Goal: Feedback & Contribution: Submit feedback/report problem

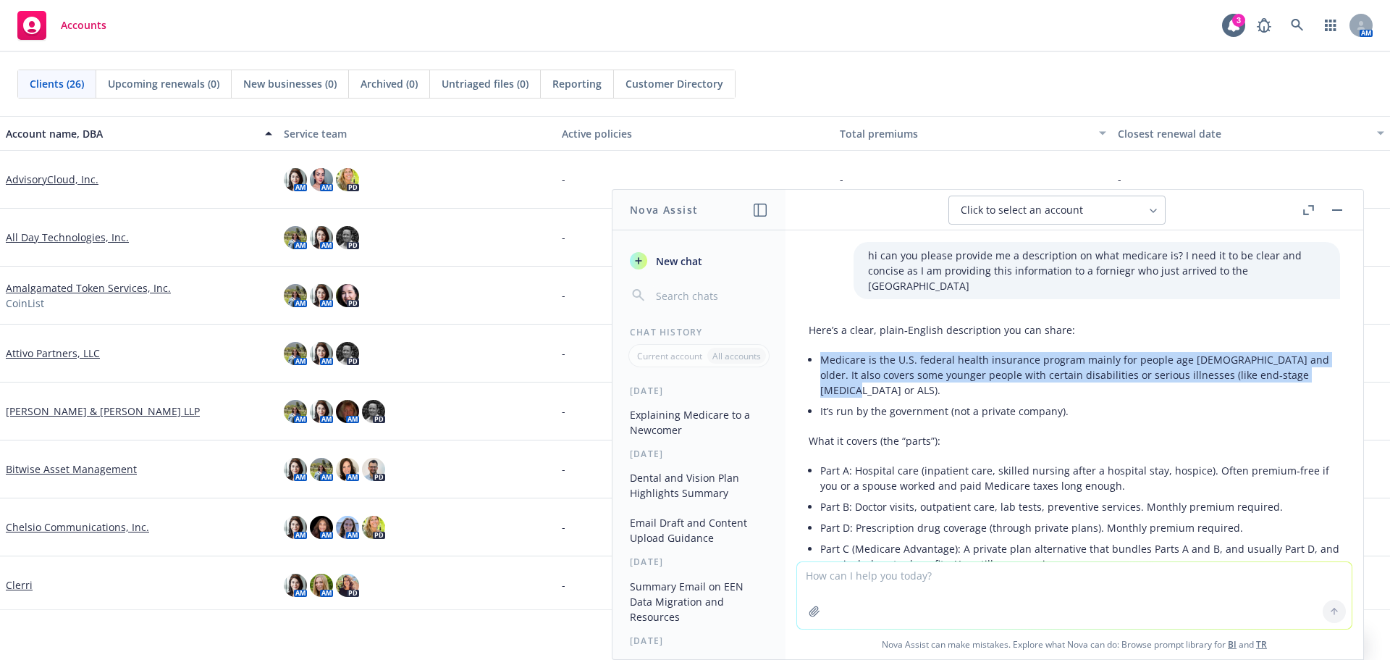
click at [1337, 210] on rect "button" at bounding box center [1337, 209] width 10 height 1
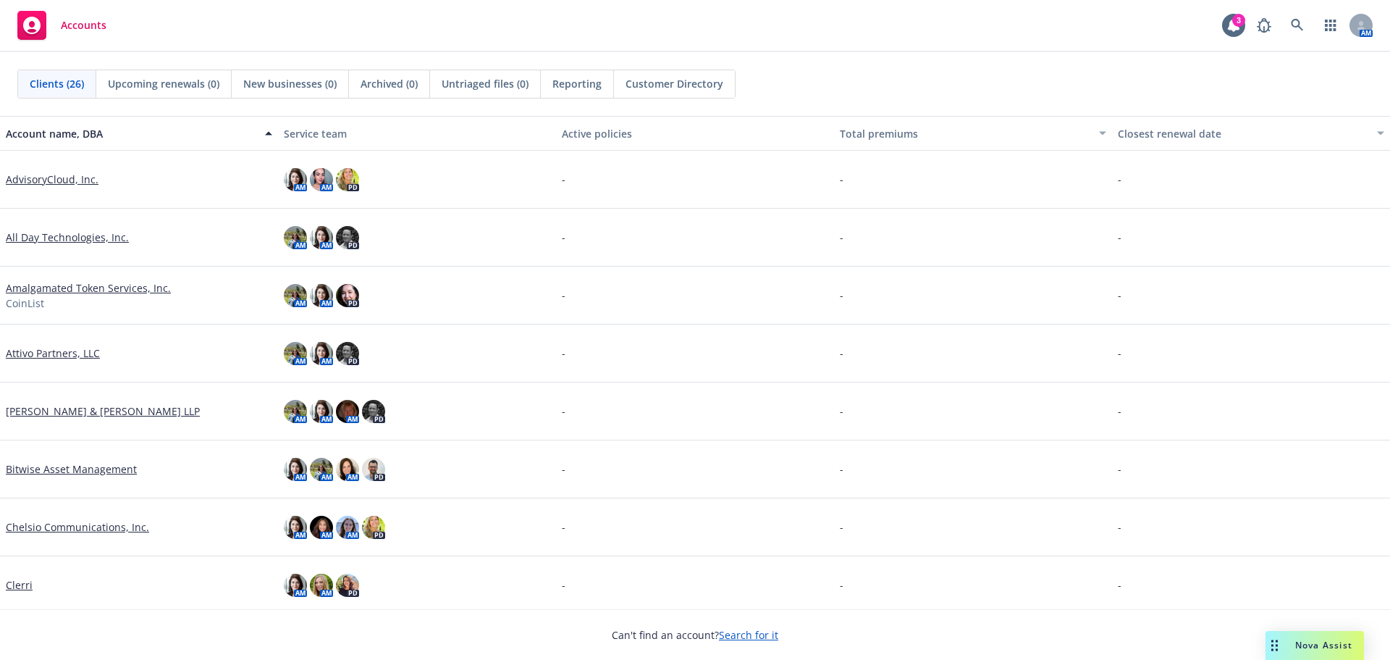
click at [27, 355] on link "Attivo Partners, LLC" at bounding box center [53, 352] width 94 height 15
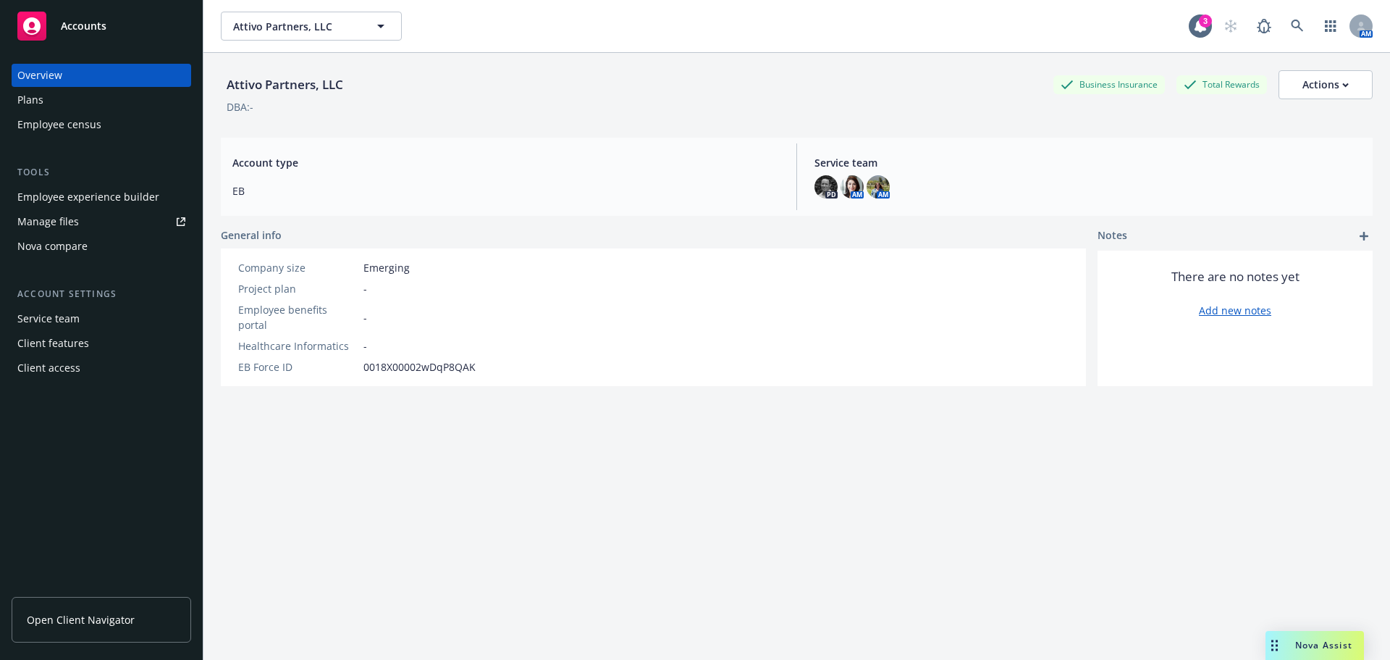
click at [60, 206] on div "Employee experience builder" at bounding box center [88, 196] width 142 height 23
click at [1334, 637] on div "Nova Assist" at bounding box center [1315, 645] width 98 height 29
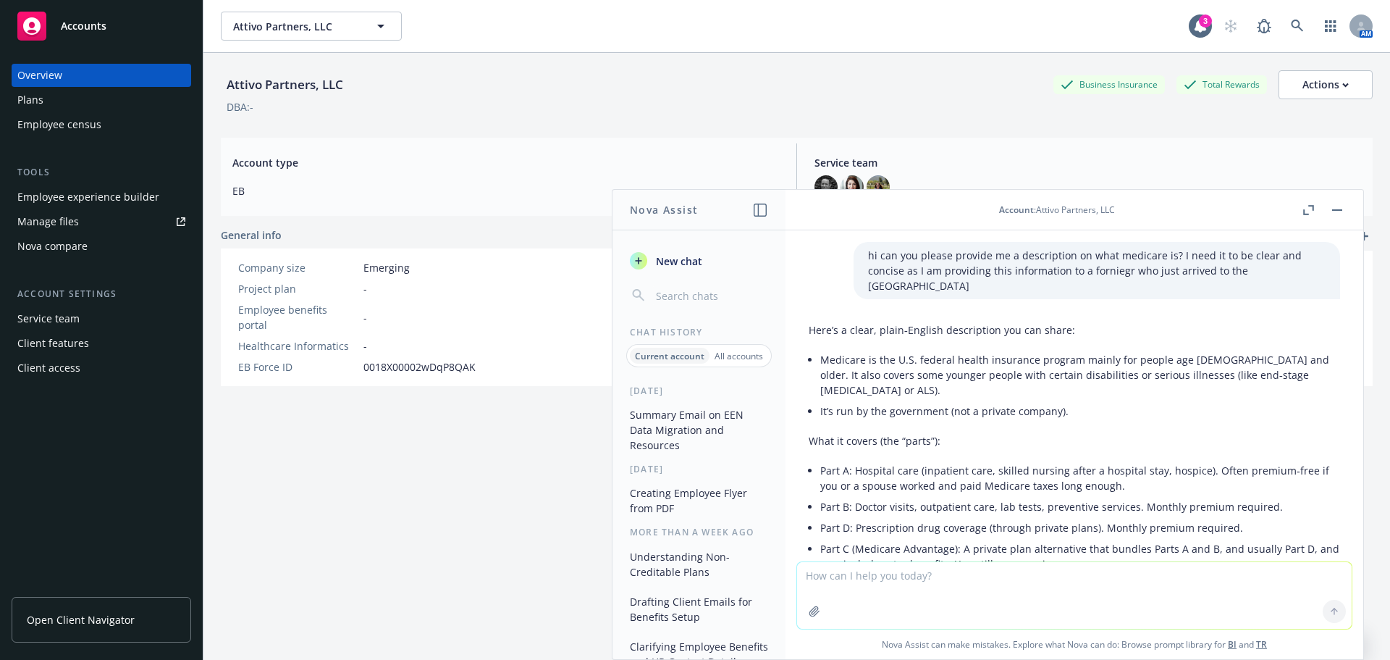
click at [894, 588] on textarea at bounding box center [1074, 595] width 555 height 67
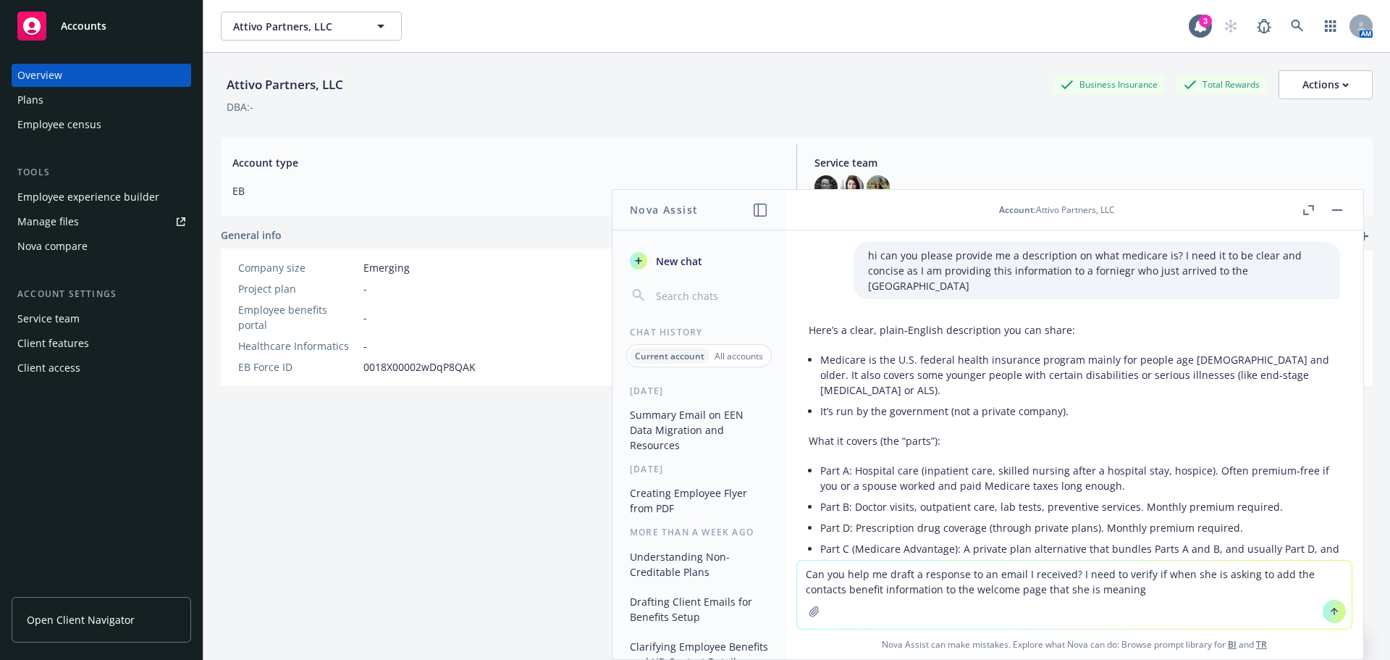
click at [1126, 588] on textarea "Can you help me draft a response to an email I received? I need to verify if wh…" at bounding box center [1074, 594] width 555 height 68
click at [1217, 597] on textarea "Can you help me draft a response to an email I received? I need to verify if wh…" at bounding box center [1074, 580] width 555 height 97
click at [1273, 562] on textarea "Can you help me draft a response to an email I received? I need to verify if wh…" at bounding box center [1074, 580] width 555 height 97
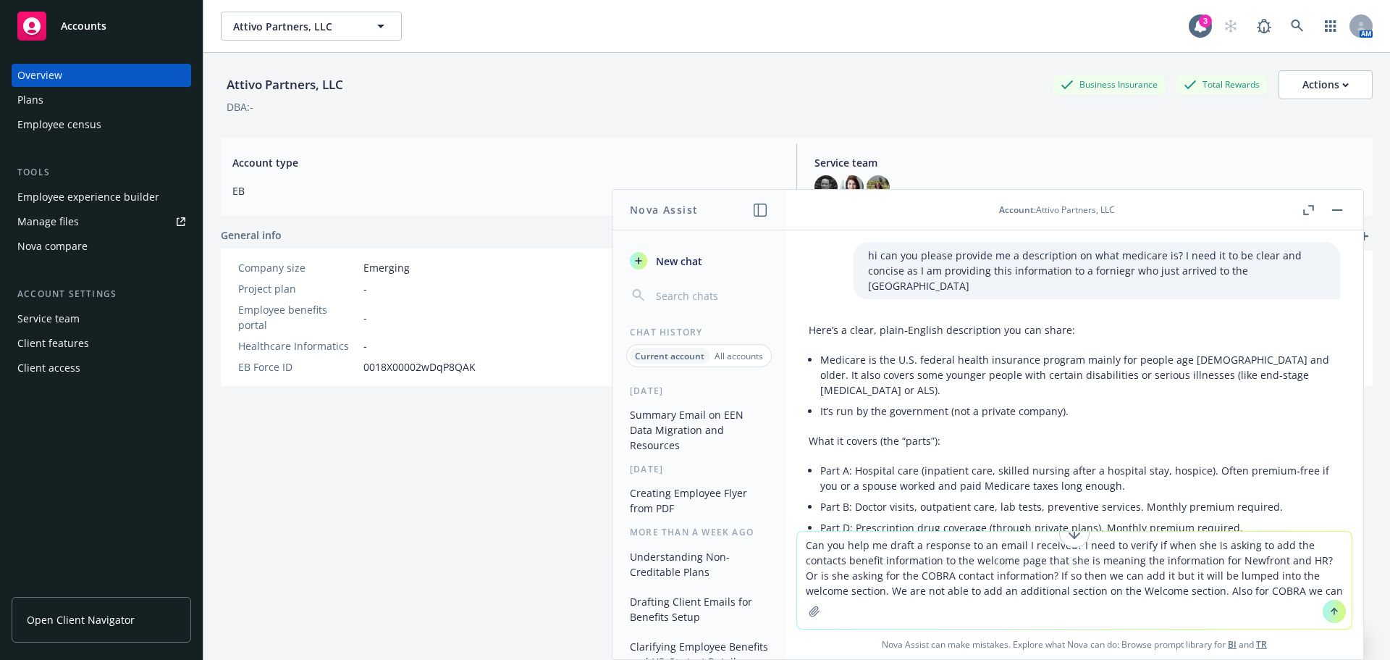
click at [1269, 579] on textarea "Can you help me draft a response to an email I received? I need to verify if wh…" at bounding box center [1074, 580] width 555 height 97
drag, startPoint x: 1003, startPoint y: 579, endPoint x: 1020, endPoint y: 567, distance: 20.3
click at [1018, 578] on textarea "Can you help me draft a response to an email I received? I need to verify if wh…" at bounding box center [1074, 580] width 555 height 97
click at [1020, 567] on textarea "Can you help me draft a response to an email I received? I need to verify if wh…" at bounding box center [1074, 580] width 555 height 97
drag, startPoint x: 1004, startPoint y: 573, endPoint x: 1048, endPoint y: 579, distance: 43.8
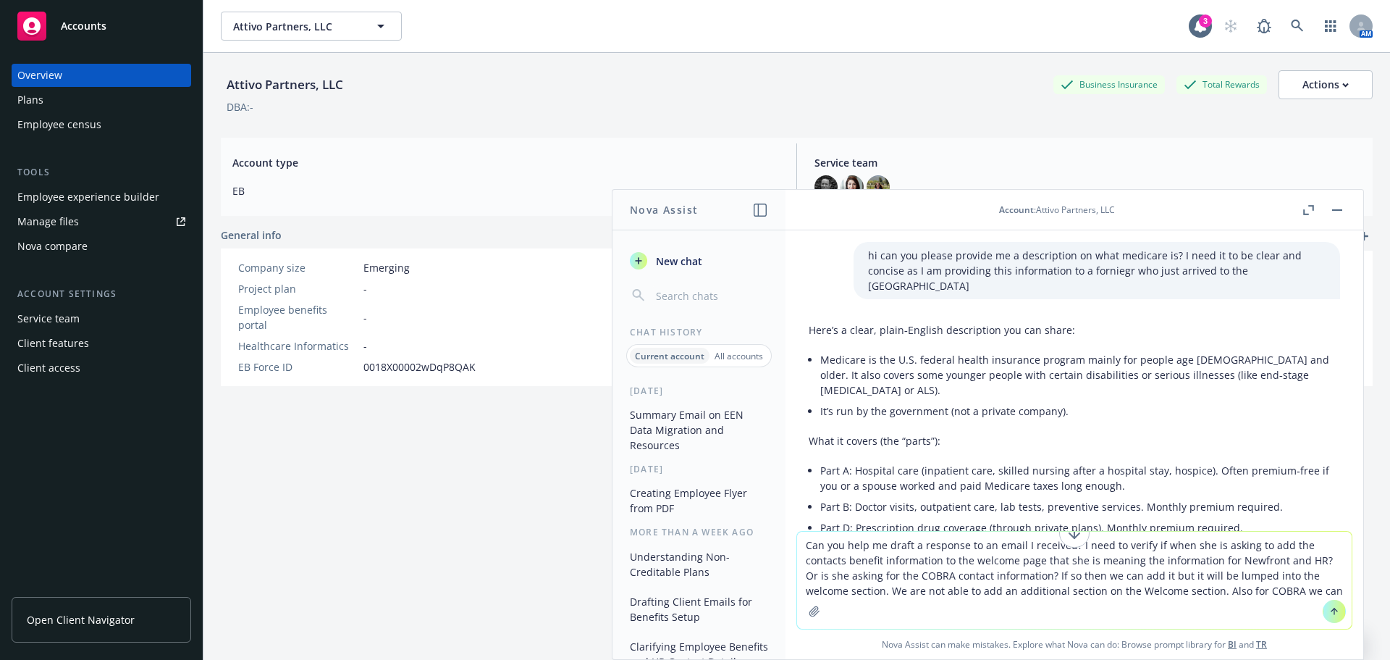
click at [1048, 579] on textarea "Can you help me draft a response to an email I received? I need to verify if wh…" at bounding box center [1074, 580] width 555 height 97
click at [1287, 588] on textarea "Can you help me draft a response to an email I received? I need to verify if wh…" at bounding box center [1074, 580] width 555 height 97
drag, startPoint x: 1117, startPoint y: 586, endPoint x: 1066, endPoint y: 588, distance: 50.7
click at [1066, 588] on textarea "Can you help me draft a response to an email I received? I need to verify if wh…" at bounding box center [1074, 572] width 555 height 112
drag, startPoint x: 1310, startPoint y: 594, endPoint x: 781, endPoint y: 529, distance: 533.4
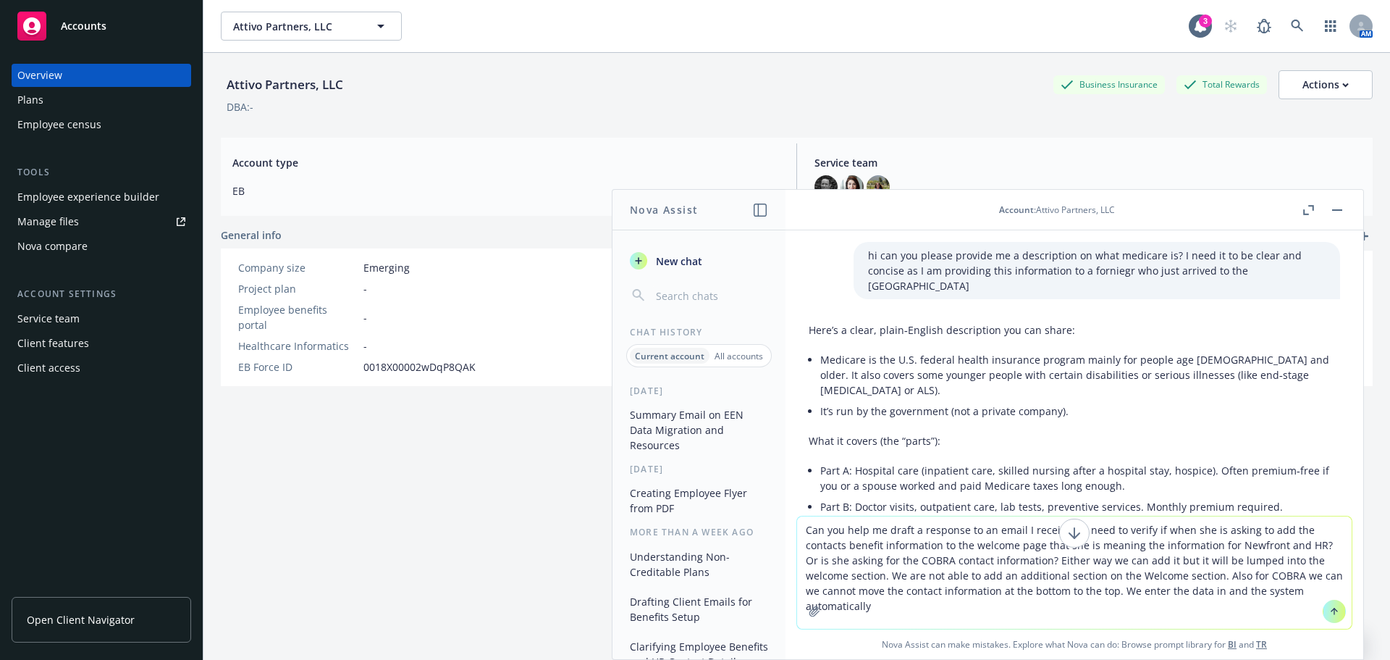
click at [785, 529] on div "Nova Assist New chat Chat History Current account All accounts 6 days ago Summa…" at bounding box center [1074, 424] width 579 height 471
drag, startPoint x: 923, startPoint y: 549, endPoint x: 1214, endPoint y: 605, distance: 296.4
click at [1213, 602] on textarea "Can you help me draft a response to an email I received? I need to verify if wh…" at bounding box center [1074, 572] width 555 height 112
click at [1330, 206] on button "button" at bounding box center [1337, 209] width 17 height 17
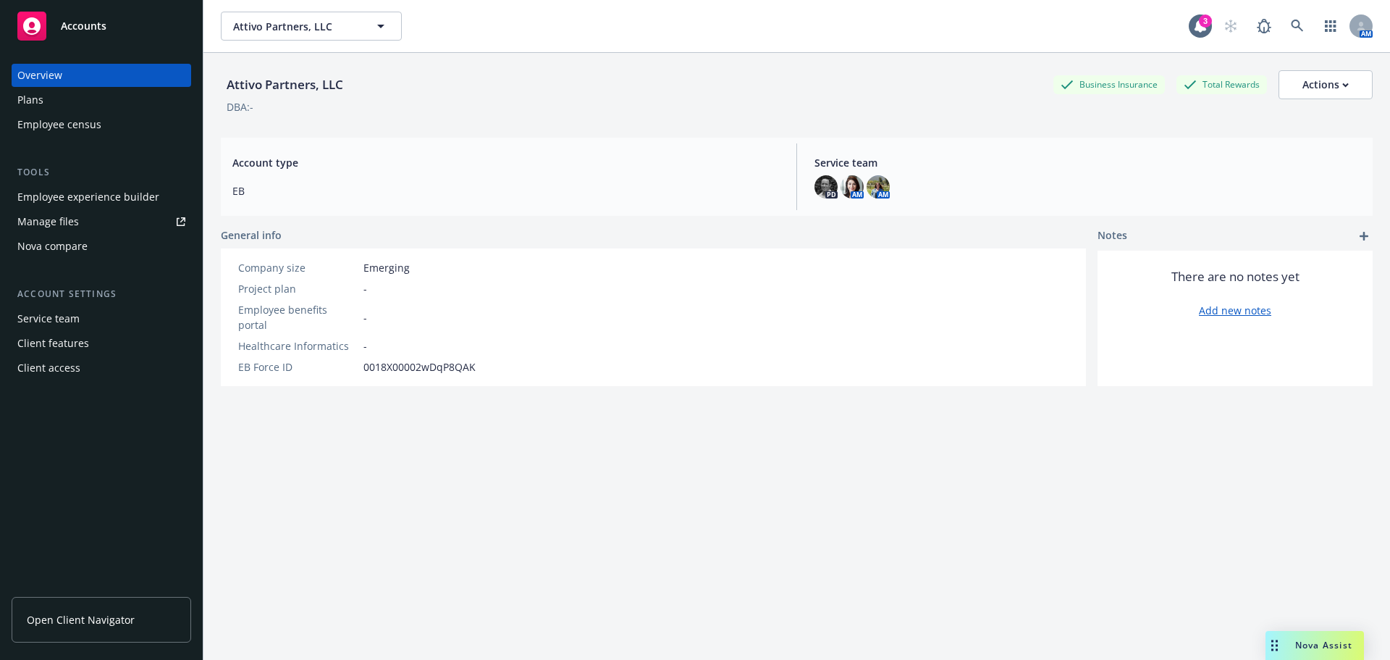
click at [1317, 638] on div "Nova Assist" at bounding box center [1315, 645] width 98 height 29
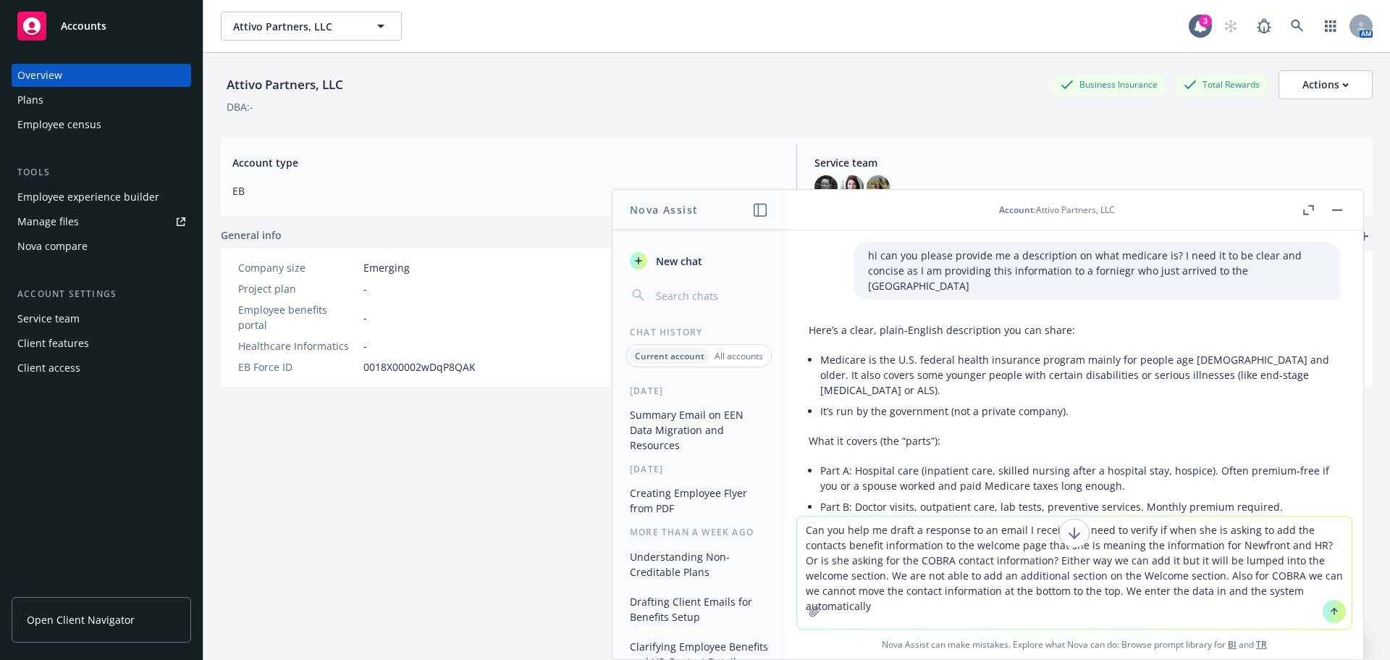
drag, startPoint x: 1051, startPoint y: 558, endPoint x: 1015, endPoint y: 526, distance: 48.2
click at [1015, 526] on textarea "Can you help me draft a response to an email I received? I need to verify if wh…" at bounding box center [1074, 572] width 555 height 112
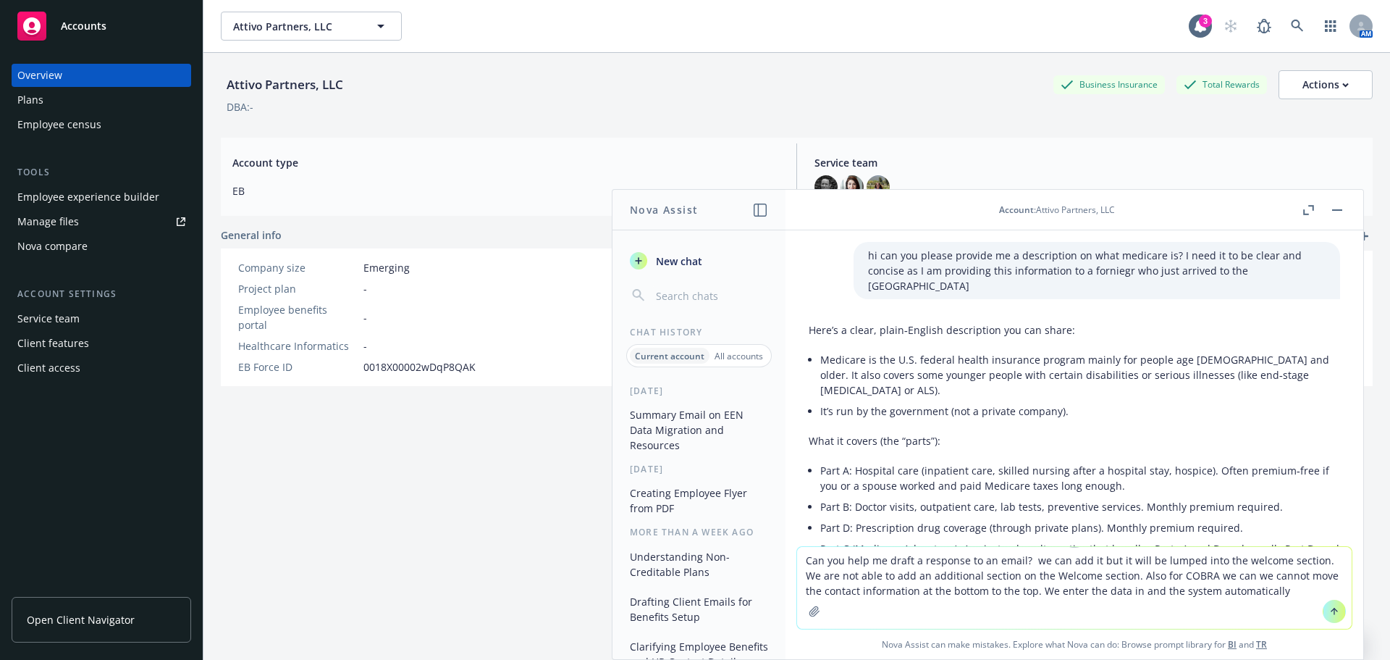
drag, startPoint x: 1264, startPoint y: 586, endPoint x: 1116, endPoint y: 568, distance: 149.5
click at [1116, 568] on textarea "Can you help me draft a response to an email? we can add it but it will be lump…" at bounding box center [1074, 588] width 555 height 82
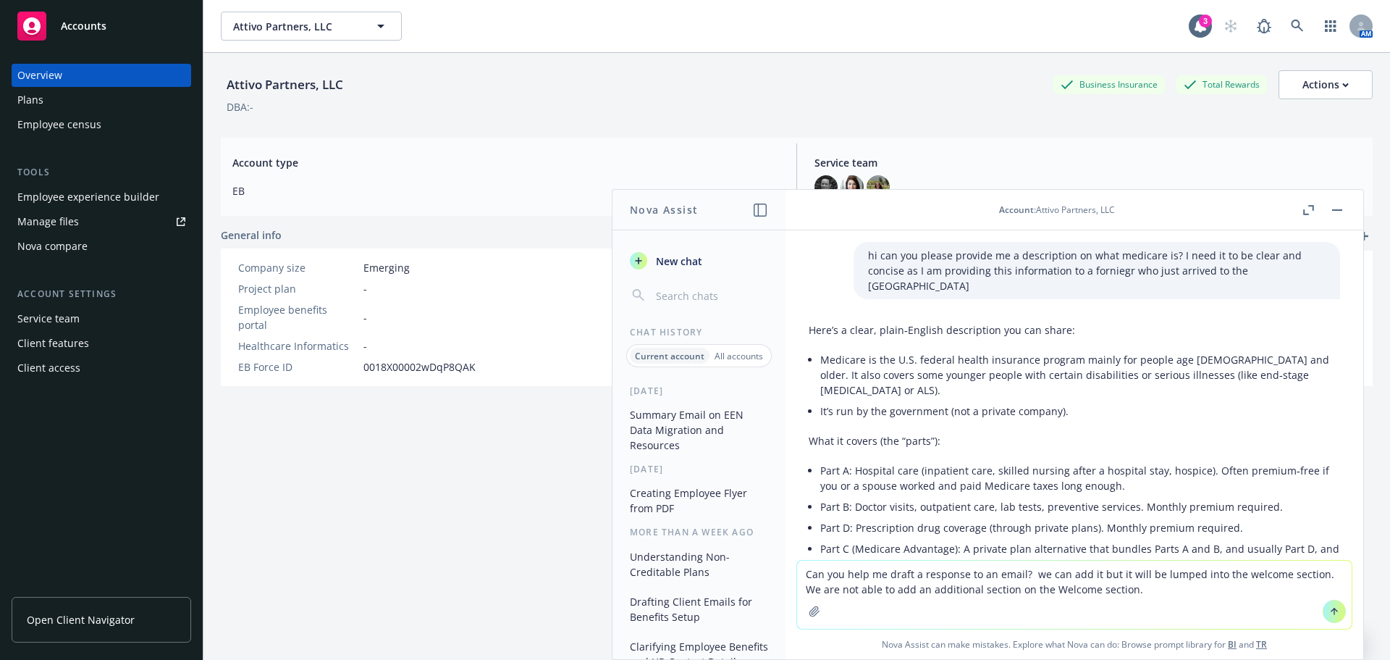
drag, startPoint x: 992, startPoint y: 589, endPoint x: 910, endPoint y: 588, distance: 82.6
click at [910, 588] on textarea "Can you help me draft a response to an email? we can add it but it will be lump…" at bounding box center [1074, 594] width 555 height 68
drag, startPoint x: 1185, startPoint y: 592, endPoint x: 1070, endPoint y: 594, distance: 115.1
click at [1070, 594] on textarea "Can you help me draft a response to an email? we can add it but it will be lump…" at bounding box center [1074, 594] width 555 height 68
click at [1133, 581] on textarea "Can you help me draft a response to an email? we can add it but it will be lump…" at bounding box center [1074, 594] width 555 height 68
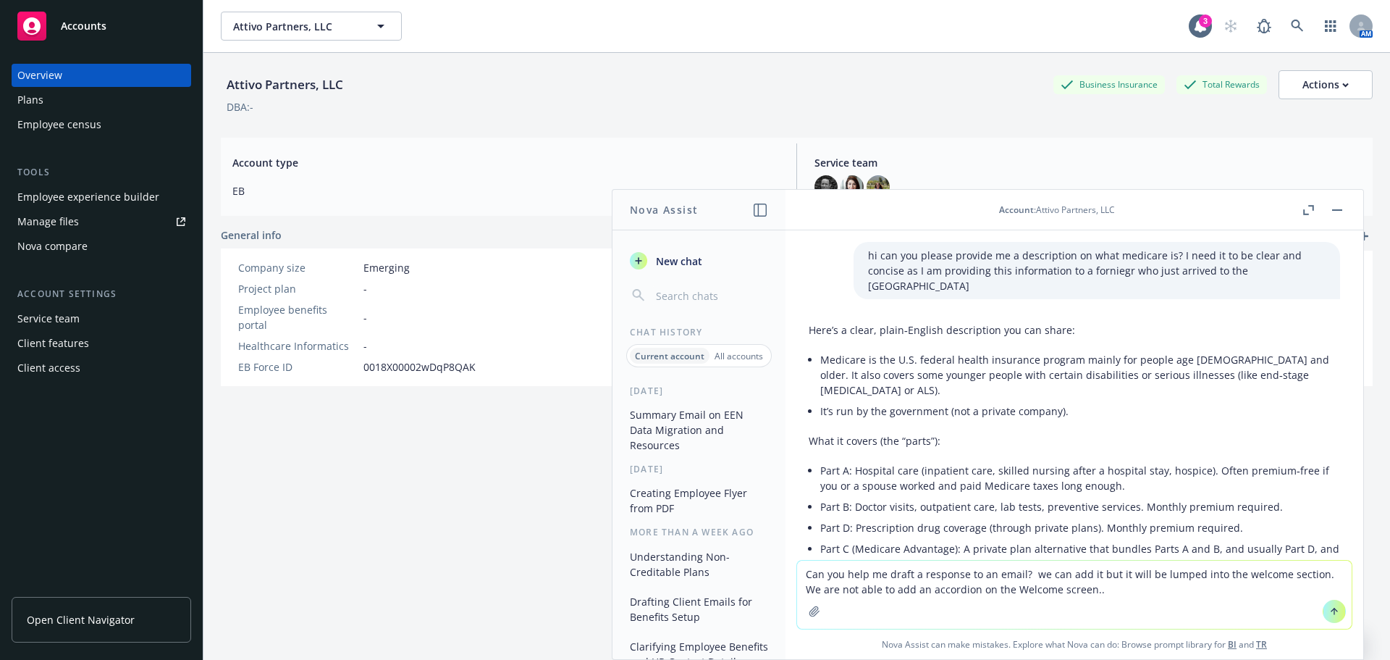
click at [1121, 572] on textarea "Can you help me draft a response to an email? we can add it but it will be lump…" at bounding box center [1074, 594] width 555 height 68
click at [1134, 574] on textarea "Can you help me draft a response to an email? we can add it but it will be lump…" at bounding box center [1074, 594] width 555 height 68
click at [965, 599] on textarea "Can you help me draft a response to an email? we can add it but it will not loo…" at bounding box center [1074, 580] width 555 height 97
drag, startPoint x: 976, startPoint y: 594, endPoint x: 1022, endPoint y: 571, distance: 50.8
click at [1023, 571] on textarea "Can you help me draft a response to an email? we can add it but it will not loo…" at bounding box center [1074, 580] width 555 height 97
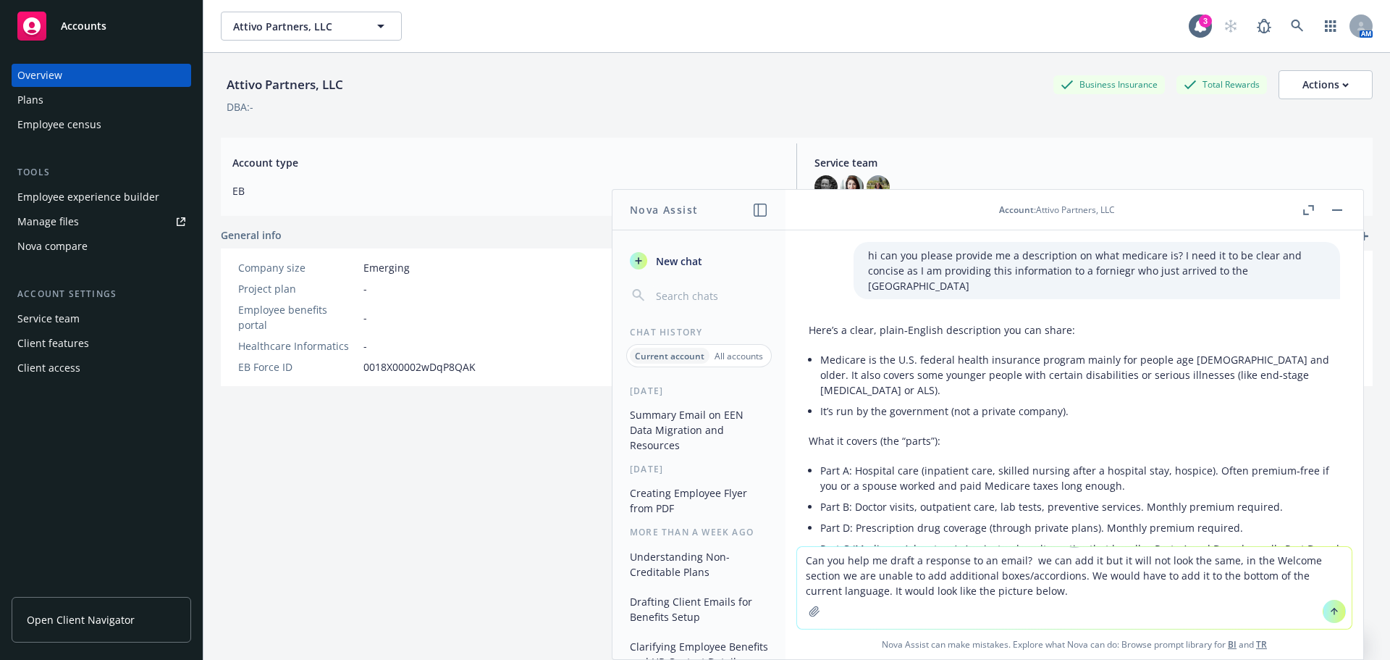
type textarea "Can you help me draft a response to an email? we can add it but it will not loo…"
click at [1332, 610] on icon at bounding box center [1335, 611] width 10 height 10
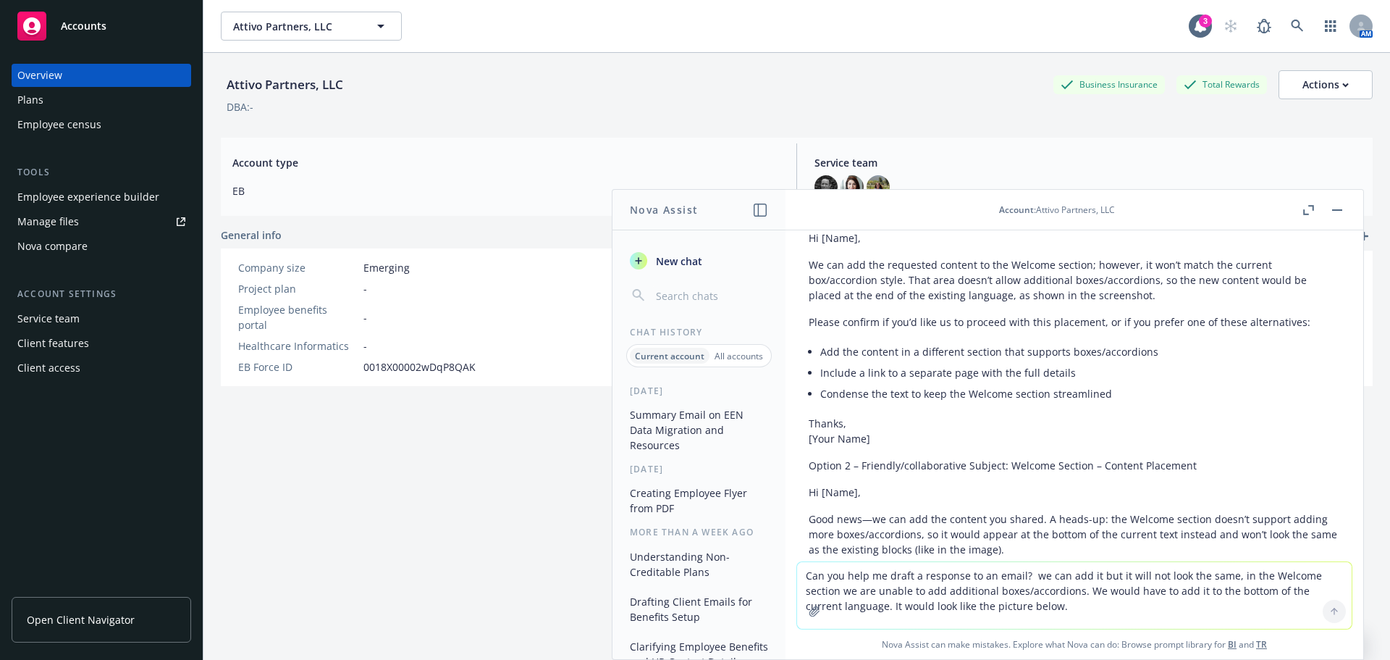
scroll to position [616, 0]
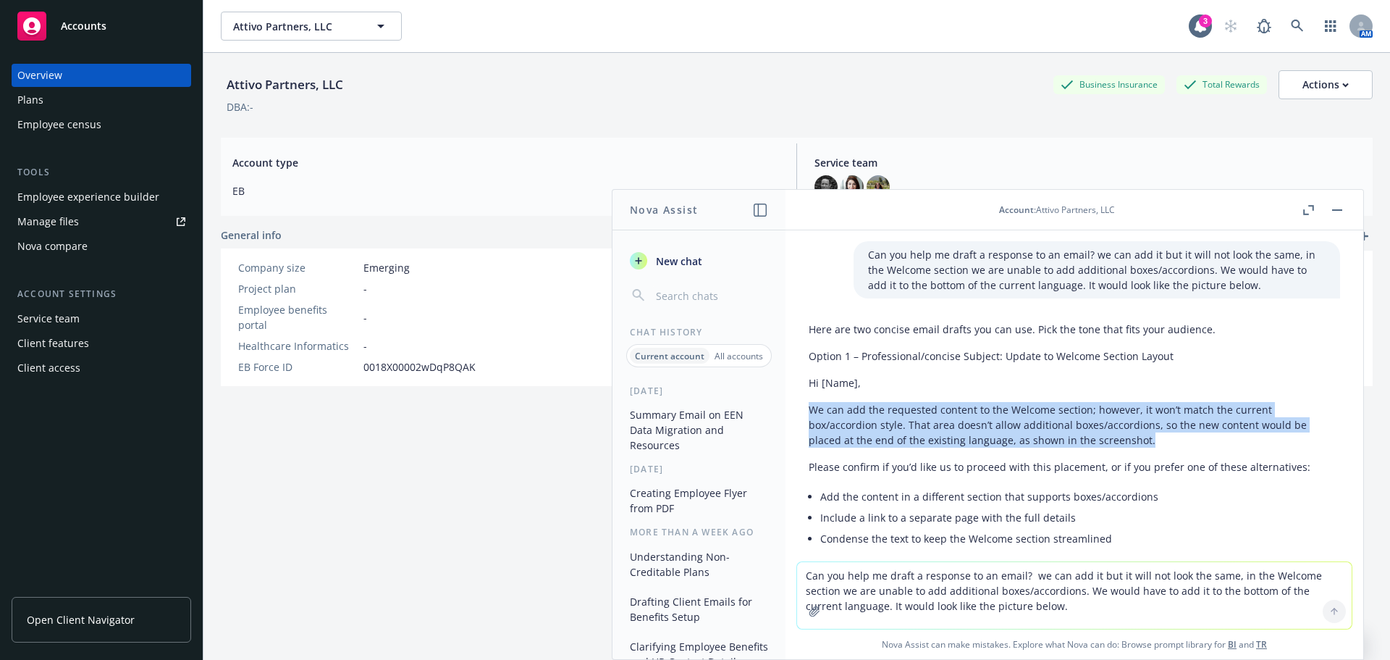
drag, startPoint x: 809, startPoint y: 377, endPoint x: 916, endPoint y: 411, distance: 112.2
click at [1165, 422] on div "Here are two concise email drafts you can use. Pick the tone that fits your aud…" at bounding box center [1075, 604] width 532 height 577
copy p "We can add the requested content to the Welcome section; however, it won’t matc…"
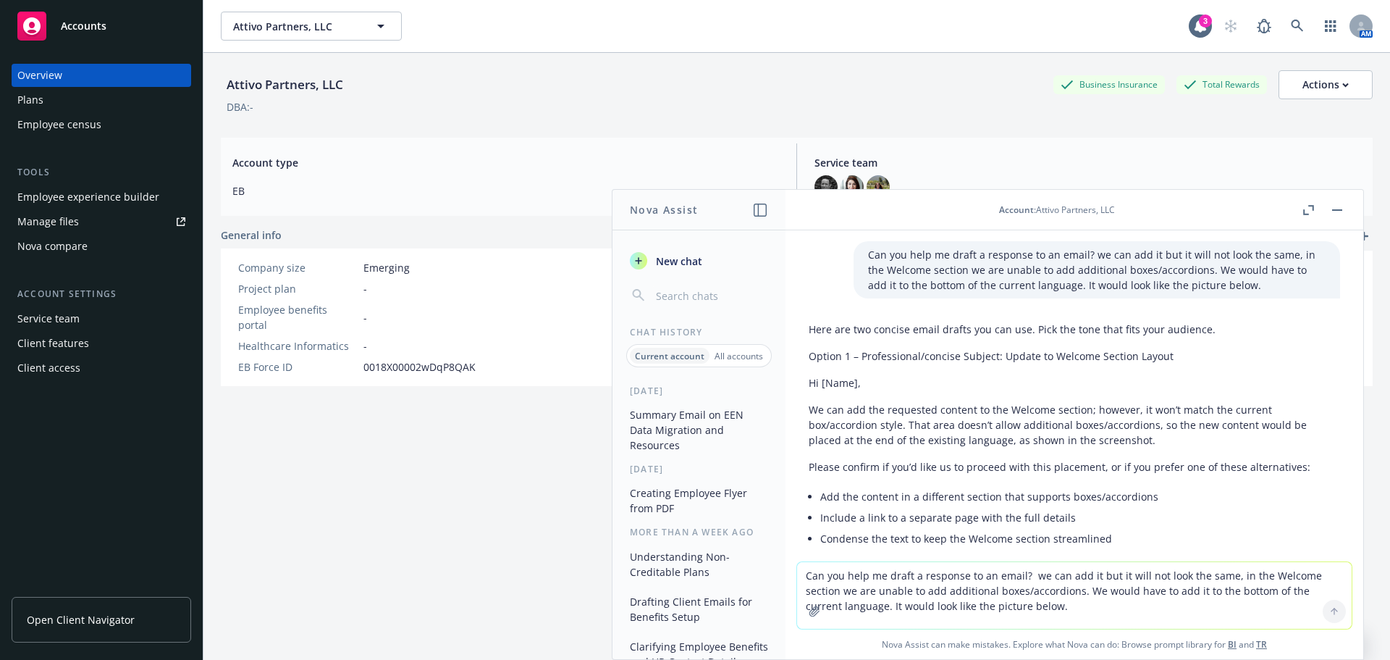
click at [925, 528] on li "Condense the text to keep the Welcome section streamlined" at bounding box center [1080, 538] width 520 height 21
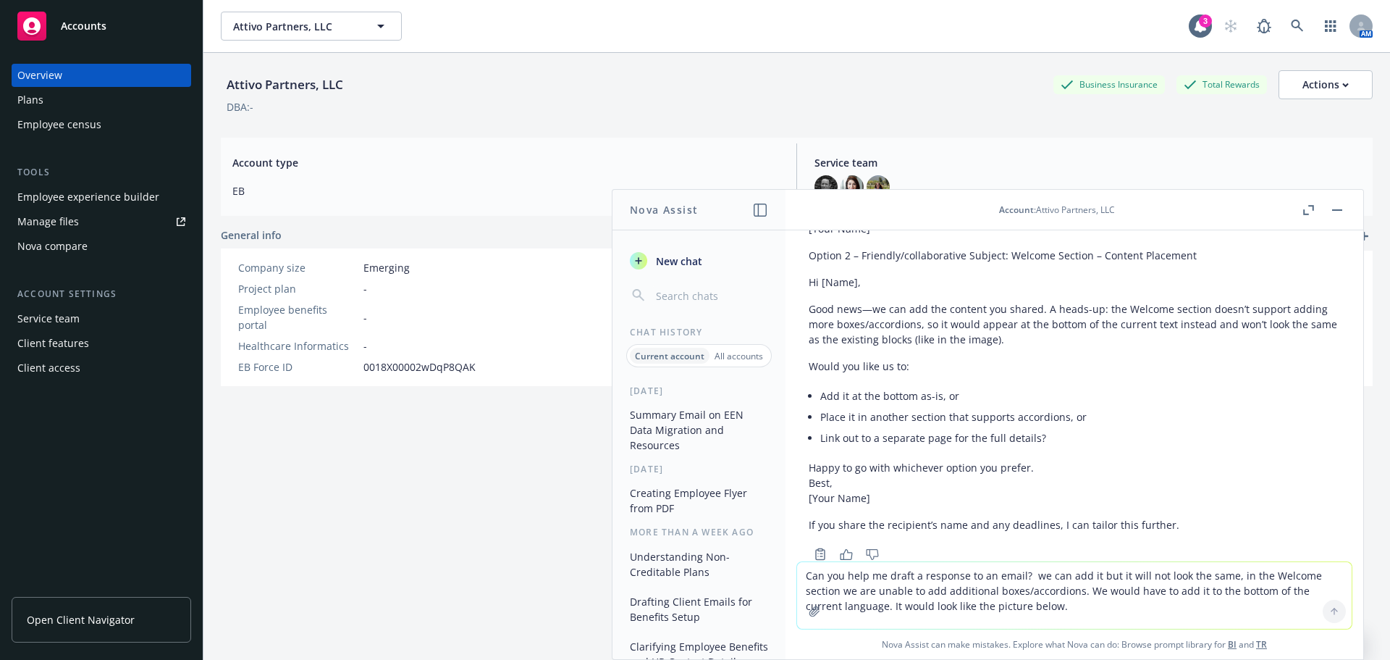
scroll to position [978, 0]
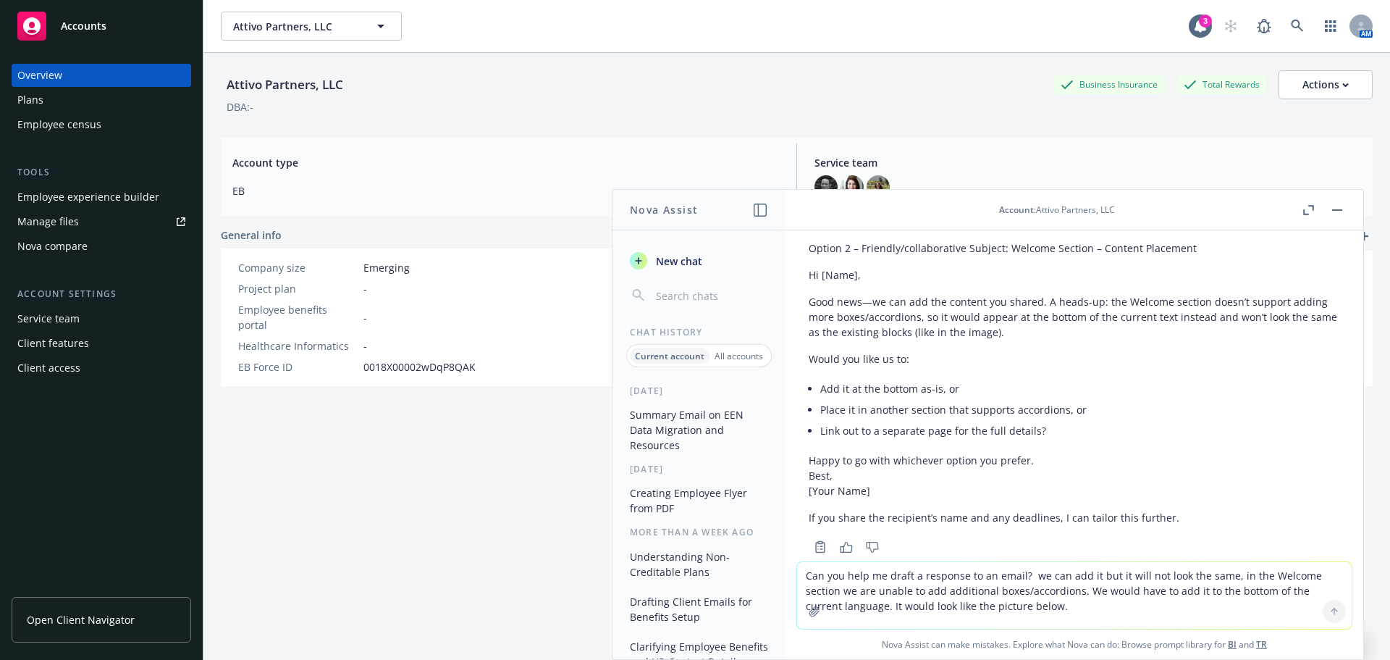
click at [910, 591] on textarea "Can you help me draft a response to an email? we can add it but it will not loo…" at bounding box center [1074, 595] width 555 height 67
click at [831, 586] on textarea "Can you help me draft a response to an email? we can add it but it will not loo…" at bounding box center [1074, 595] width 555 height 67
type textarea "Can you update this to add language about adding a hyper link at the bottom of …"
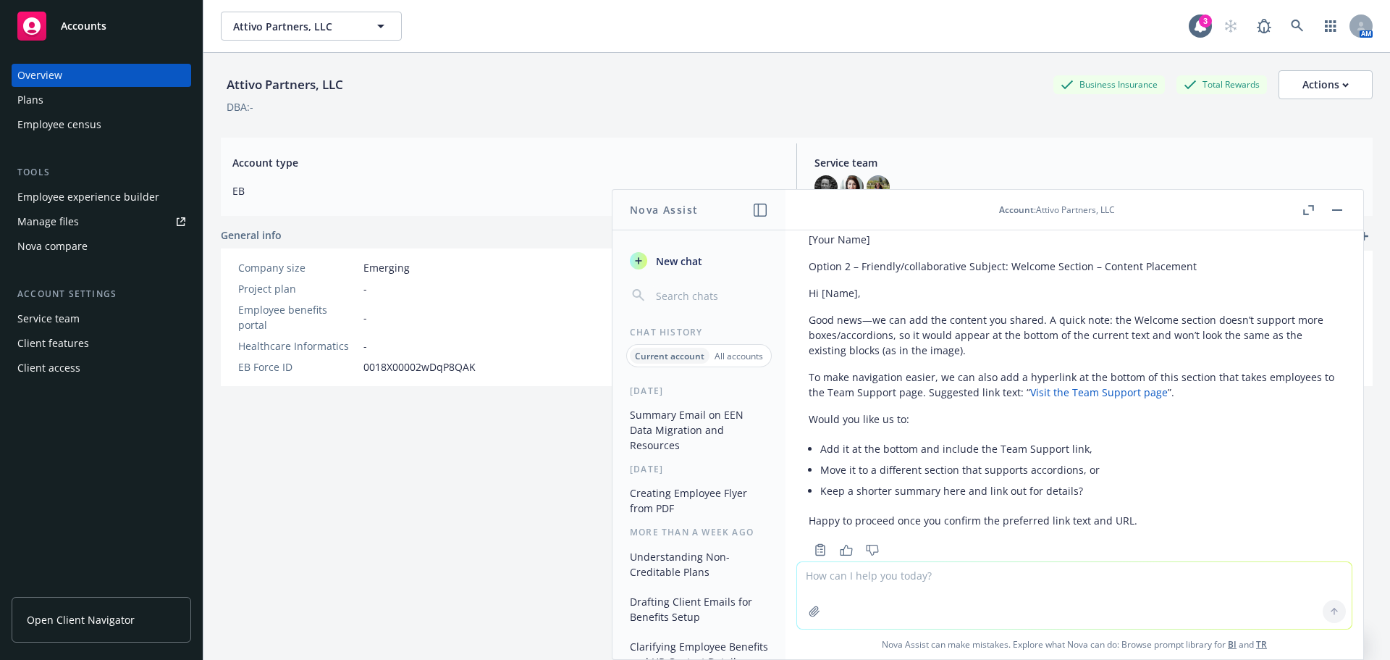
scroll to position [1684, 0]
click at [1335, 214] on button "button" at bounding box center [1337, 209] width 17 height 17
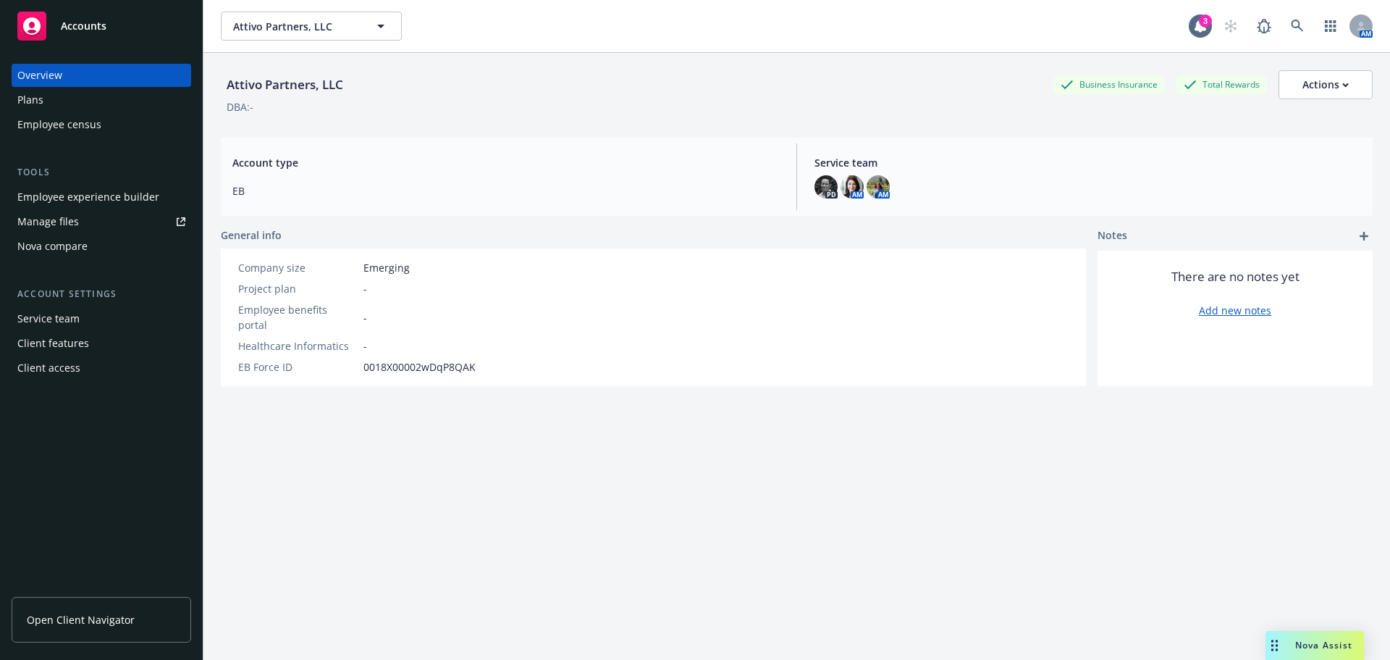
click at [1298, 631] on div "Nova Assist" at bounding box center [1315, 645] width 98 height 29
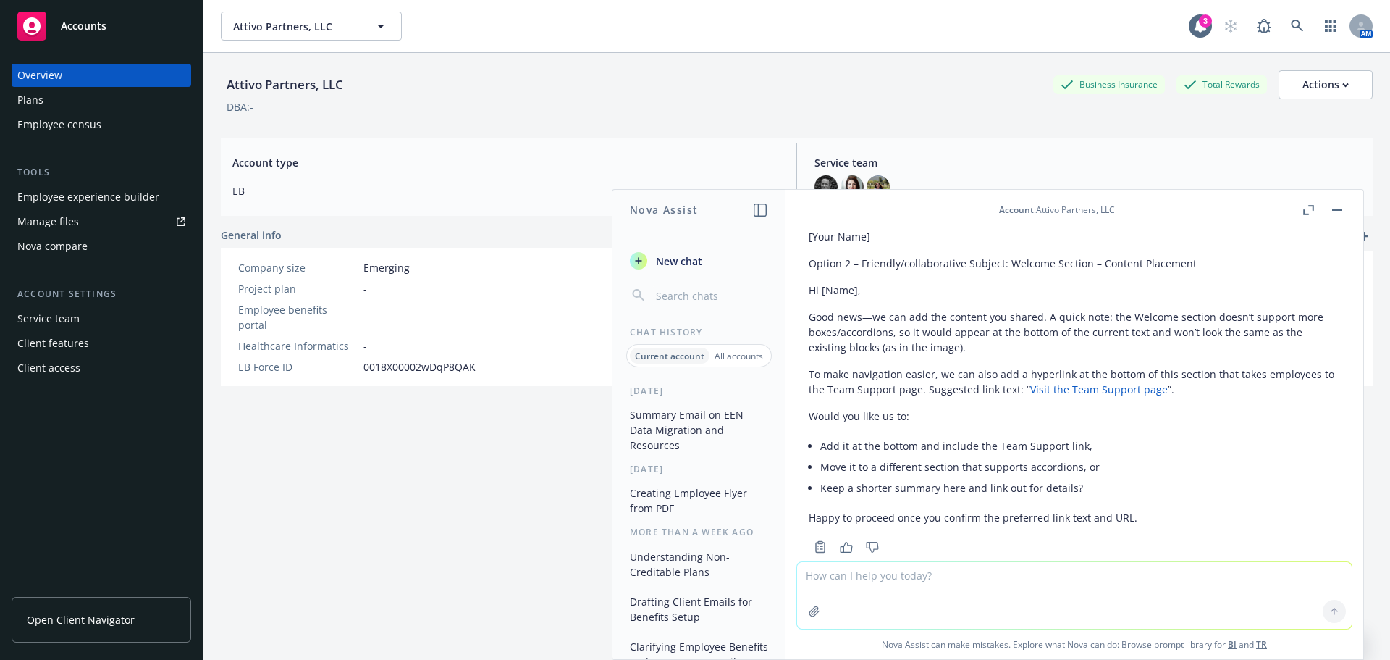
click at [647, 264] on div "button" at bounding box center [638, 260] width 17 height 17
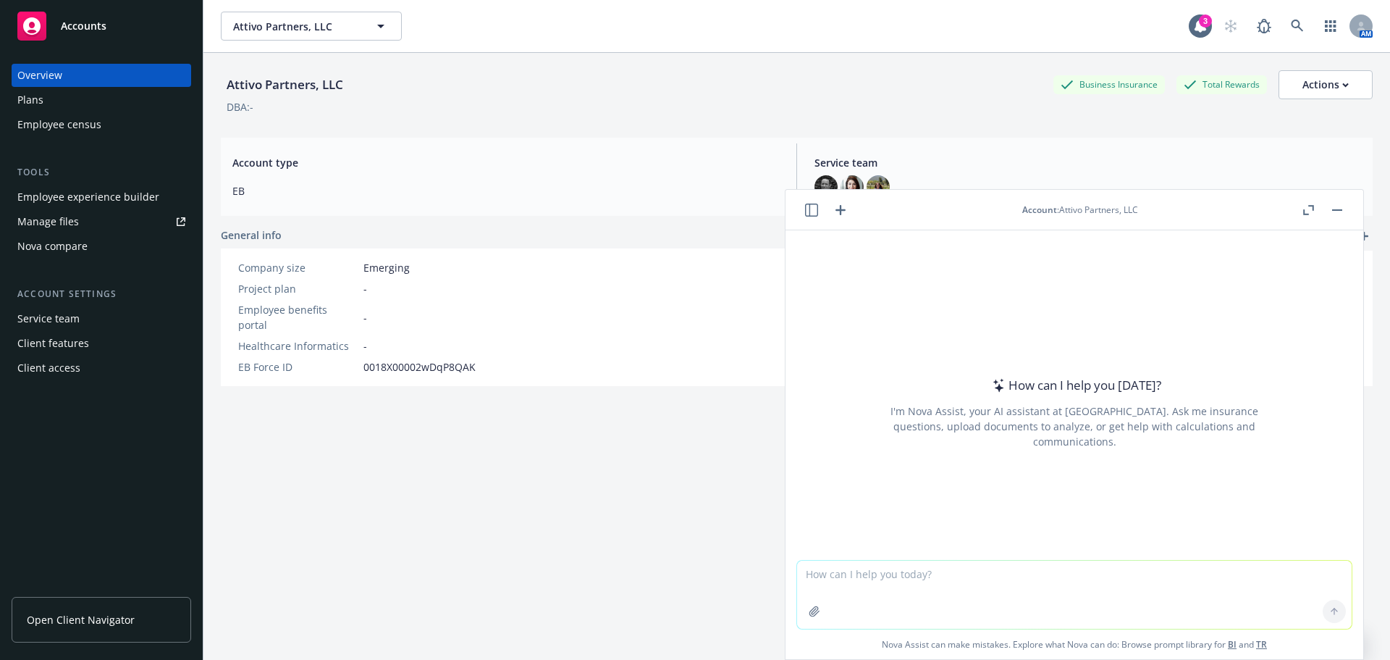
click at [870, 571] on textarea at bounding box center [1074, 594] width 555 height 68
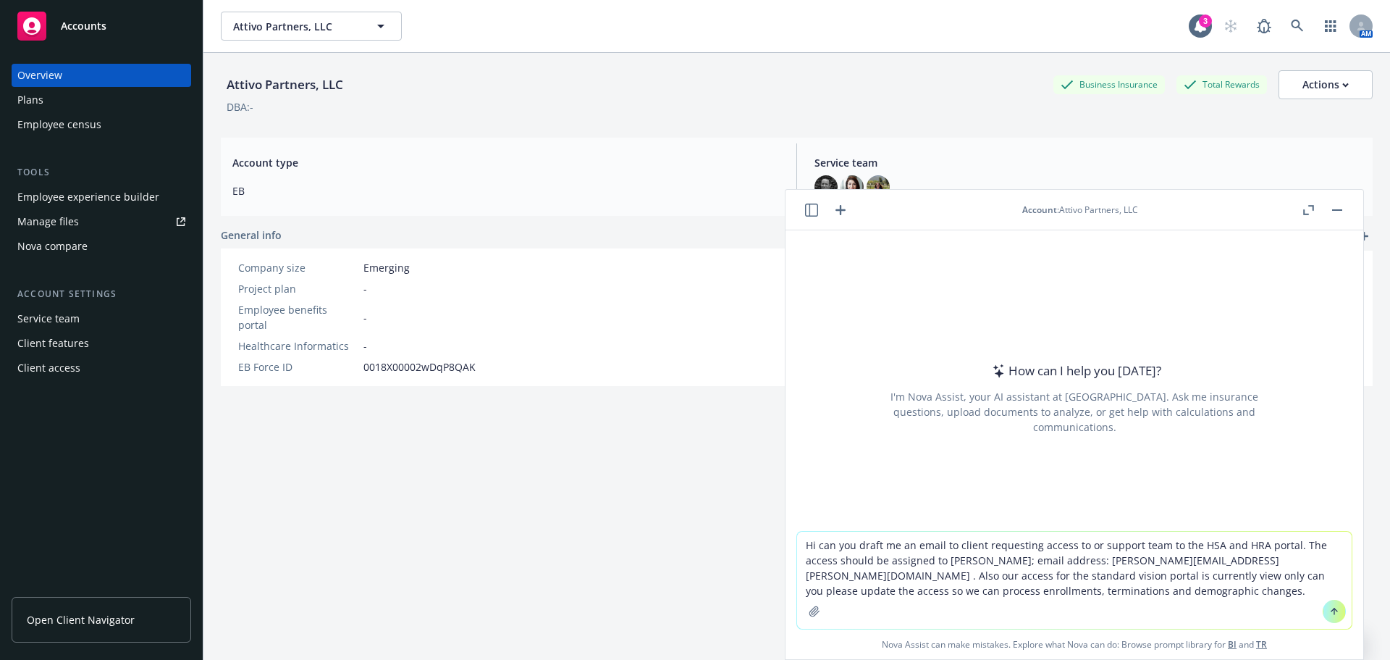
type textarea "Hi can you draft me an email to client requesting access to or support team to …"
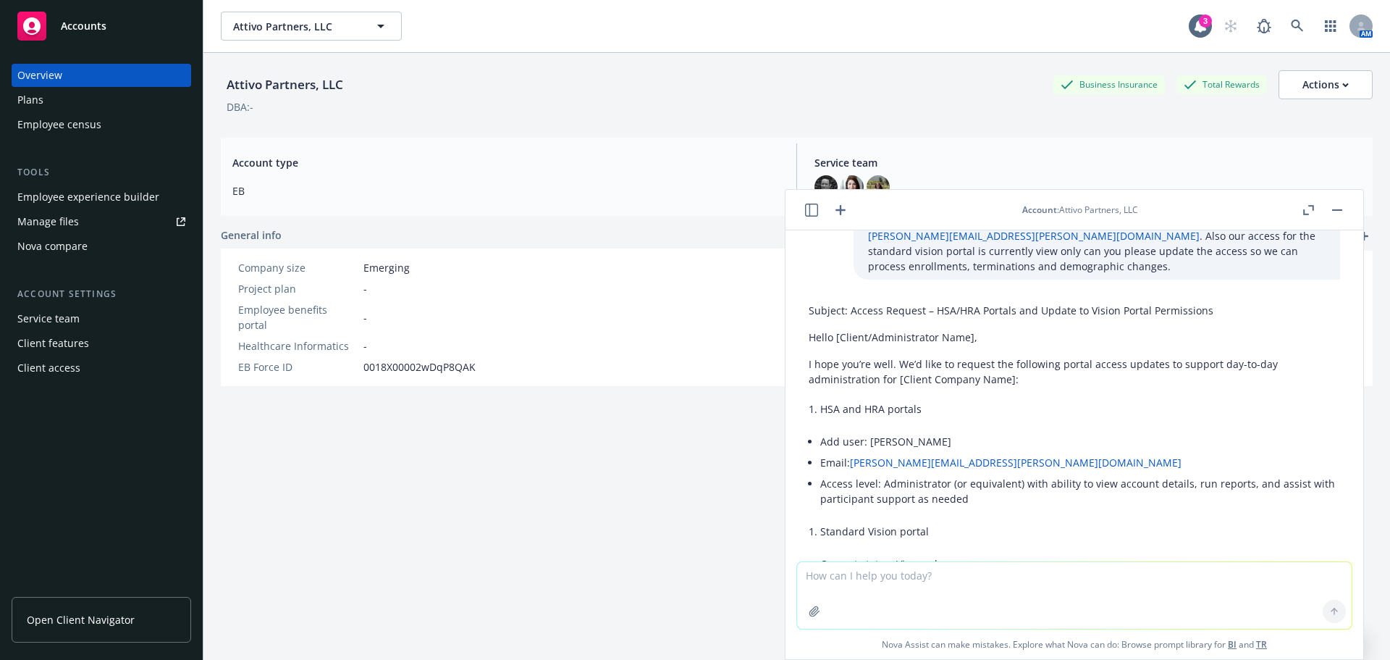
scroll to position [0, 0]
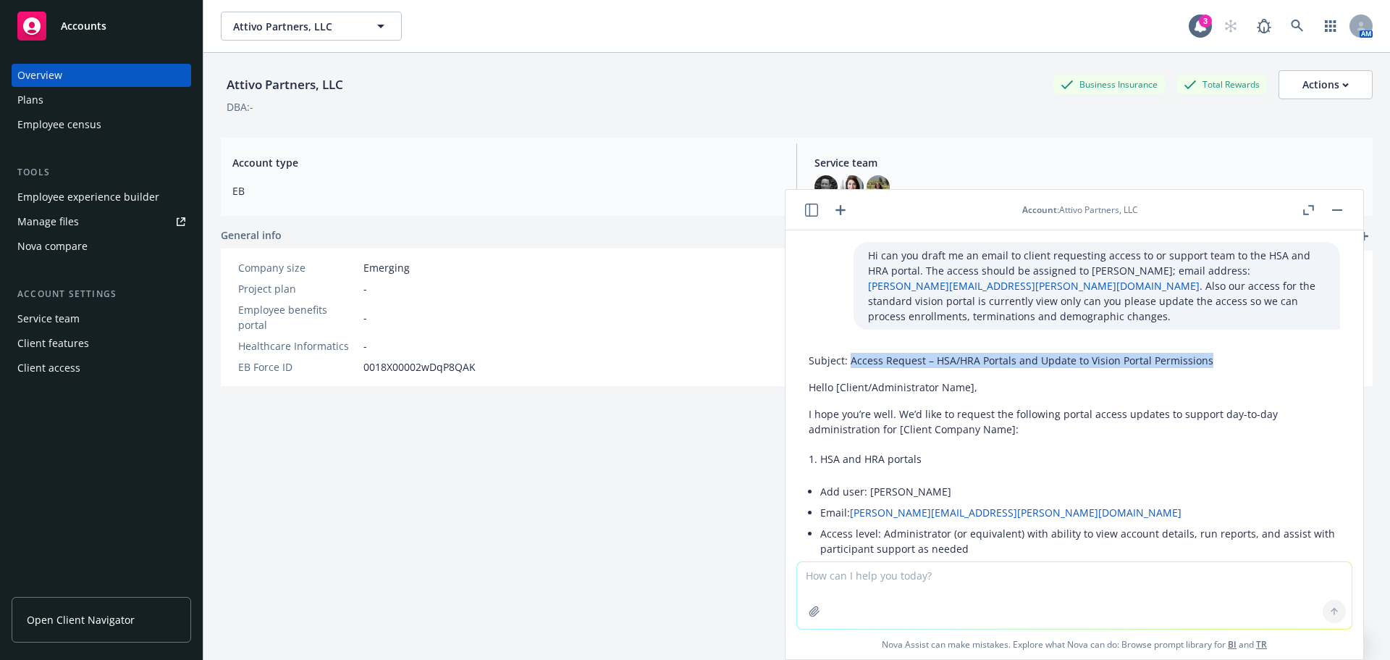
drag, startPoint x: 1202, startPoint y: 363, endPoint x: 850, endPoint y: 352, distance: 352.1
click at [850, 352] on div "Subject: Access Request – HSA/HRA Portals and Update to Vision Portal Permissio…" at bounding box center [1075, 660] width 532 height 627
copy p "Access Request – HSA/HRA Portals and Update to Vision Portal Permissions"
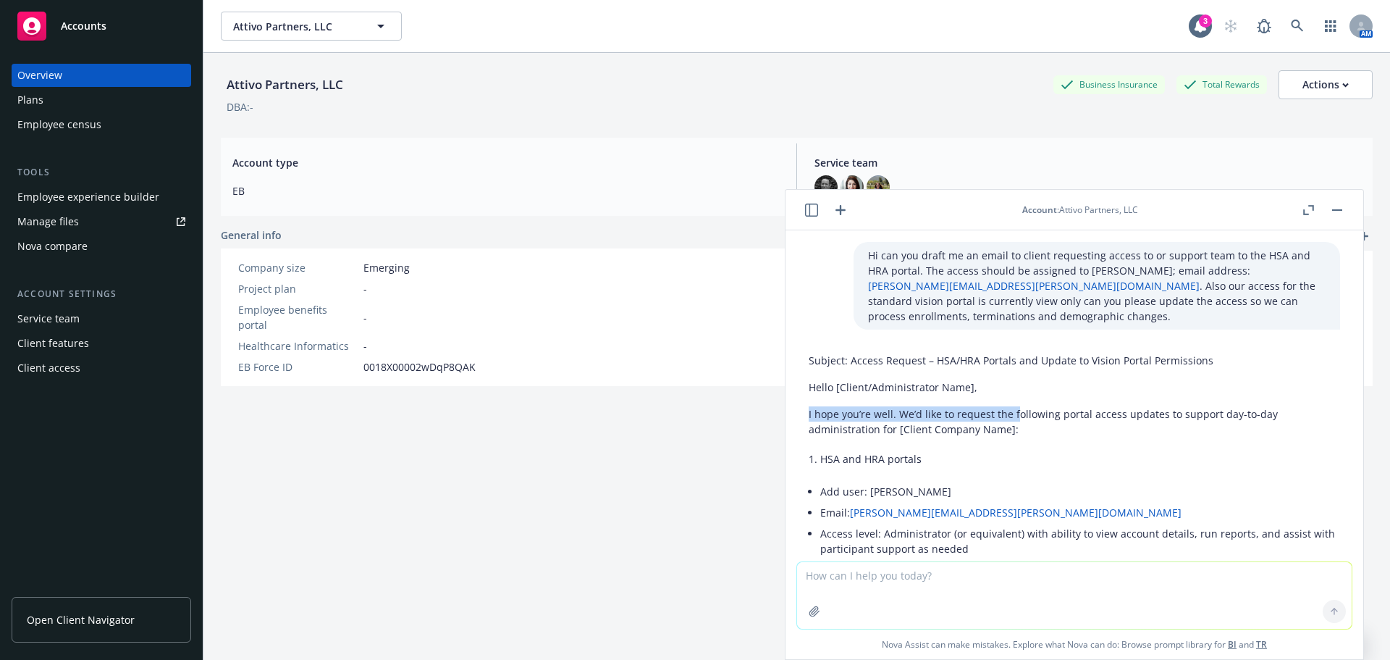
drag, startPoint x: 810, startPoint y: 408, endPoint x: 1015, endPoint y: 416, distance: 205.8
click at [1015, 416] on p "I hope you’re well. We’d like to request the following portal access updates to…" at bounding box center [1075, 421] width 532 height 30
click at [972, 469] on div "Subject: Access Request – HSA/HRA Portals and Update to Vision Portal Permissio…" at bounding box center [1075, 660] width 532 height 627
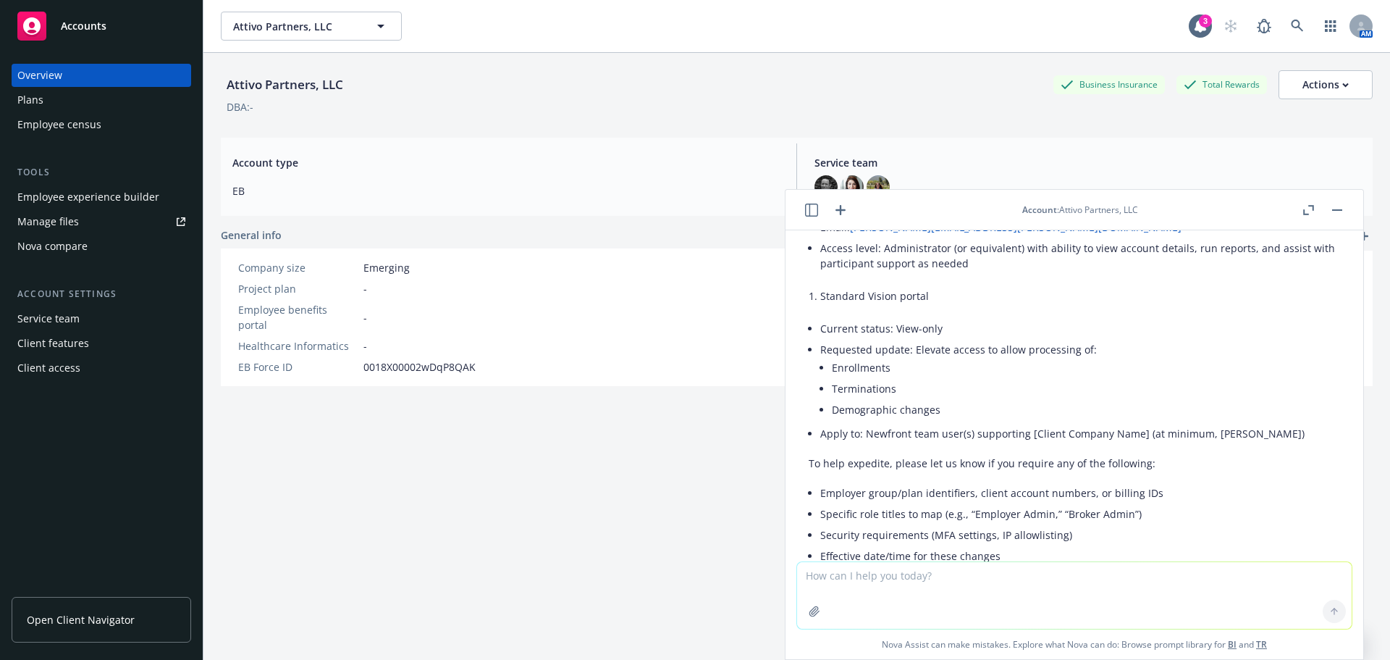
scroll to position [290, 0]
click at [912, 455] on p "To help expedite, please let us know if you require any of the following:" at bounding box center [1075, 458] width 532 height 15
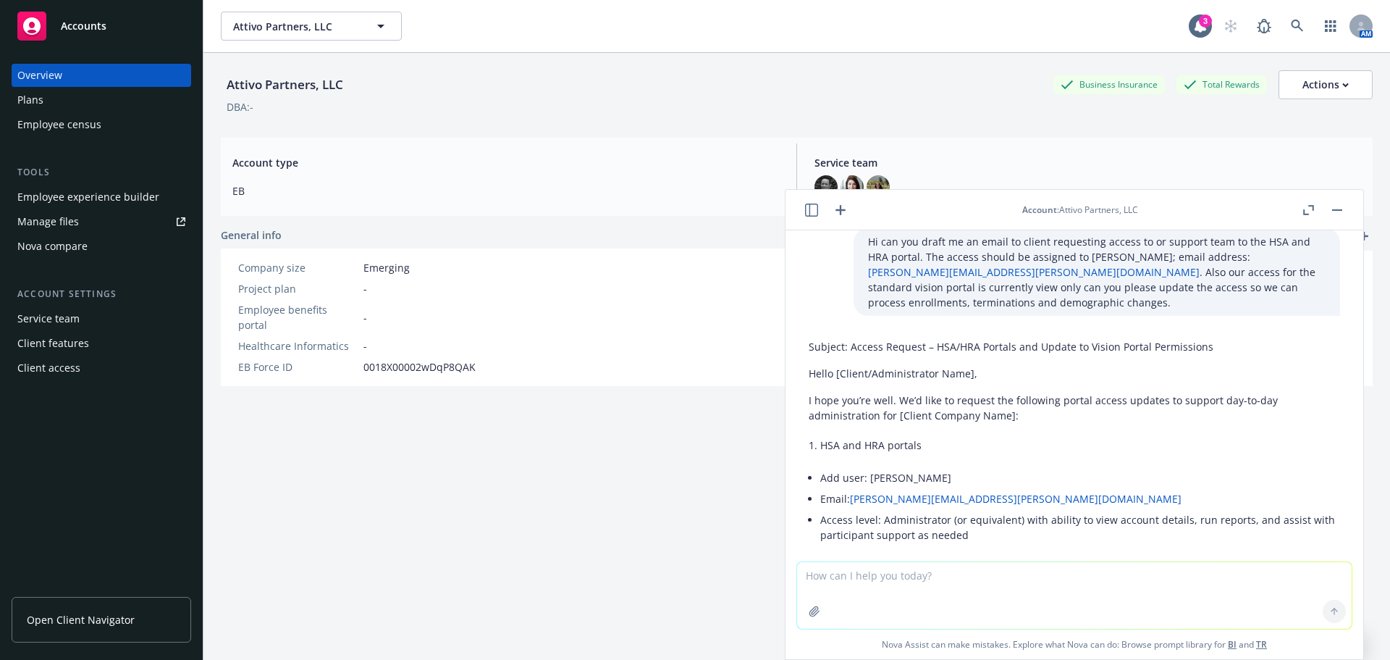
scroll to position [0, 0]
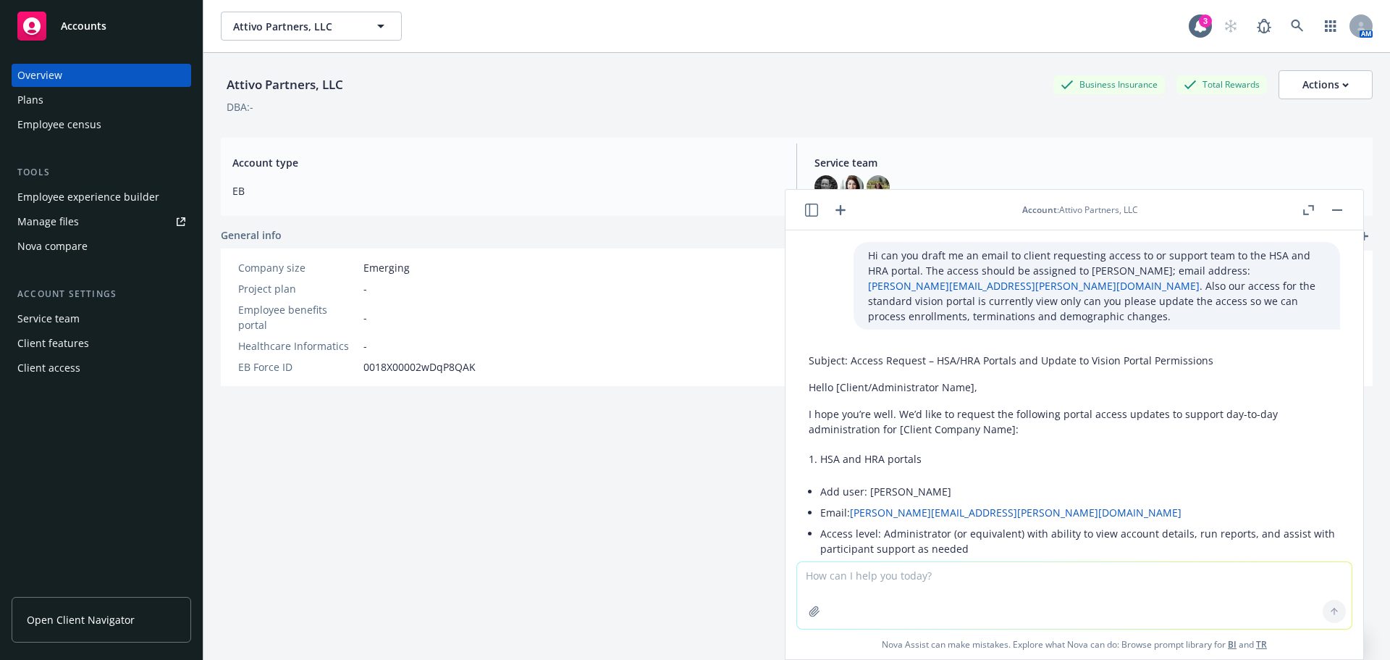
drag, startPoint x: 957, startPoint y: 298, endPoint x: 1301, endPoint y: 321, distance: 344.0
click at [1301, 321] on p "Hi can you draft me an email to client requesting access to or support team to …" at bounding box center [1097, 286] width 458 height 76
copy p "he access so we can process enrollments, terminations and demographic changes."
click at [1339, 210] on rect "button" at bounding box center [1337, 209] width 10 height 1
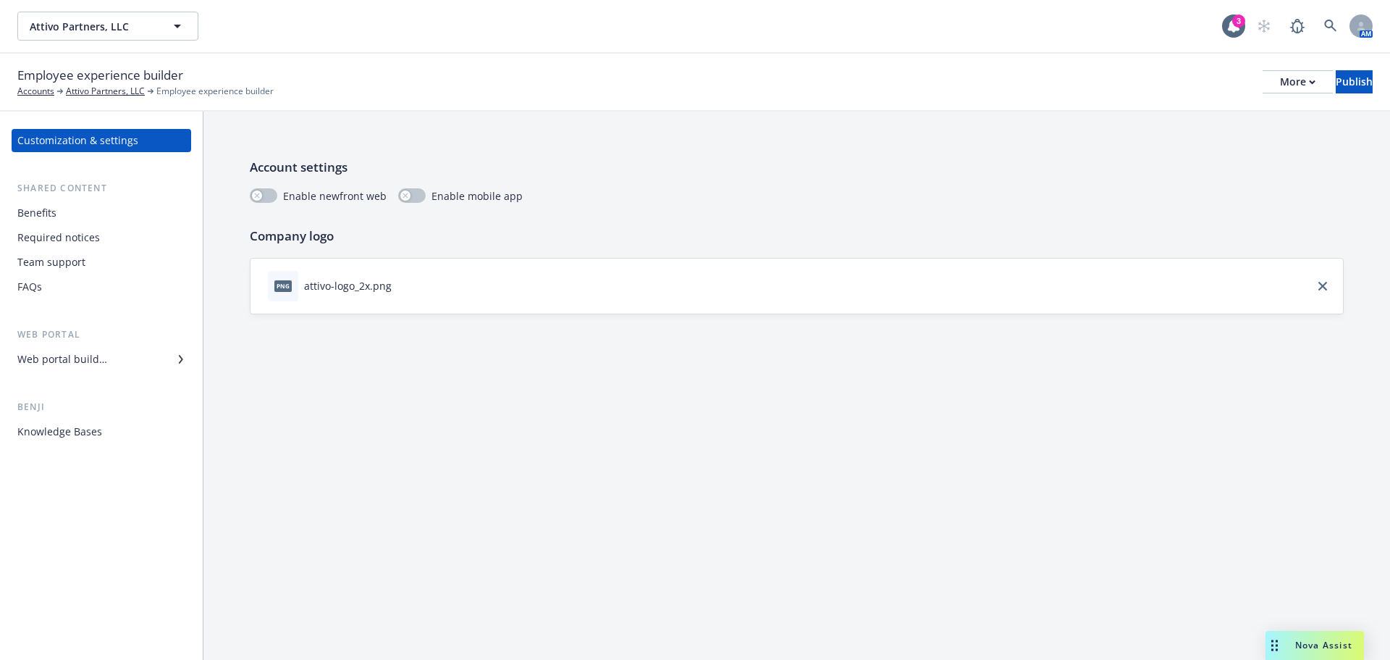
click at [57, 369] on div "Web portal builder" at bounding box center [62, 359] width 90 height 23
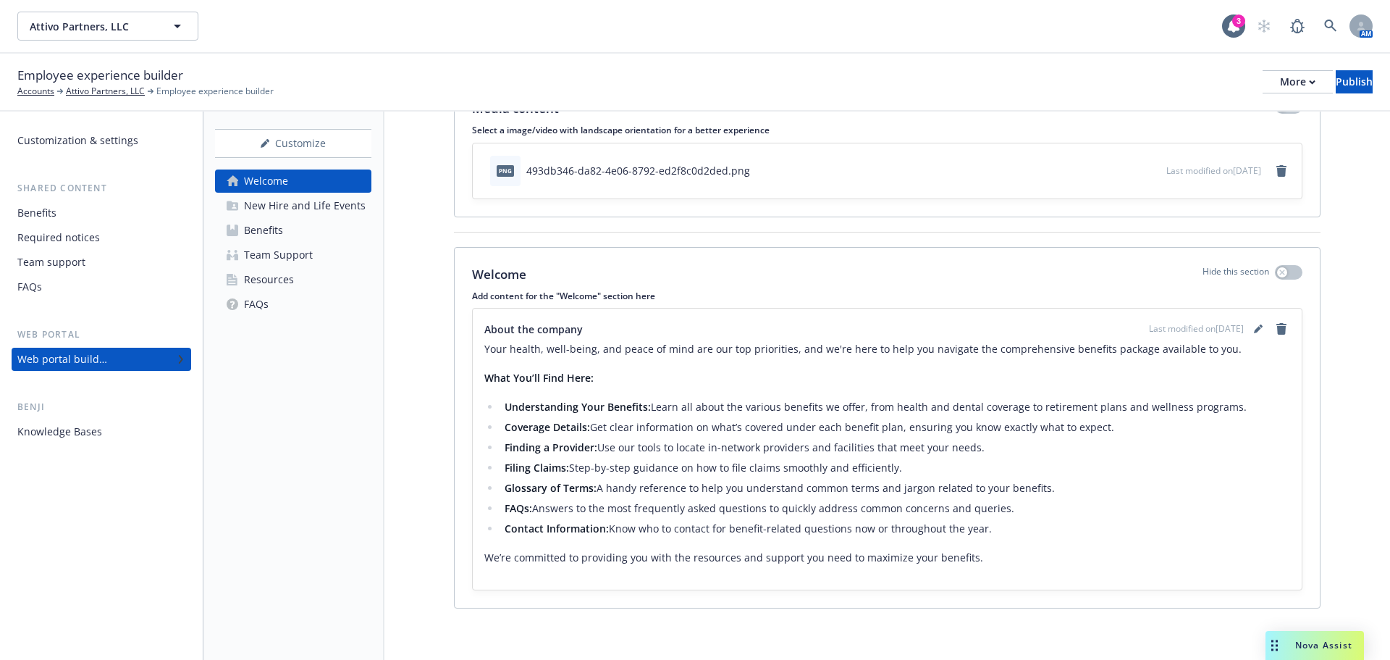
scroll to position [77, 0]
click at [278, 201] on div "New Hire and Life Events" at bounding box center [305, 205] width 122 height 23
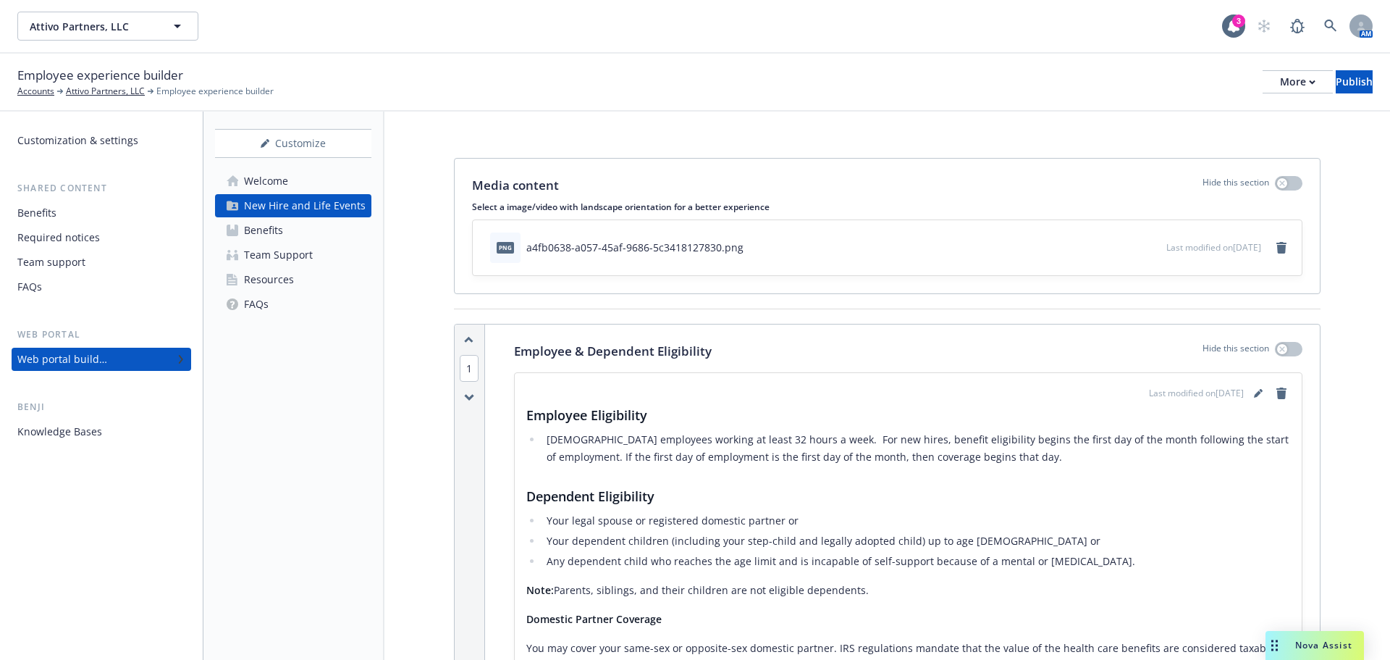
click at [277, 235] on div "Benefits" at bounding box center [263, 230] width 39 height 23
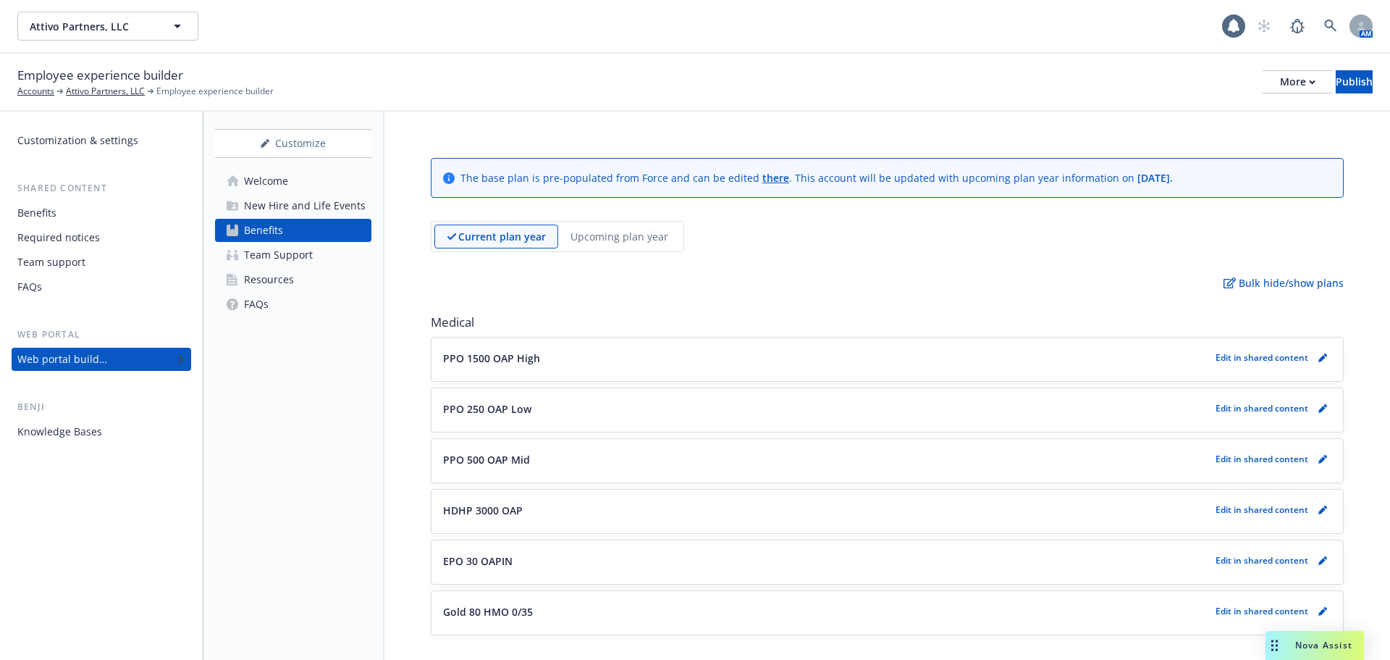
click at [283, 282] on div "Resources" at bounding box center [269, 279] width 50 height 23
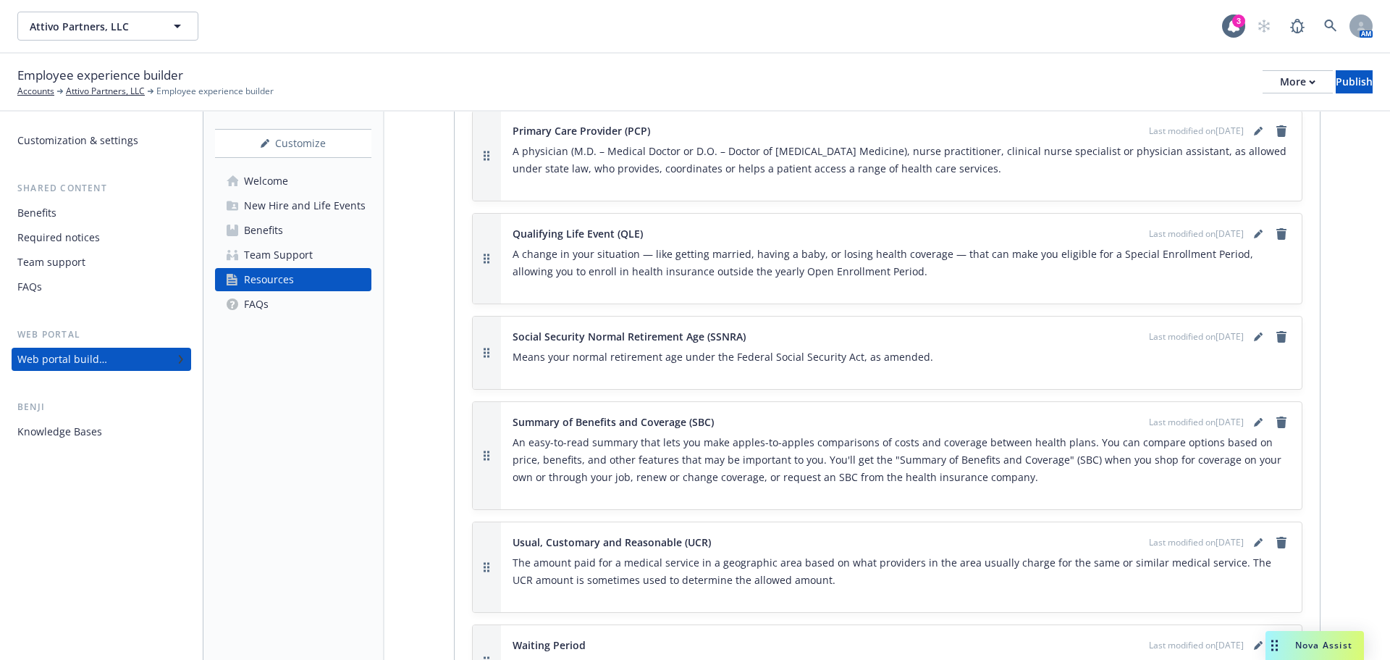
scroll to position [3285, 0]
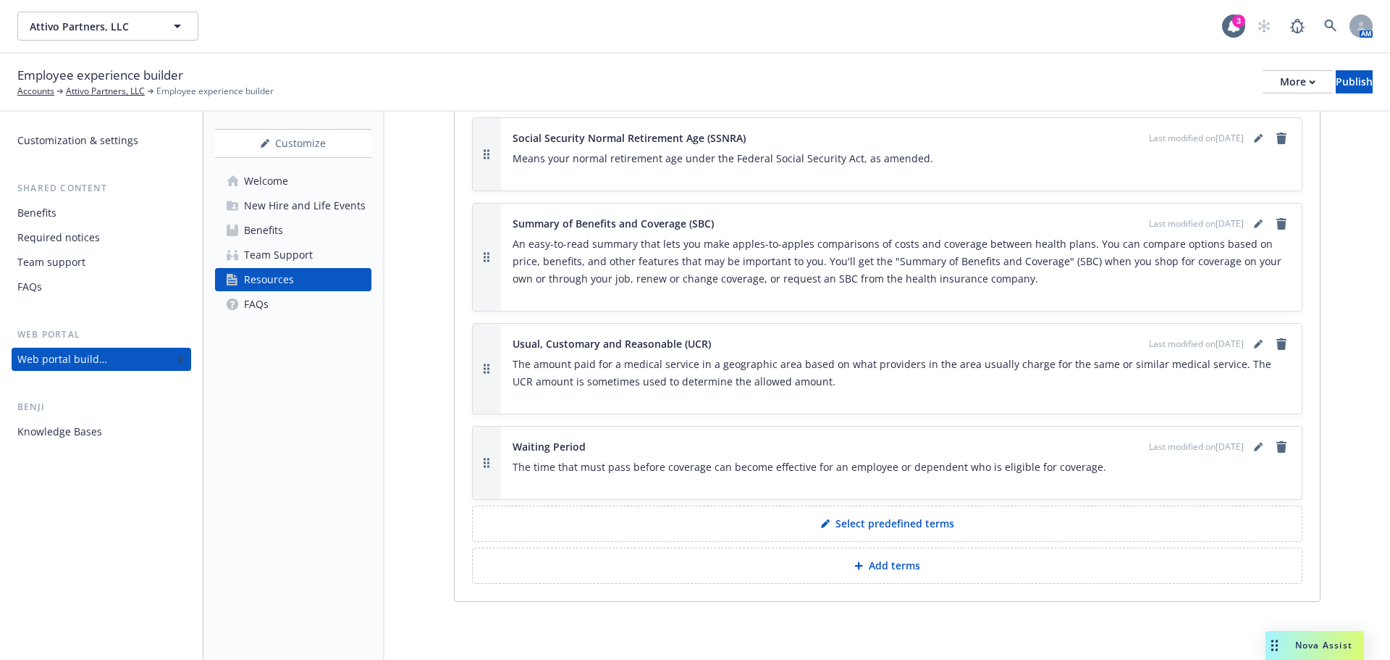
click at [303, 255] on div "Team Support" at bounding box center [278, 254] width 69 height 23
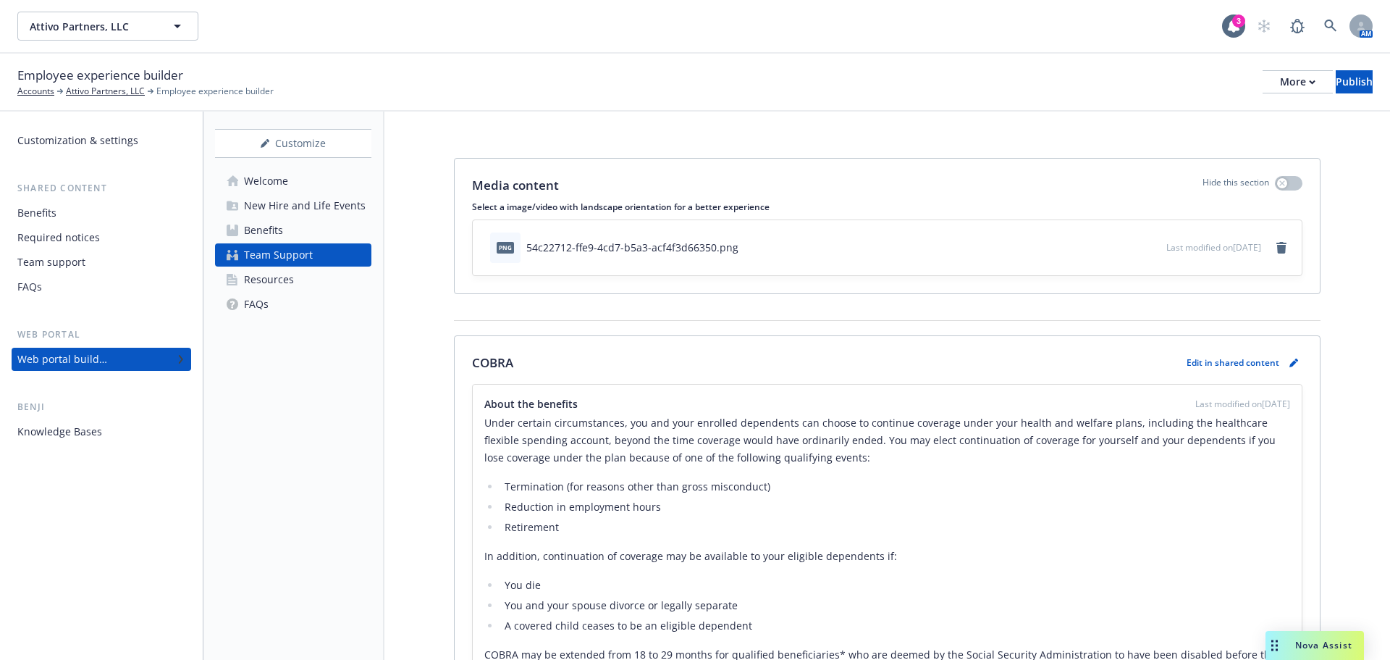
click at [265, 306] on div "FAQs" at bounding box center [256, 304] width 25 height 23
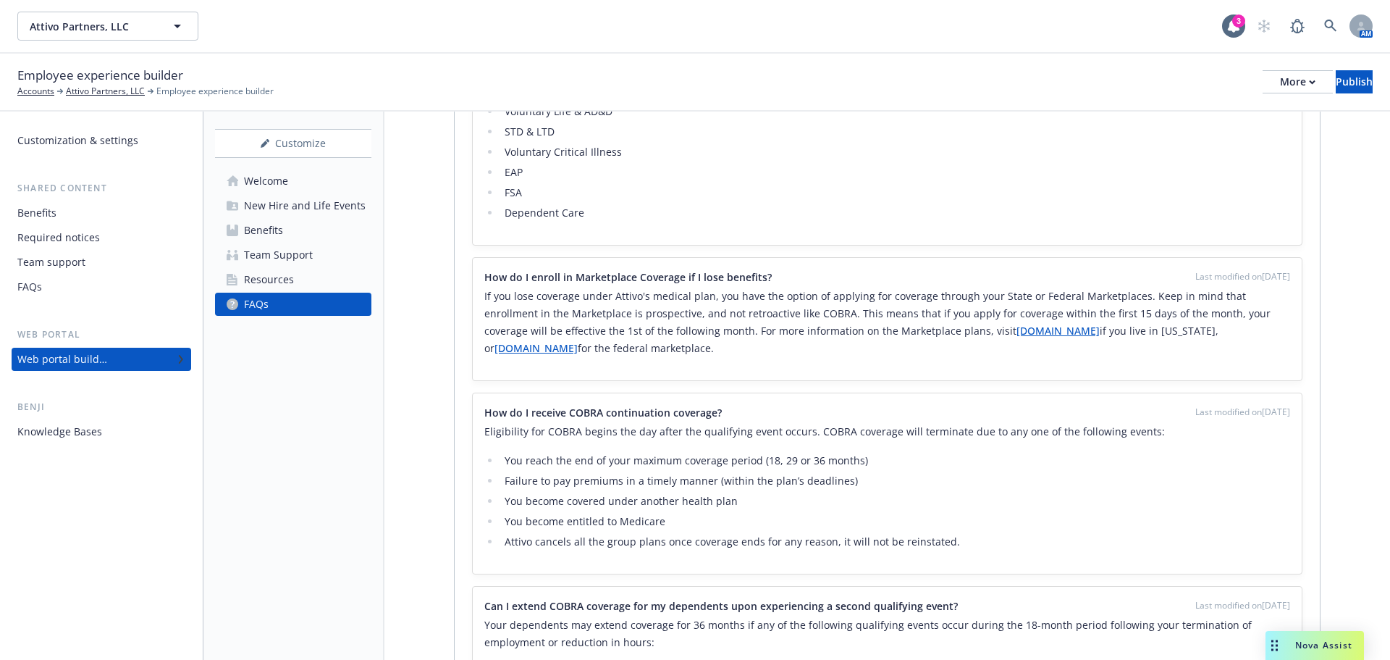
scroll to position [8762, 0]
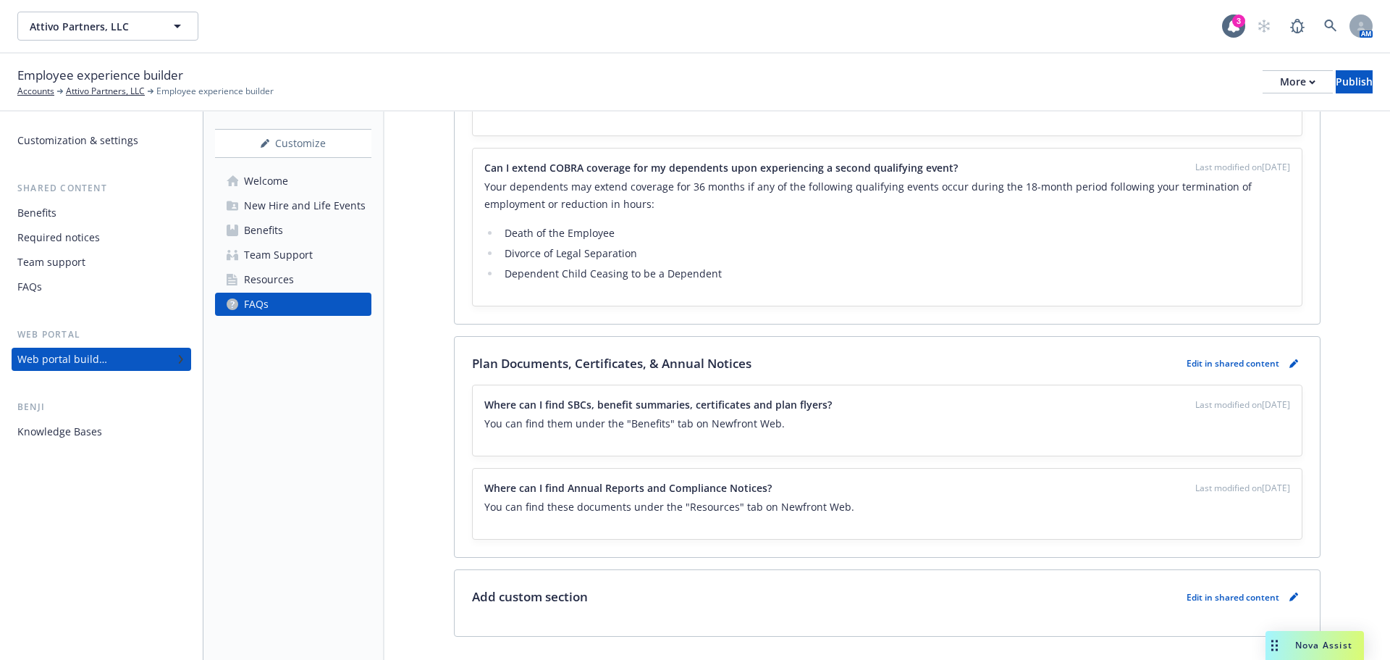
click at [277, 212] on div "New Hire and Life Events" at bounding box center [305, 205] width 122 height 23
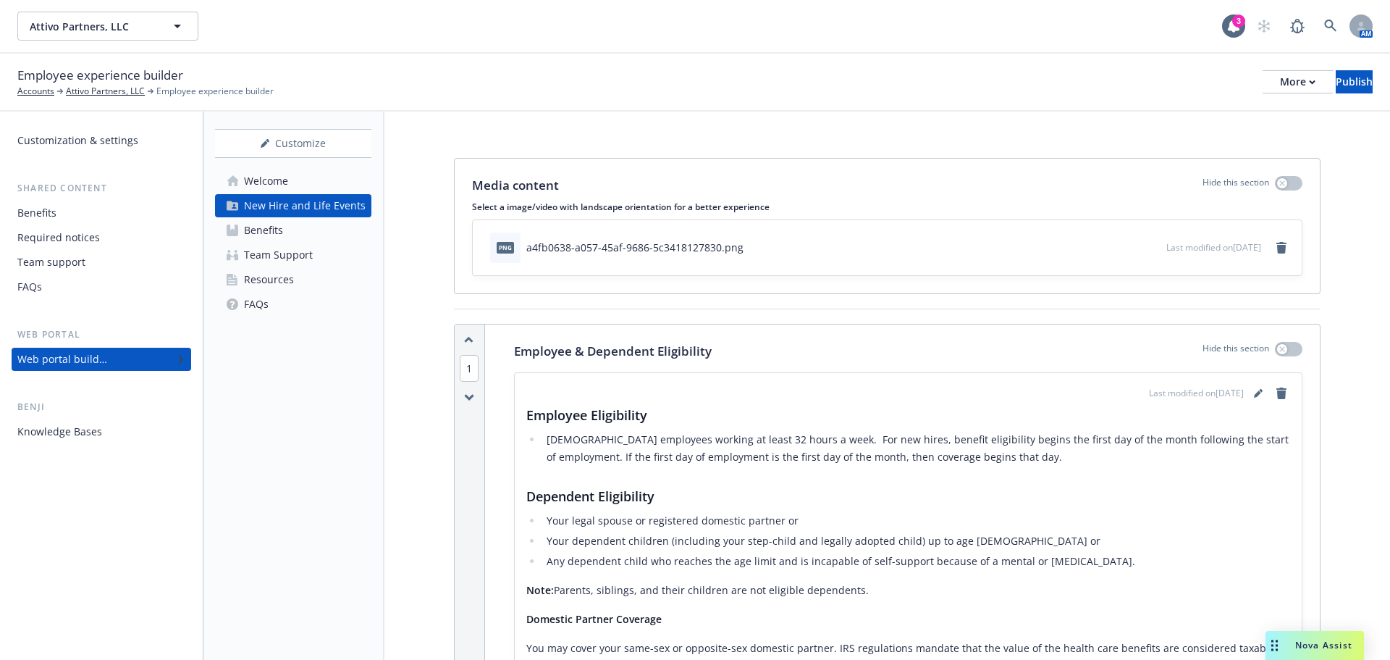
click at [283, 258] on div "Team Support" at bounding box center [278, 254] width 69 height 23
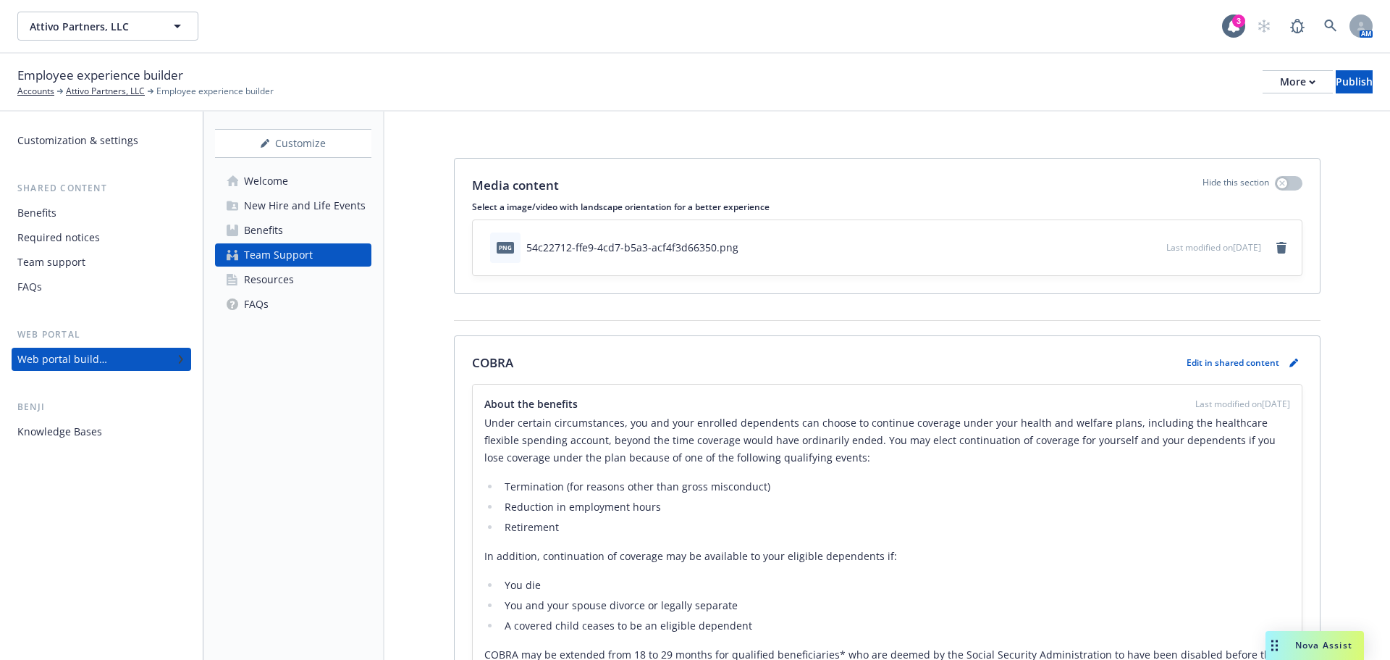
click at [1272, 359] on div "Edit in shared content" at bounding box center [1245, 362] width 116 height 19
click at [1290, 365] on icon "pencil" at bounding box center [1293, 363] width 7 height 7
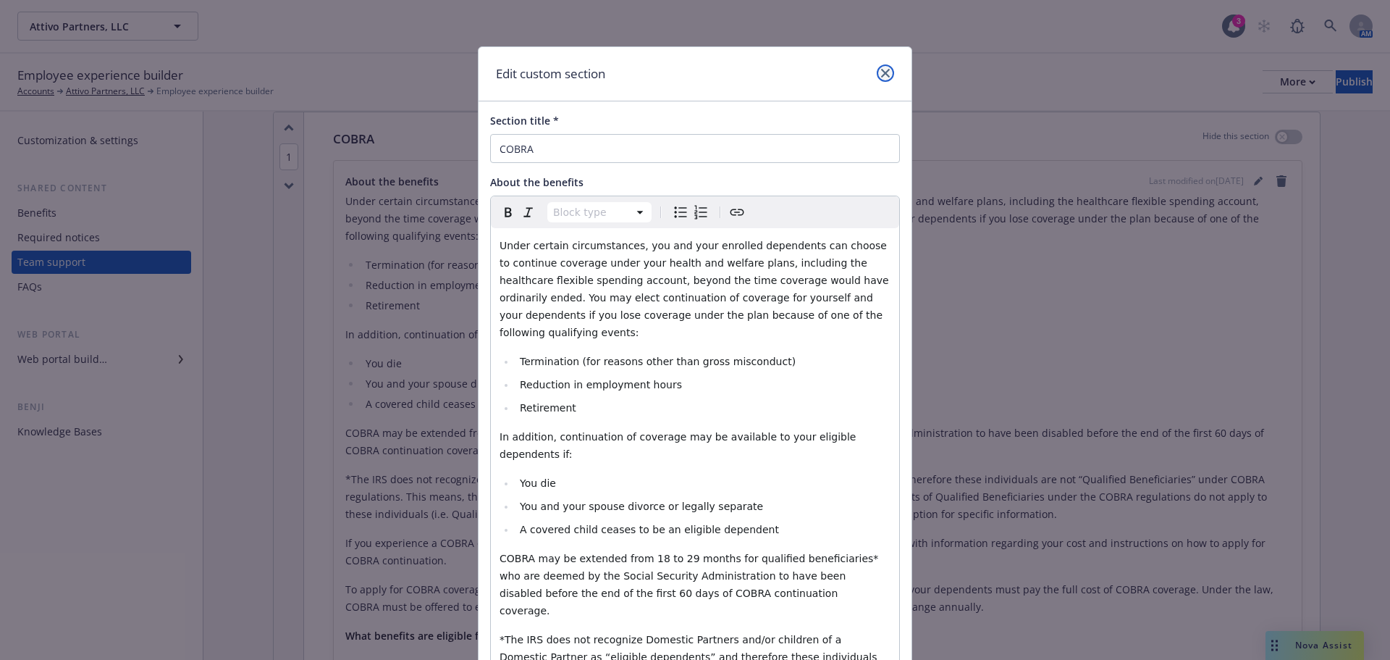
click at [879, 67] on link "close" at bounding box center [885, 72] width 17 height 17
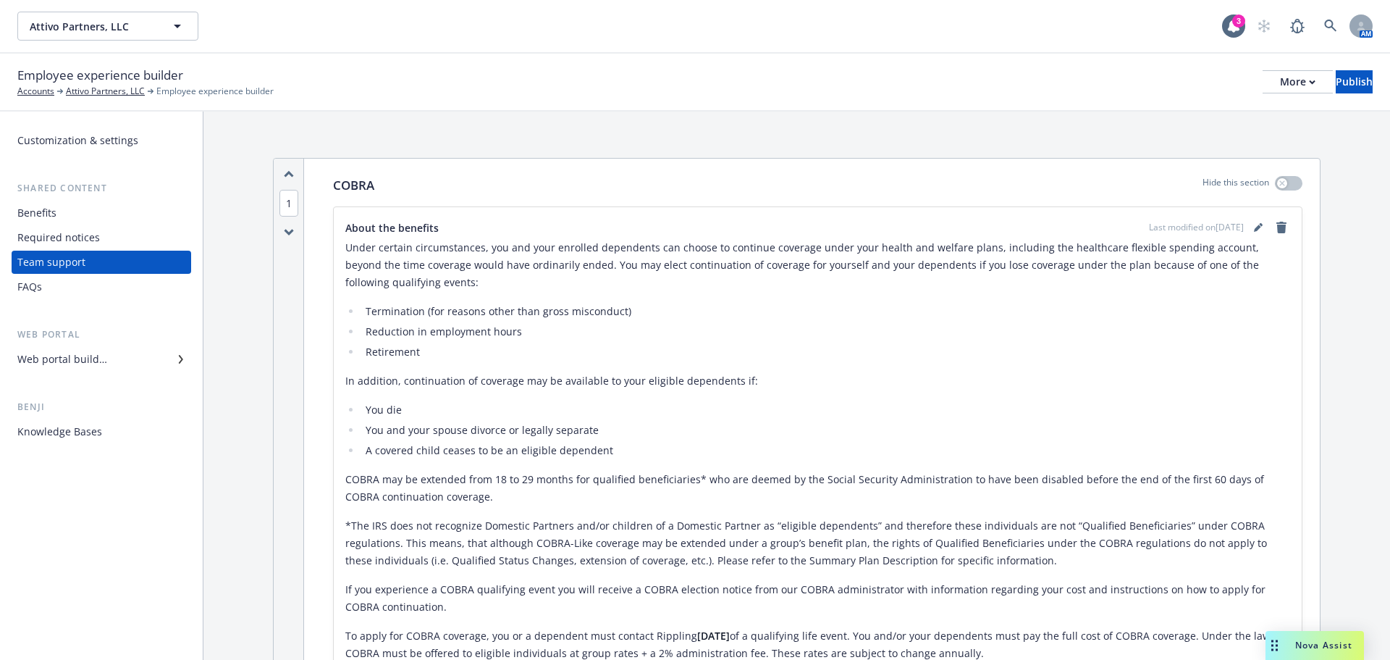
click at [78, 364] on div "Web portal builder" at bounding box center [62, 359] width 90 height 23
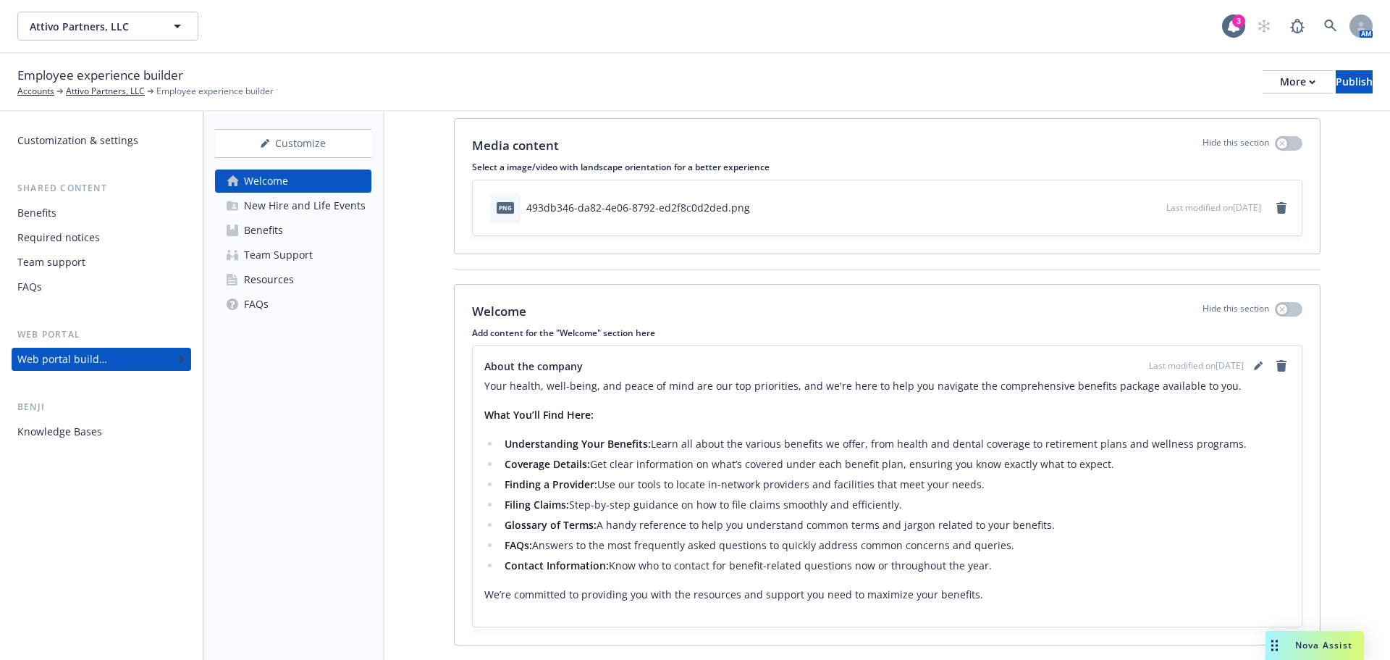
scroll to position [77, 0]
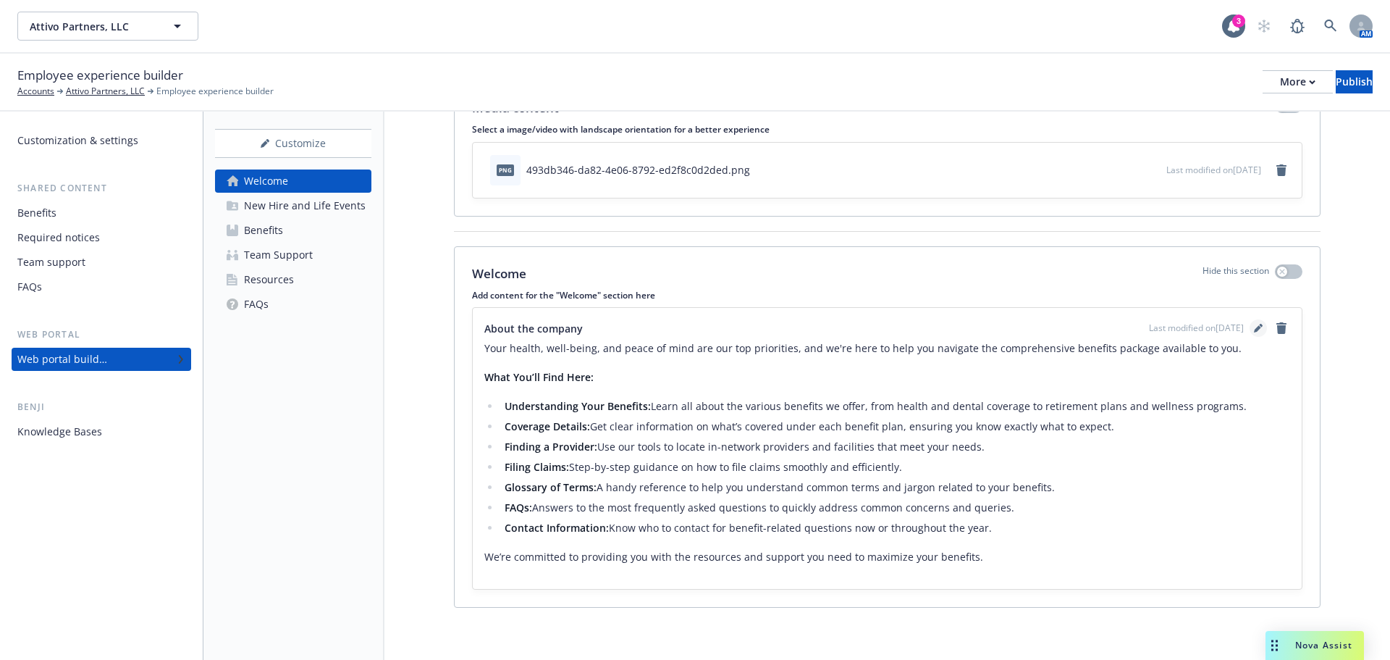
click at [1254, 328] on icon "editPencil" at bounding box center [1257, 329] width 7 height 7
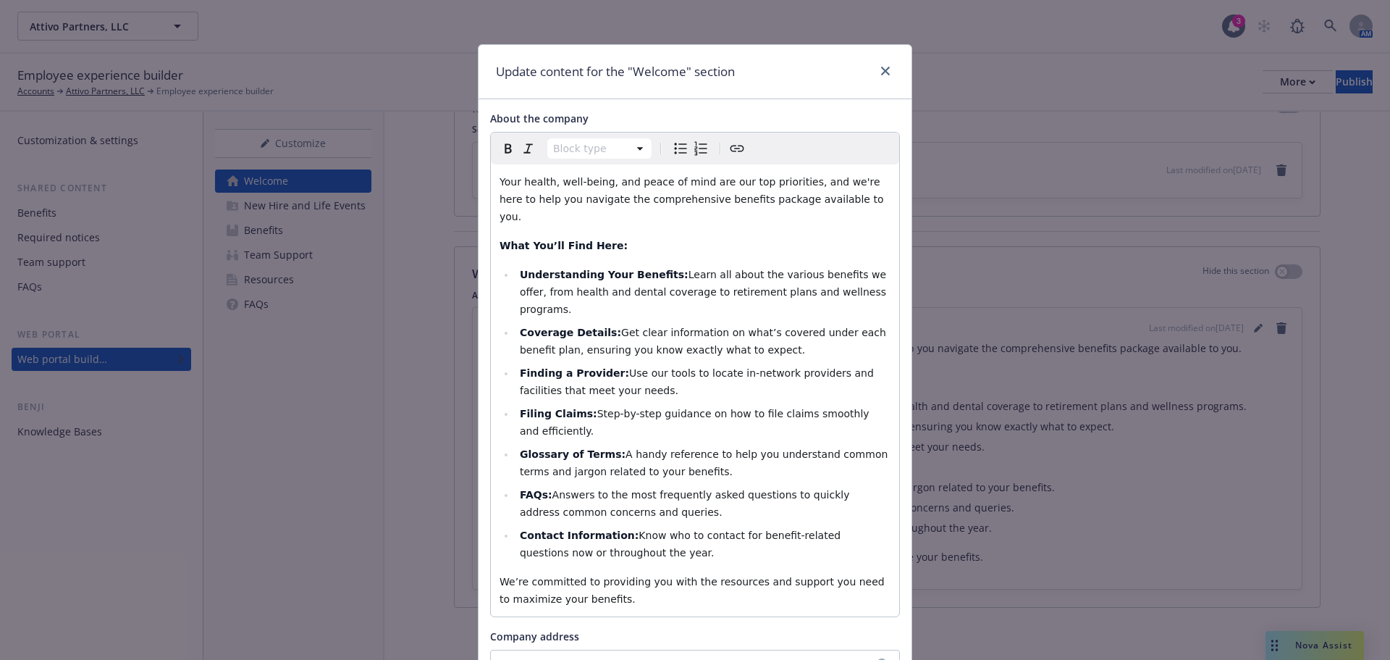
scroll to position [0, 0]
click at [883, 76] on icon "close" at bounding box center [885, 73] width 9 height 9
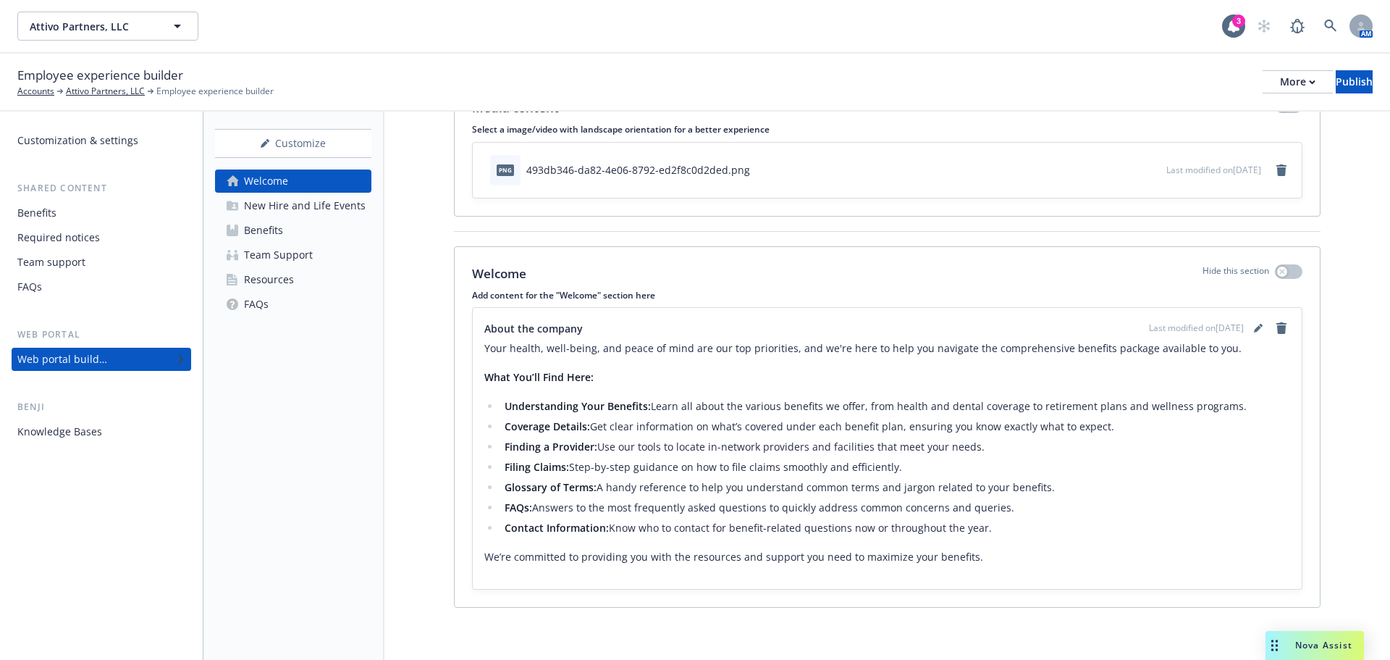
click at [998, 550] on p "We’re committed to providing you with the resources and support you need to max…" at bounding box center [887, 556] width 806 height 17
drag, startPoint x: 972, startPoint y: 555, endPoint x: 944, endPoint y: 555, distance: 28.2
click at [967, 555] on p "We’re committed to providing you with the resources and support you need to max…" at bounding box center [887, 556] width 806 height 17
click at [933, 555] on p "We’re committed to providing you with the resources and support you need to max…" at bounding box center [887, 556] width 806 height 17
click at [491, 549] on p "We’re committed to providing you with the resources and support you need to max…" at bounding box center [887, 556] width 806 height 17
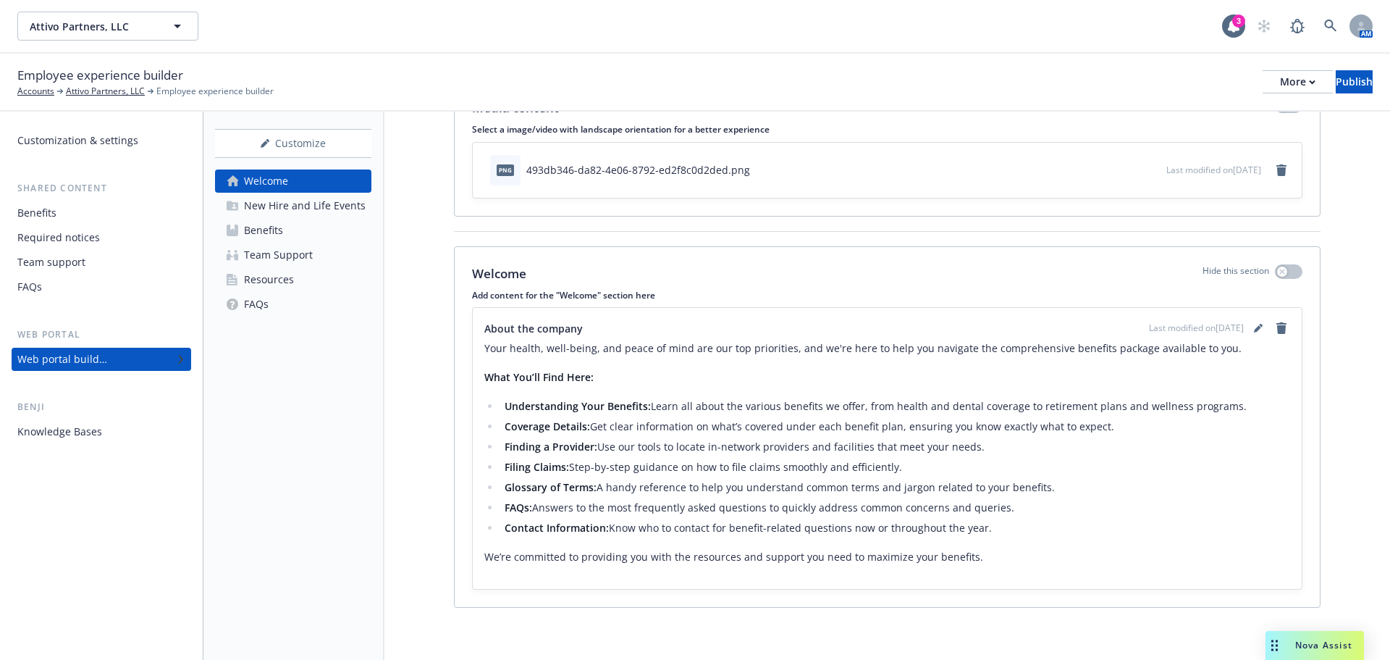
click at [796, 550] on p "We’re committed to providing you with the resources and support you need to max…" at bounding box center [887, 556] width 806 height 17
click at [275, 224] on div "Benefits" at bounding box center [263, 230] width 39 height 23
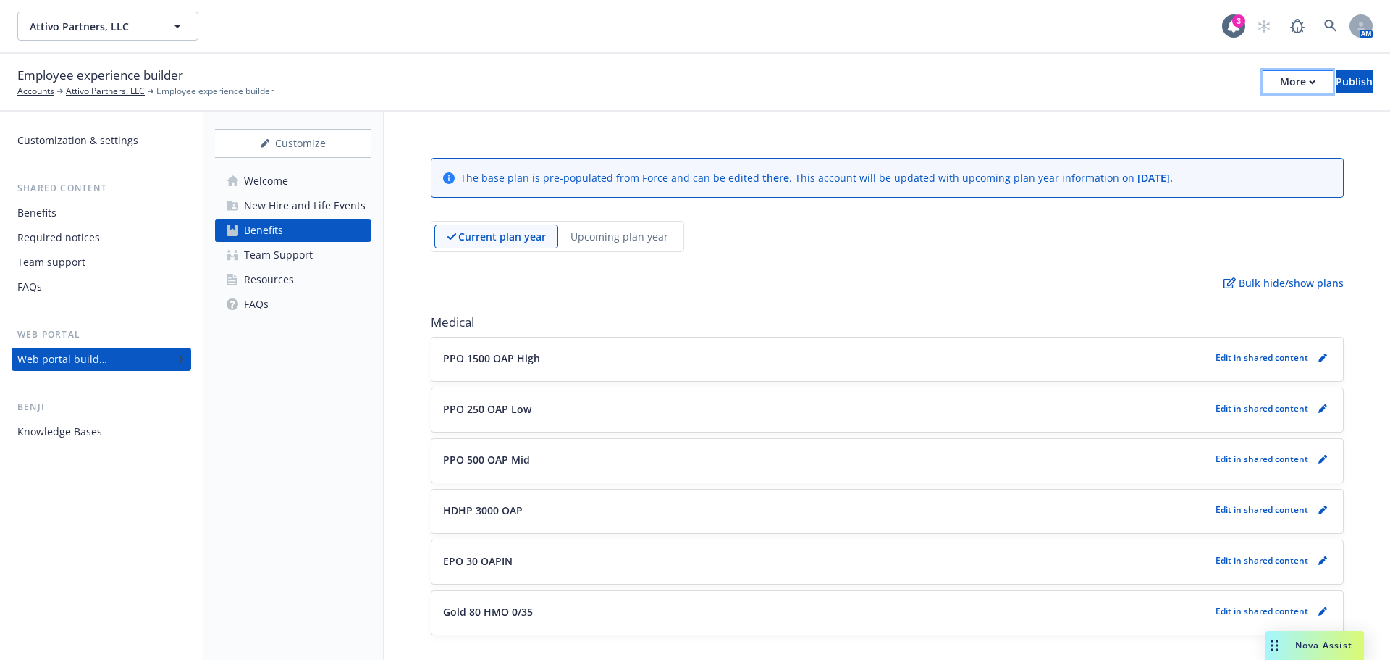
click at [1280, 91] on div "More" at bounding box center [1297, 82] width 35 height 22
click at [1221, 108] on link "Copy preview link" at bounding box center [1178, 114] width 214 height 29
click at [290, 185] on link "Welcome" at bounding box center [293, 180] width 156 height 23
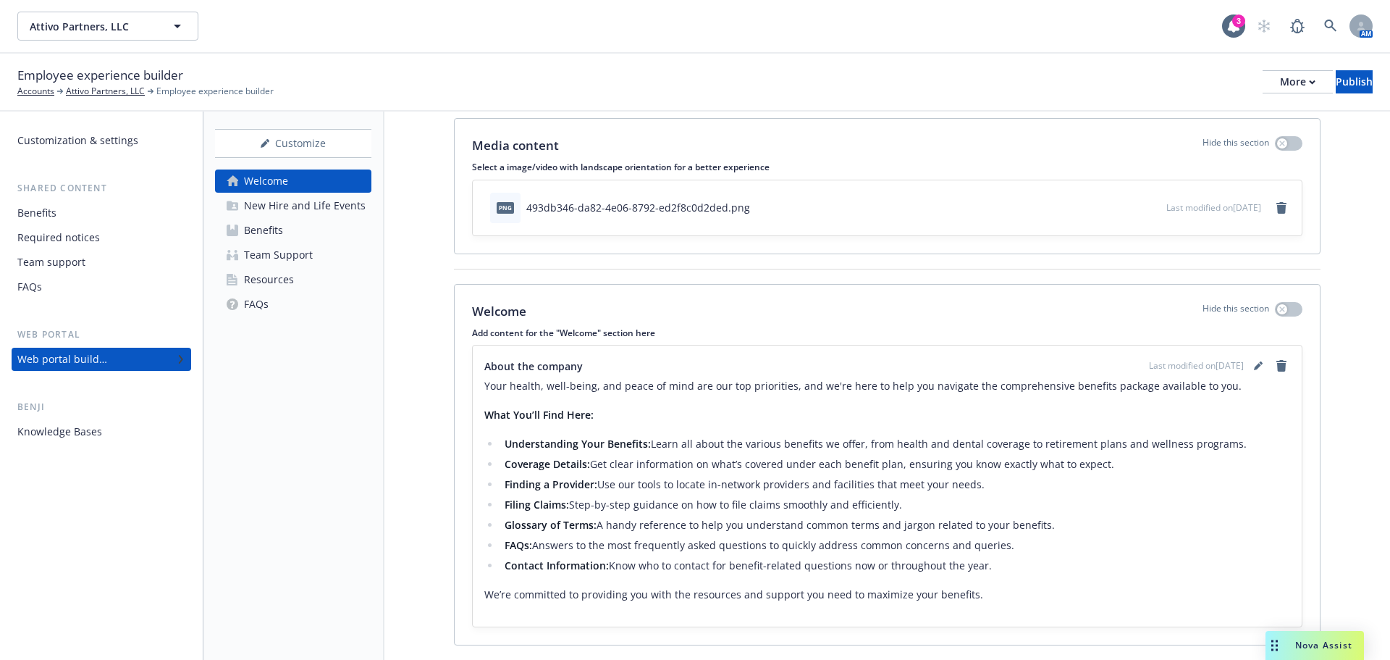
scroll to position [77, 0]
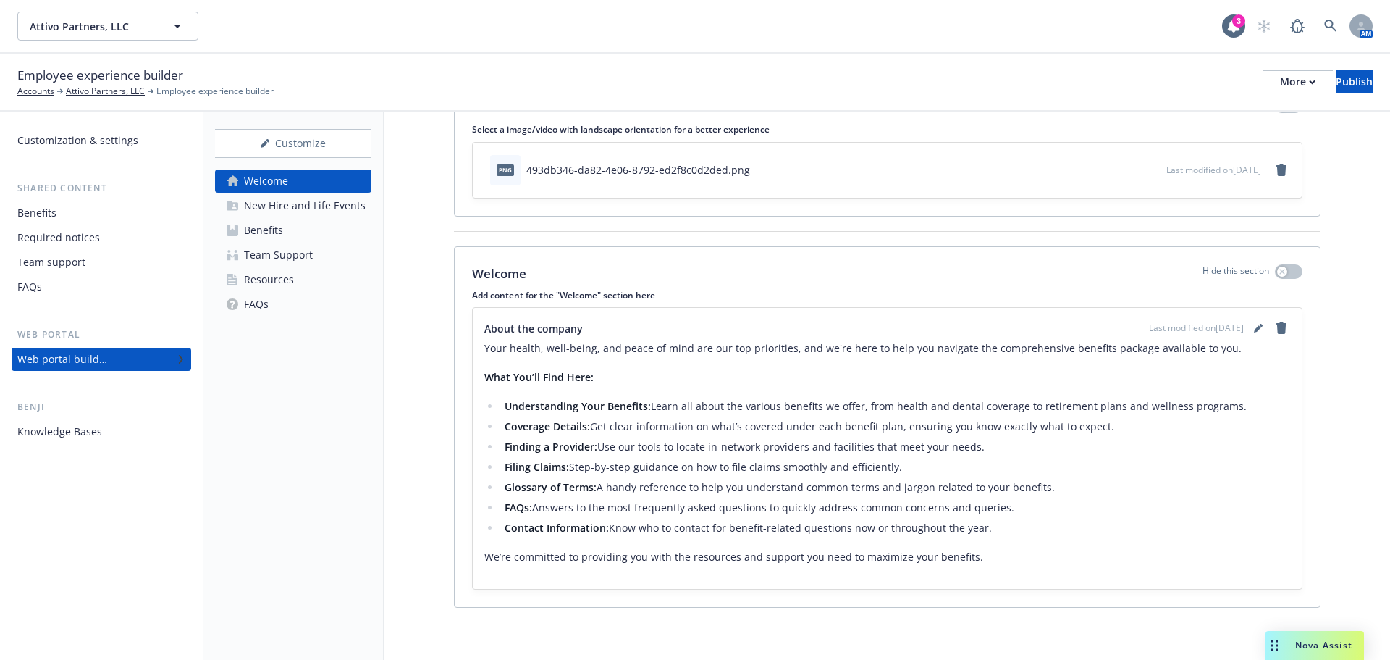
click at [277, 265] on div "Team Support" at bounding box center [278, 254] width 69 height 23
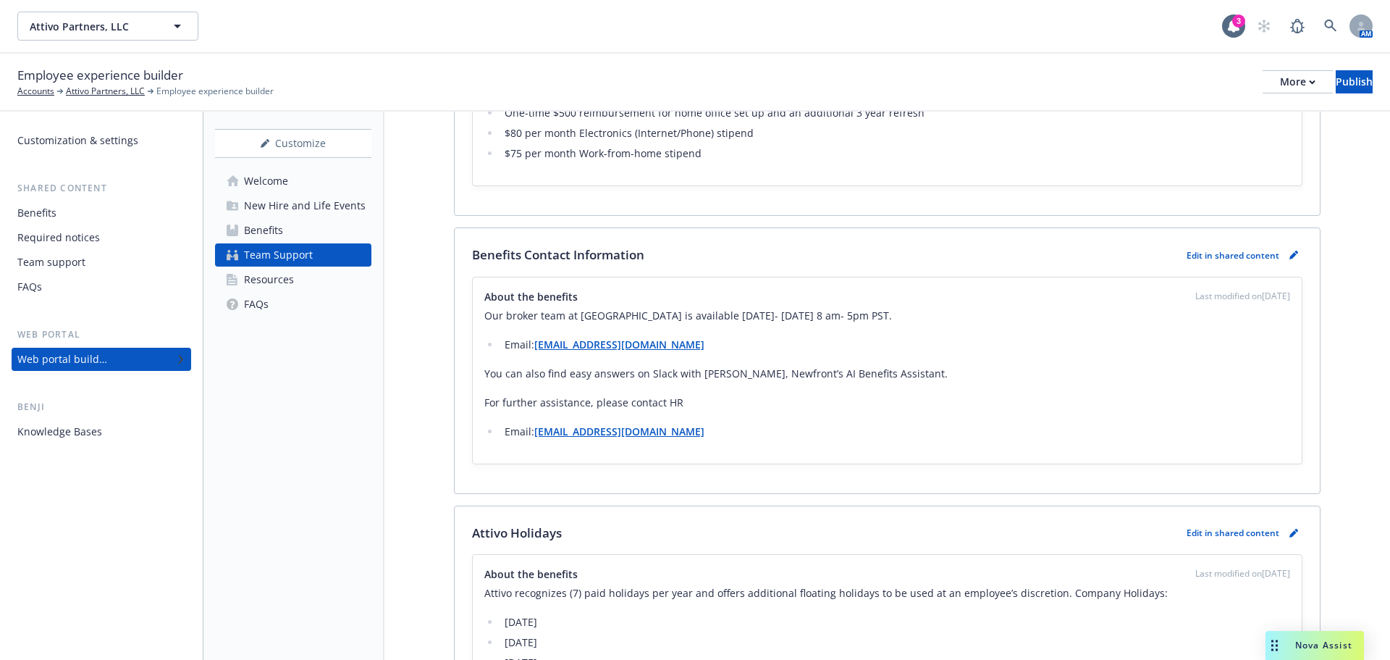
scroll to position [1810, 0]
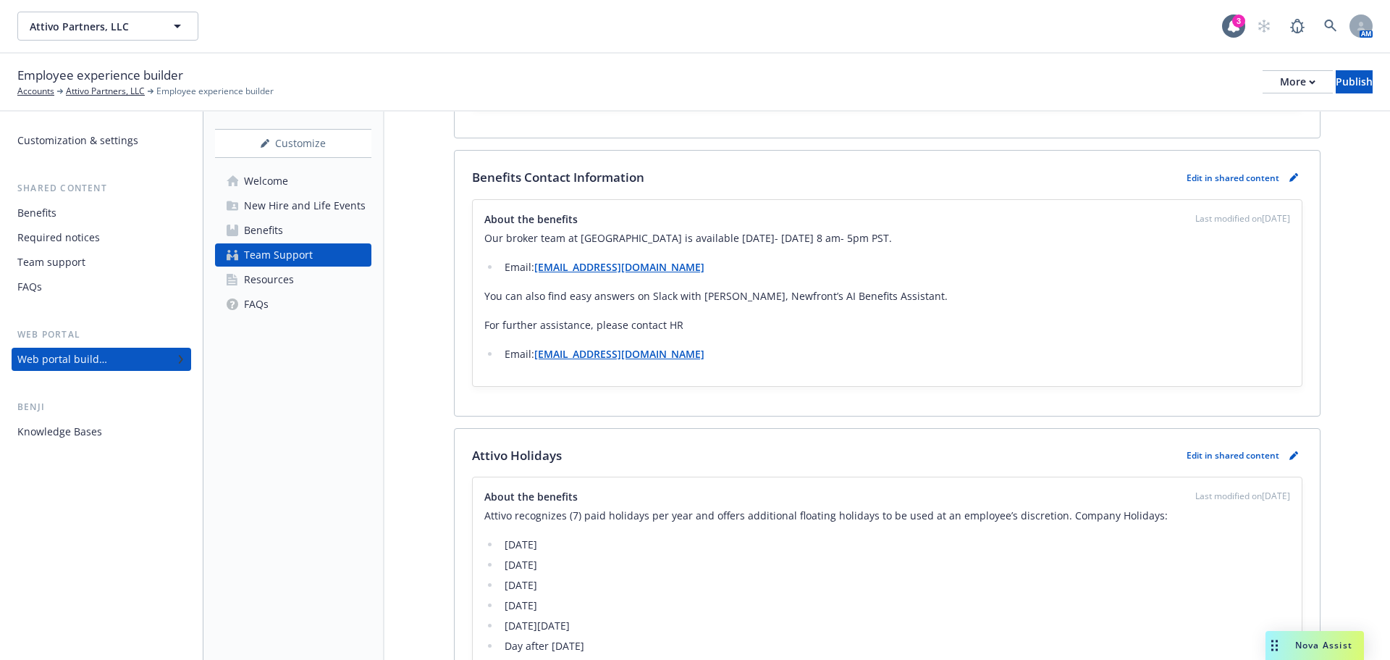
click at [483, 236] on div "About the benefits Last modified on 10/10/2025 Our broker team at Newfront is a…" at bounding box center [887, 293] width 829 height 186
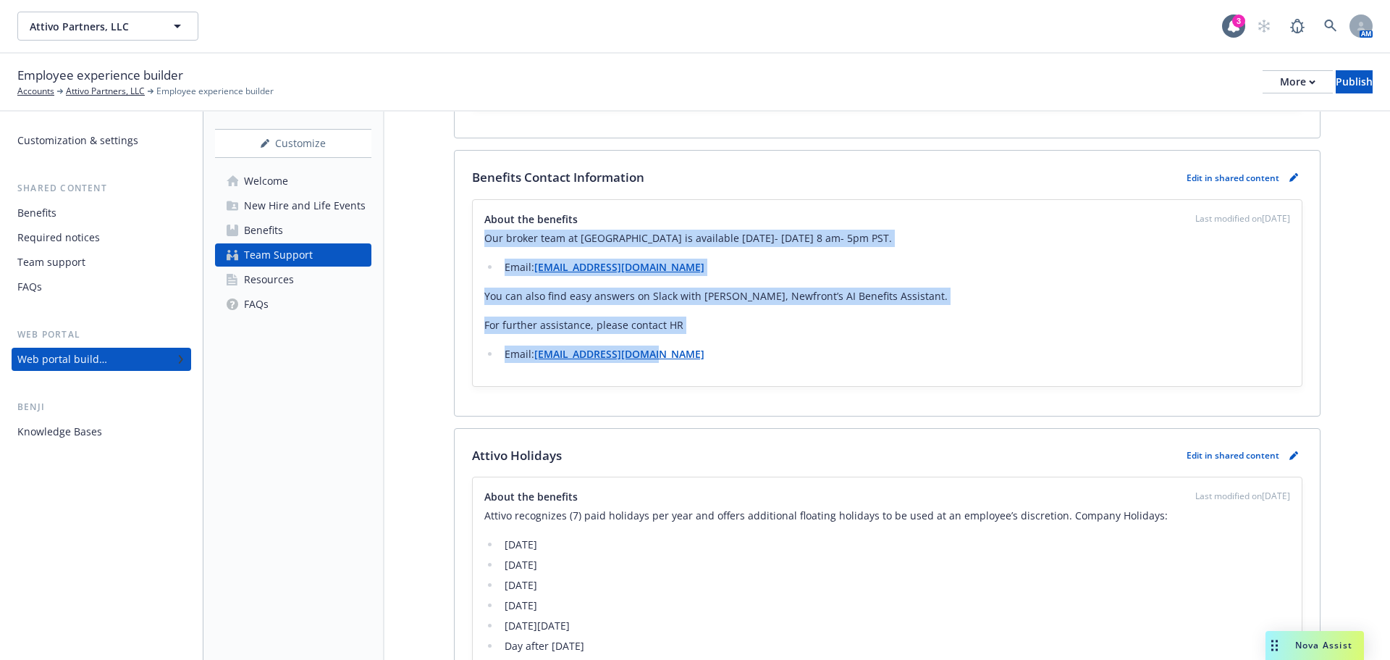
drag, startPoint x: 487, startPoint y: 238, endPoint x: 927, endPoint y: 377, distance: 461.7
click at [927, 377] on div "About the benefits Last modified on 10/10/2025 Our broker team at Newfront is a…" at bounding box center [887, 293] width 829 height 186
copy div "Our broker team at Newfront is available Monday- Friday 8 am- 5pm PST. Email: T…"
click at [262, 181] on div "Welcome" at bounding box center [266, 180] width 44 height 23
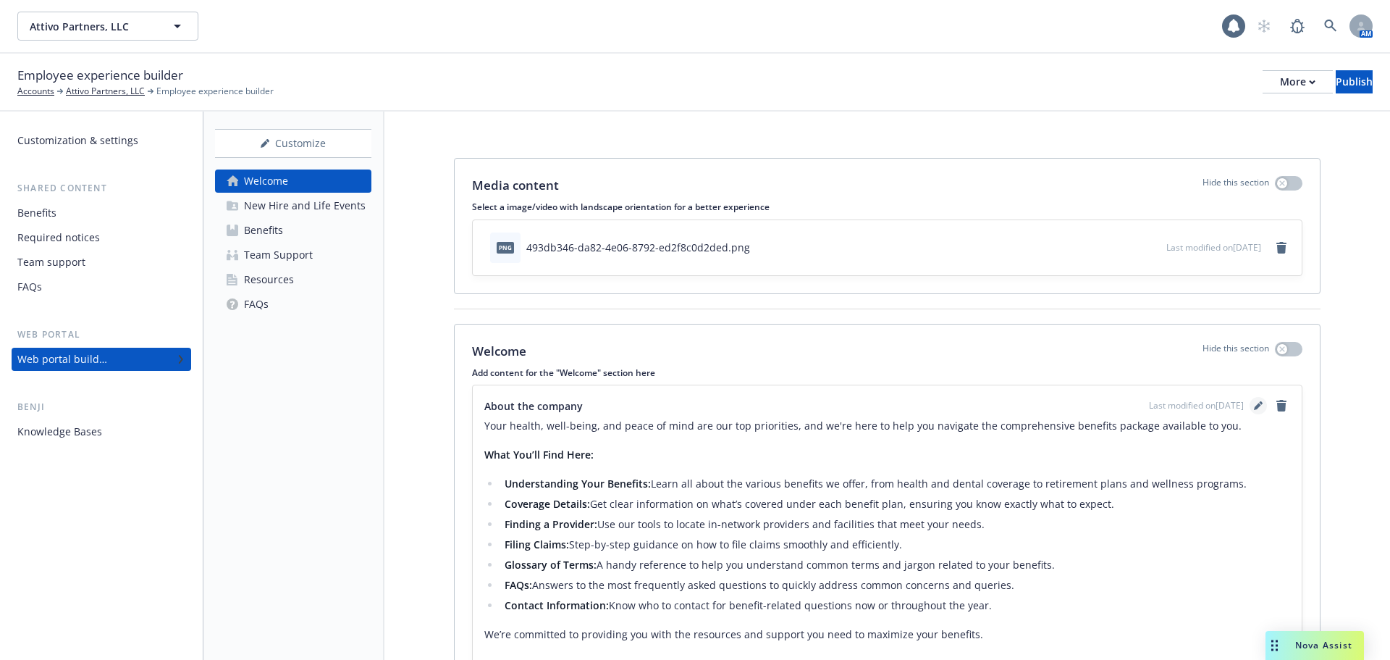
click at [1250, 399] on link "editPencil" at bounding box center [1258, 405] width 17 height 17
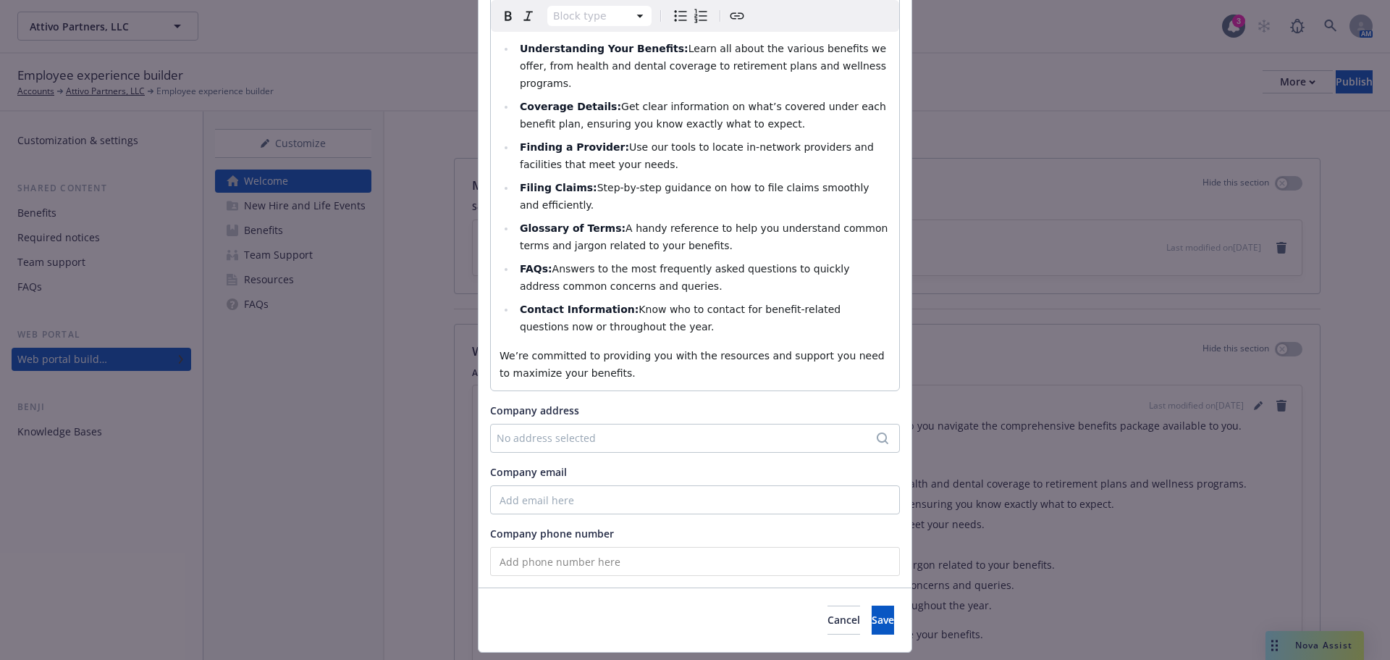
scroll to position [232, 0]
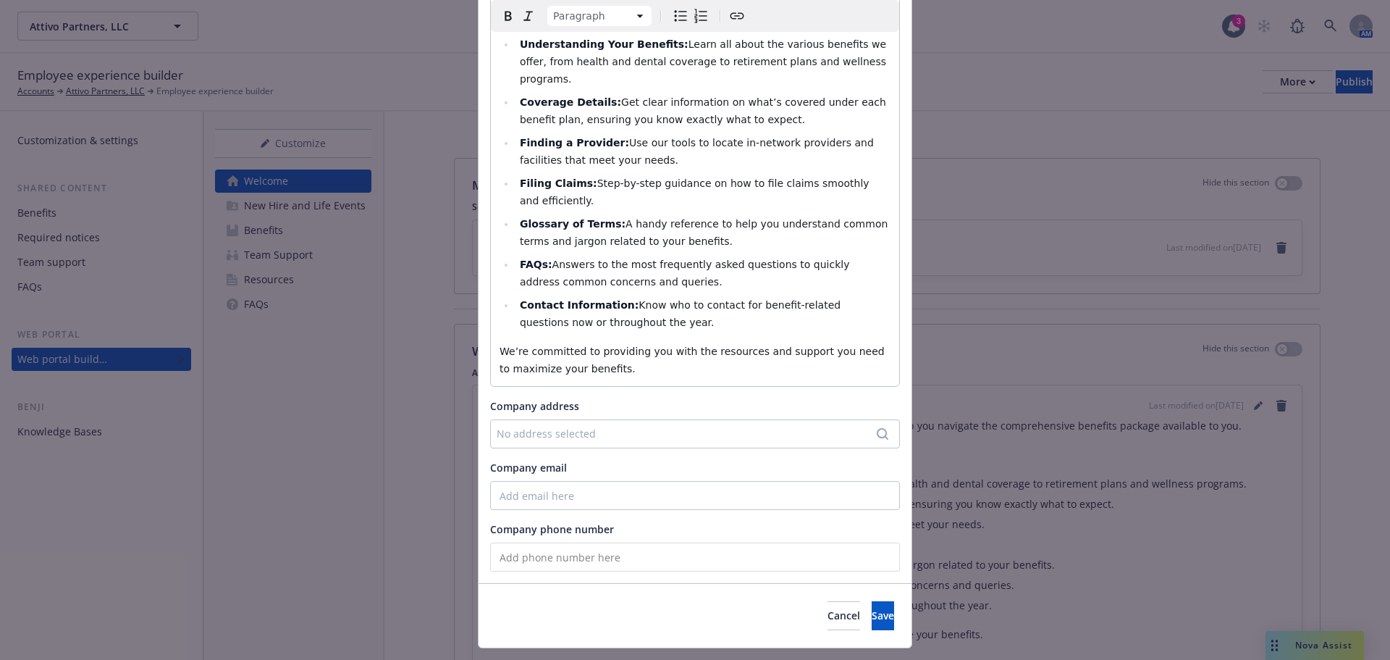
click at [649, 343] on p "We’re committed to providing you with the resources and support you need to max…" at bounding box center [695, 360] width 391 height 35
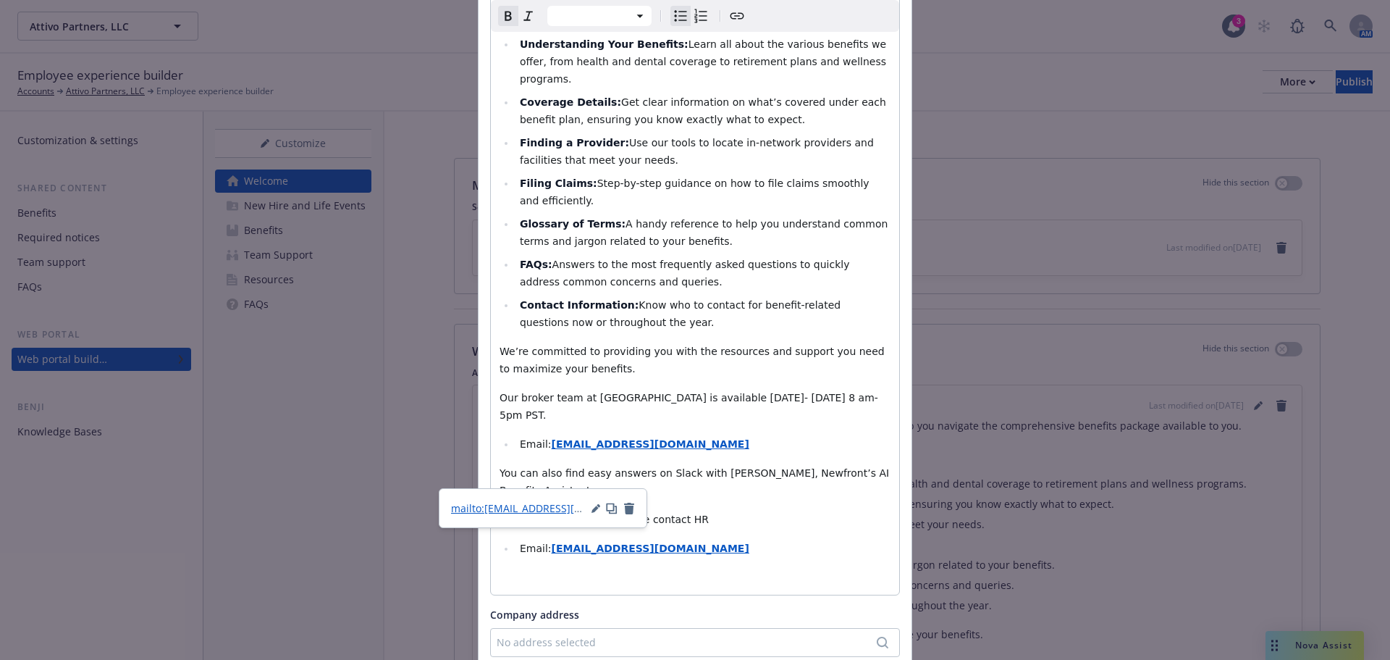
select select "paragraph"
click at [732, 343] on p "We’re committed to providing you with the resources and support you need to max…" at bounding box center [695, 360] width 391 height 35
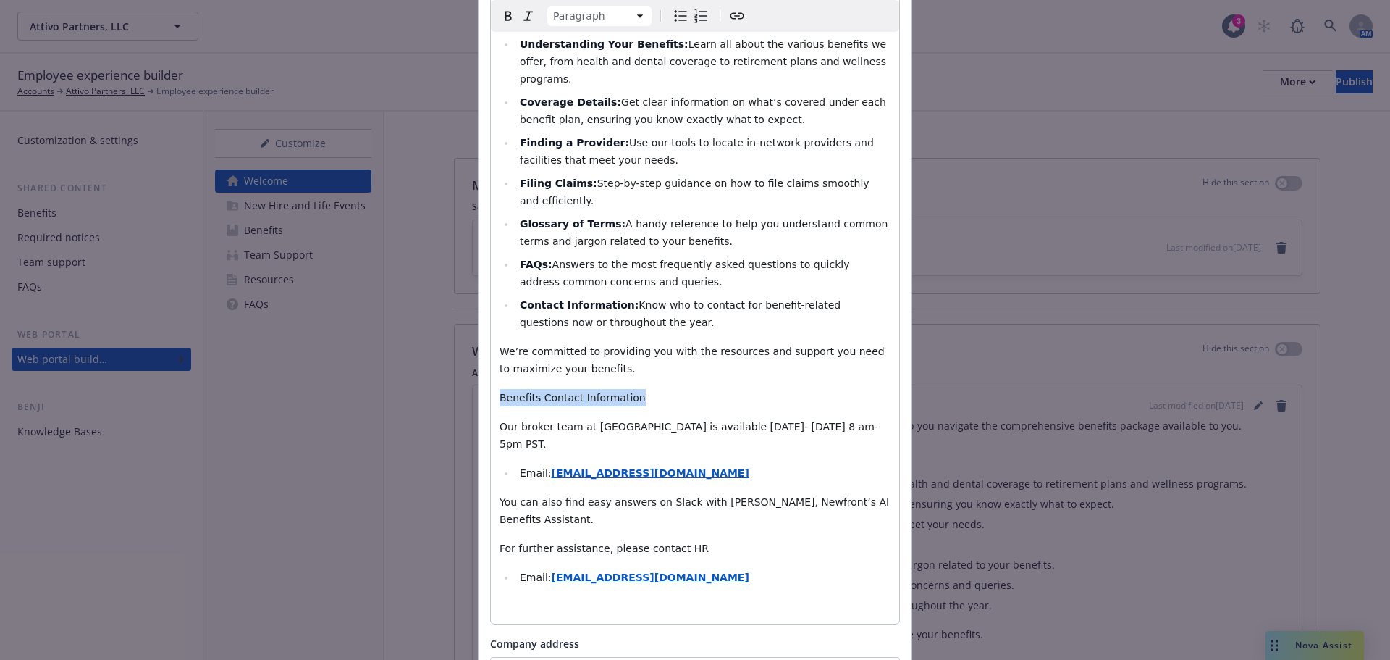
drag, startPoint x: 642, startPoint y: 359, endPoint x: 487, endPoint y: 355, distance: 155.0
click at [491, 355] on div "Your health, well-being, and peace of mind are our top priorities, and we're he…" at bounding box center [695, 278] width 408 height 689
click at [637, 14] on html "Attivo Partners, LLC Attivo Partners, LLC 3 AM Employee experience builder Acco…" at bounding box center [695, 330] width 1390 height 660
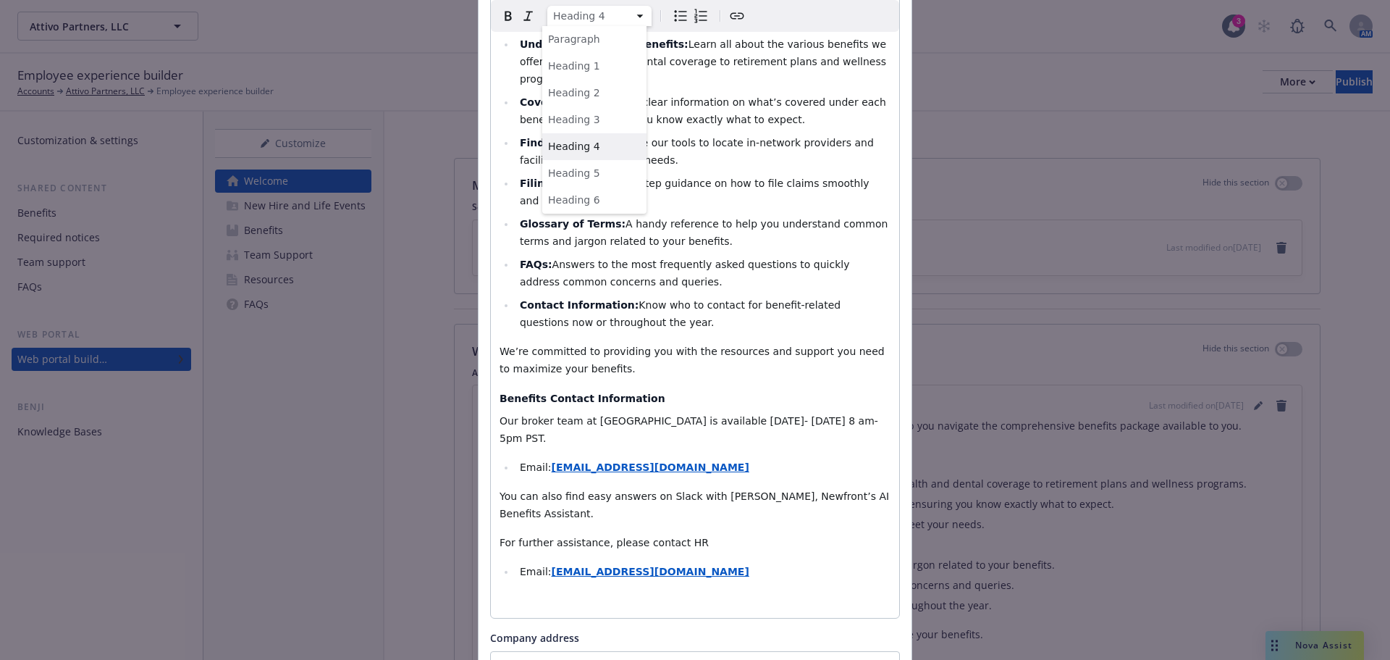
click at [592, 17] on html "Attivo Partners, LLC Attivo Partners, LLC 3 AM Employee experience builder Acco…" at bounding box center [695, 330] width 1390 height 660
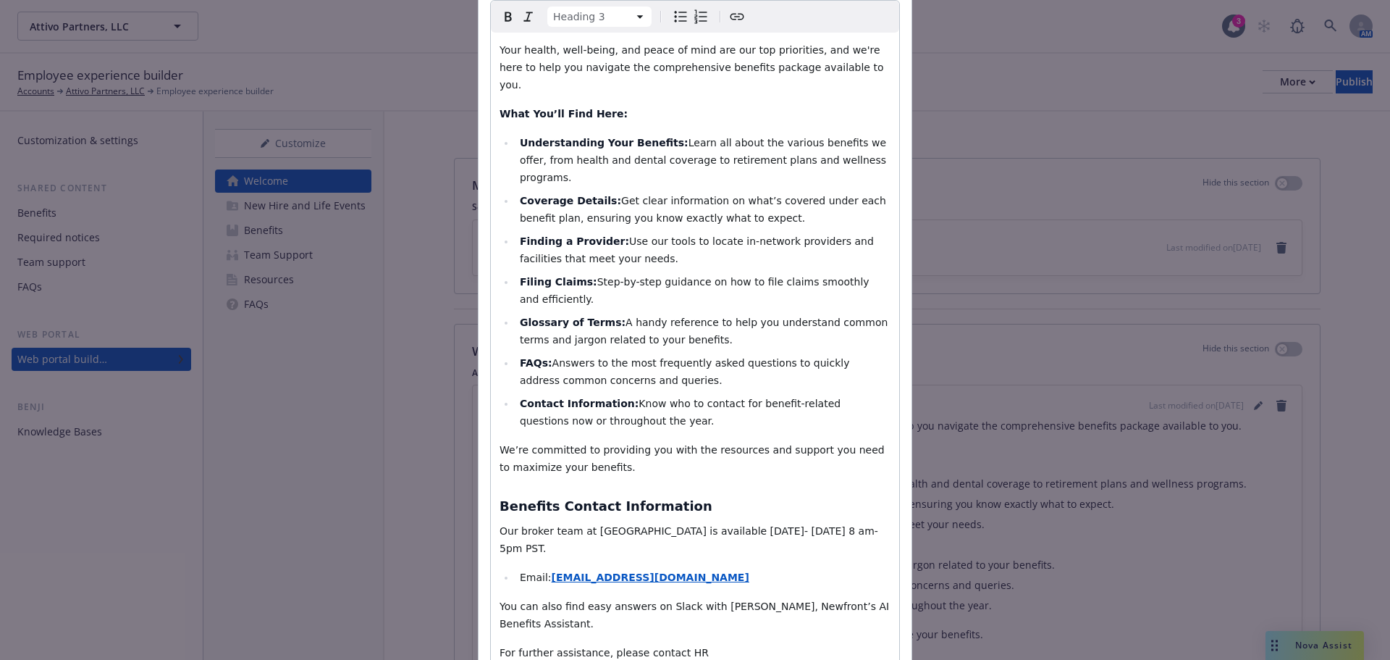
scroll to position [15, 0]
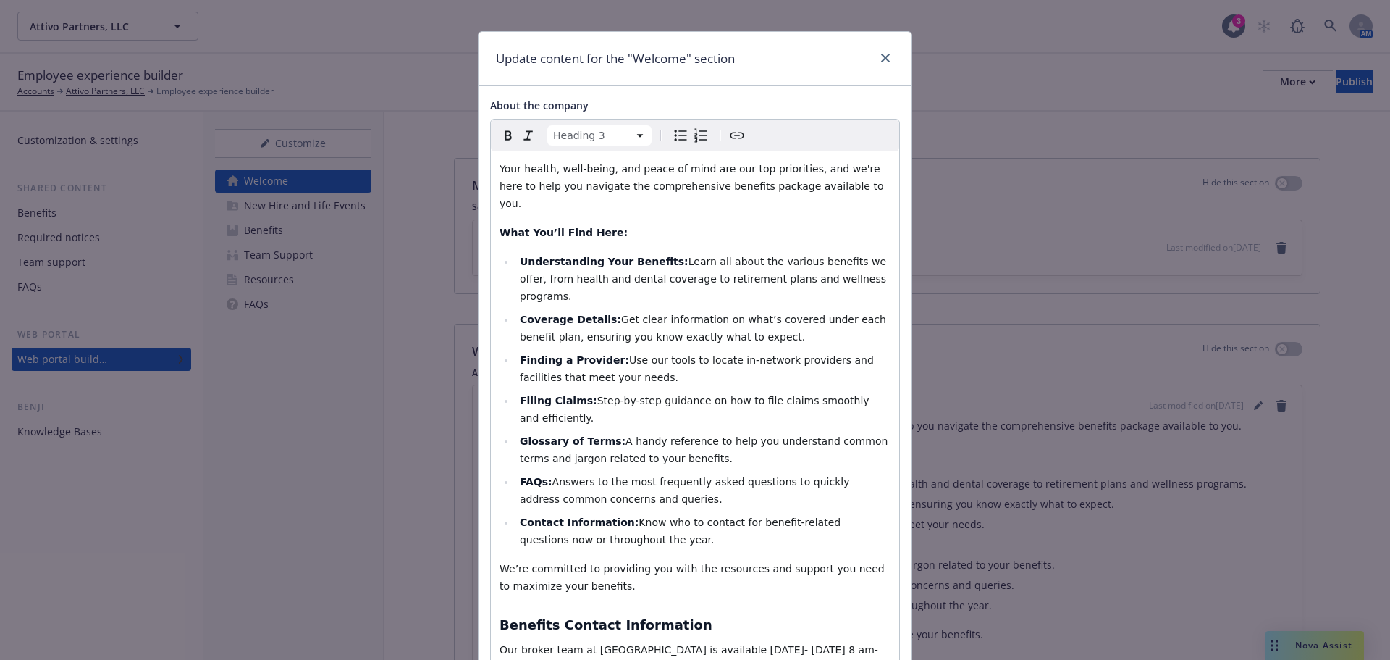
click at [626, 135] on html "Attivo Partners, LLC Attivo Partners, LLC 3 AM Employee experience builder Acco…" at bounding box center [695, 330] width 1390 height 660
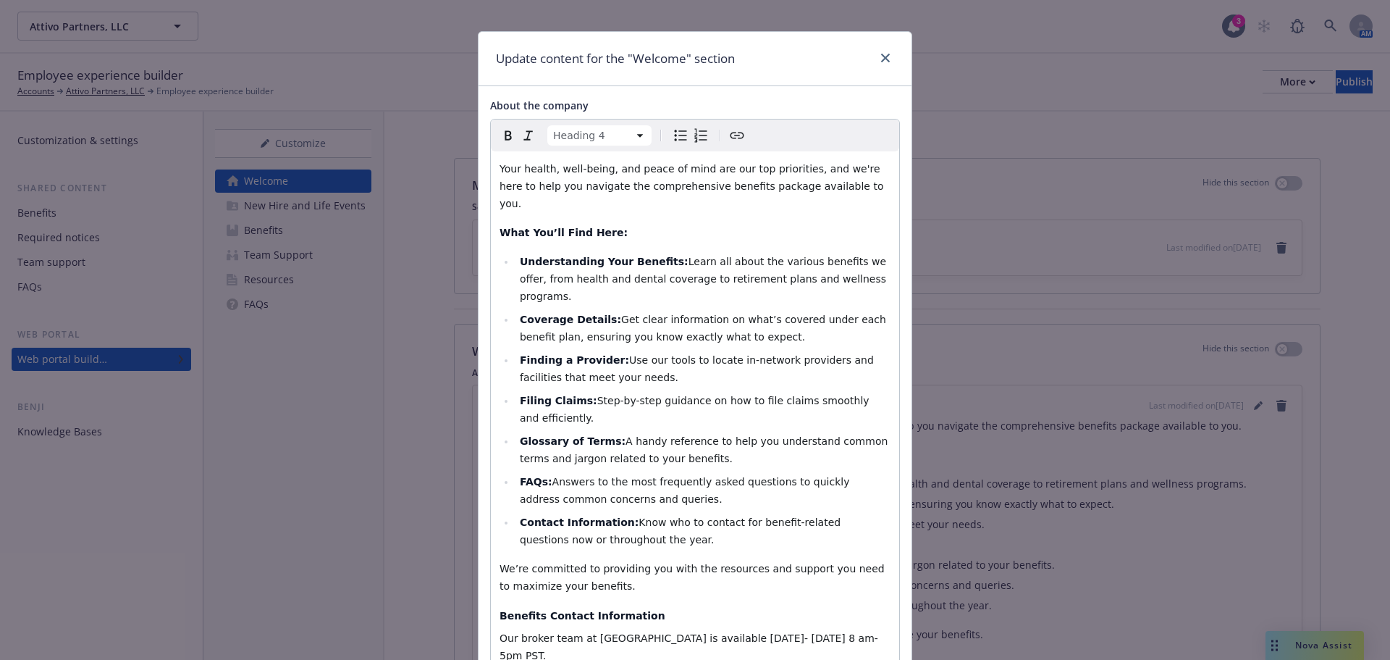
click at [610, 133] on html "Attivo Partners, LLC Attivo Partners, LLC 3 AM Employee experience builder Acco…" at bounding box center [695, 330] width 1390 height 660
click at [601, 137] on html "Attivo Partners, LLC Attivo Partners, LLC 3 AM Employee experience builder Acco…" at bounding box center [695, 330] width 1390 height 660
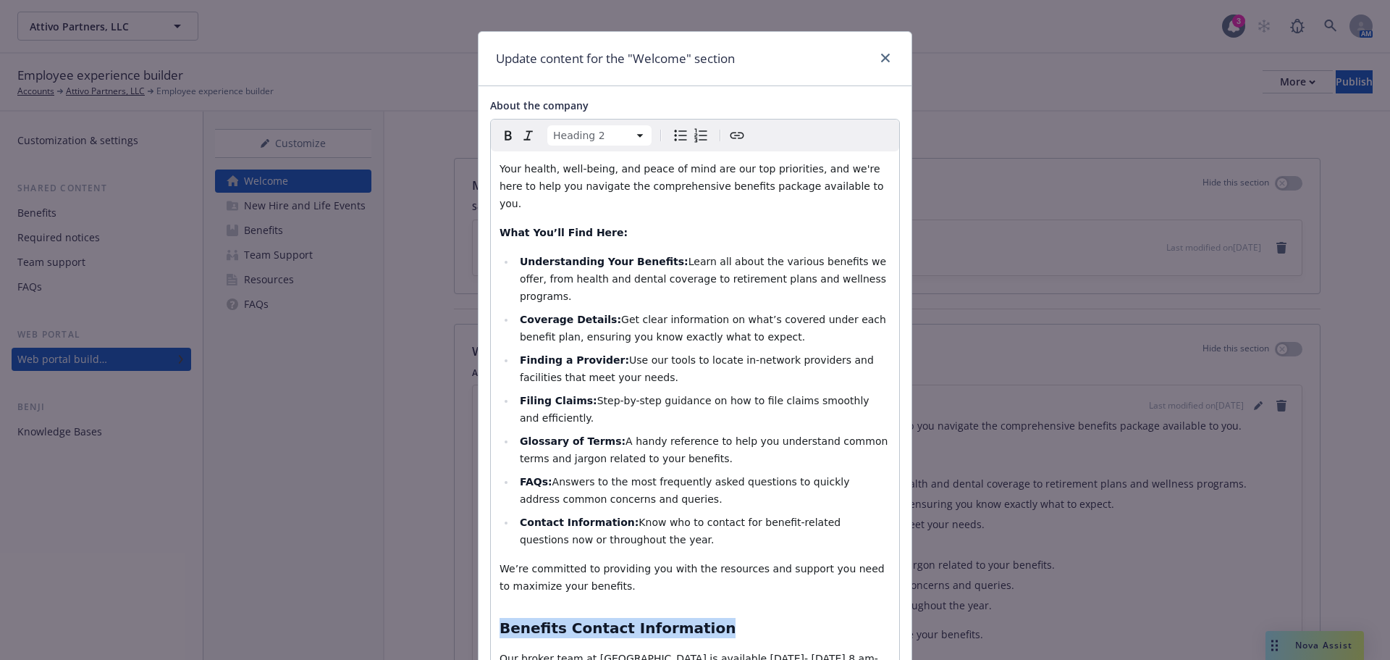
click at [587, 142] on html "Attivo Partners, LLC Attivo Partners, LLC 3 AM Employee experience builder Acco…" at bounding box center [695, 330] width 1390 height 660
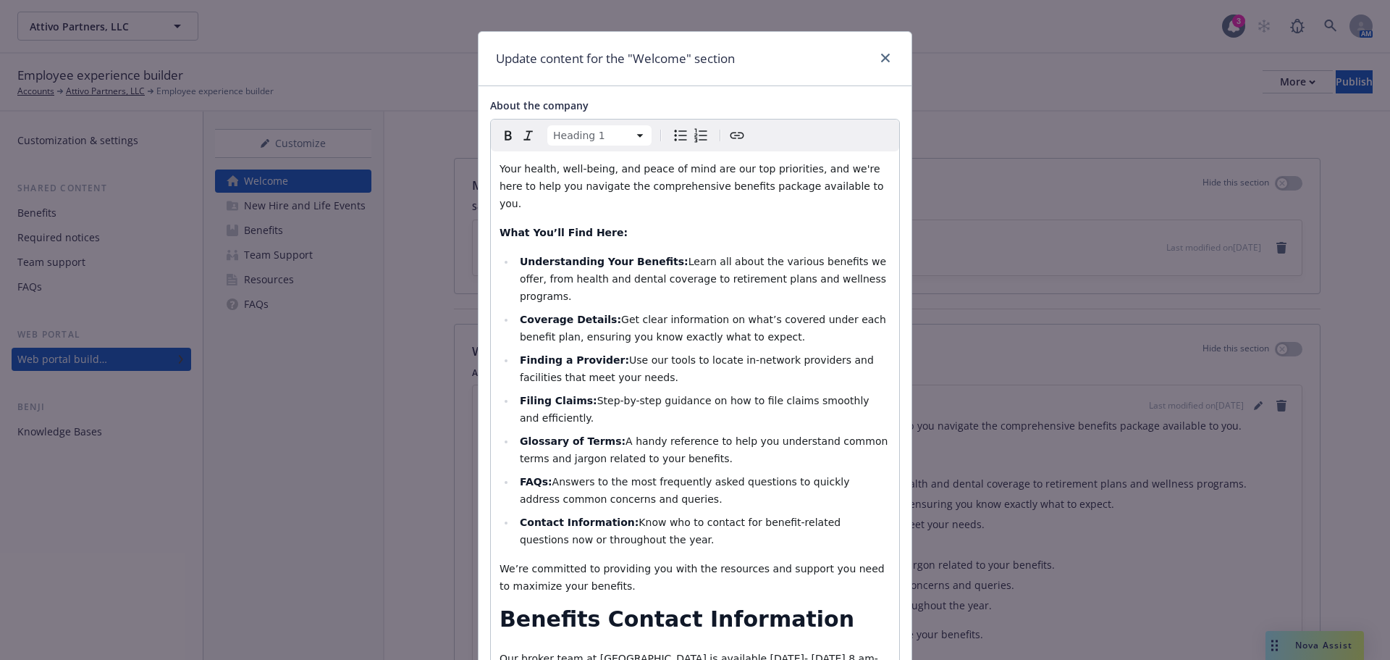
click at [571, 138] on html "Attivo Partners, LLC Attivo Partners, LLC 3 AM Employee experience builder Acco…" at bounding box center [695, 330] width 1390 height 660
select select "h4"
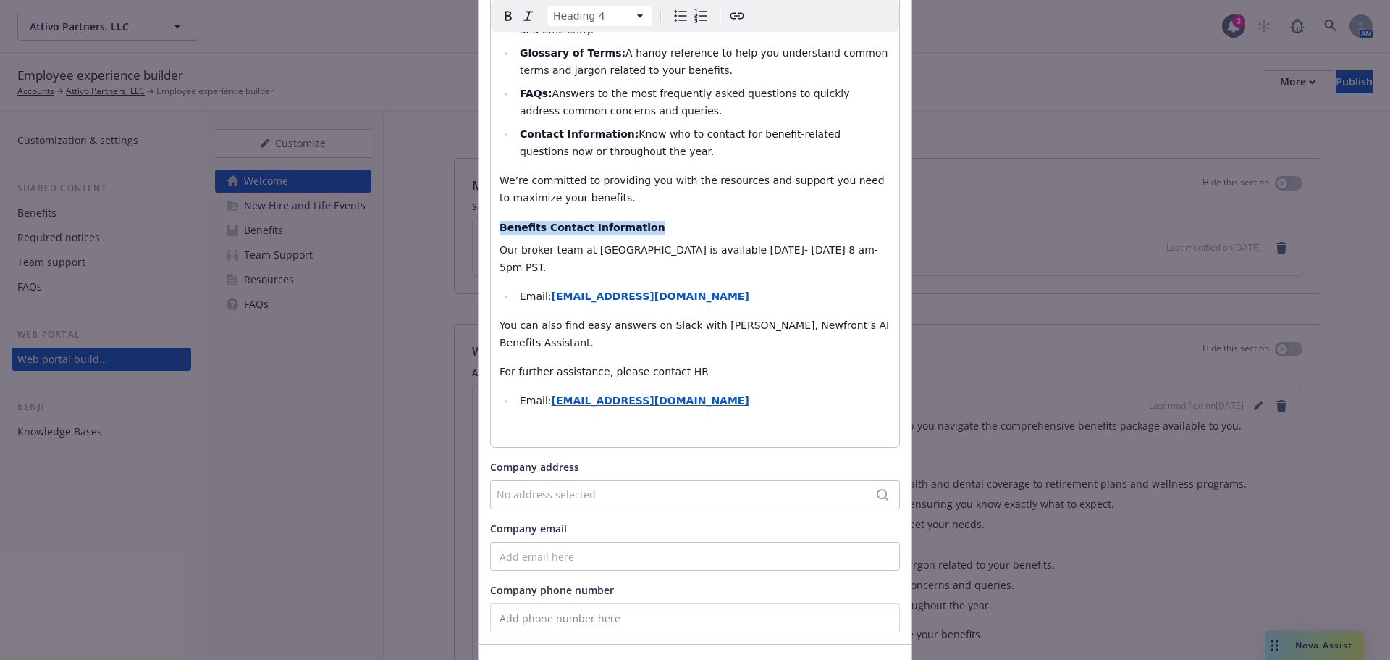
scroll to position [429, 0]
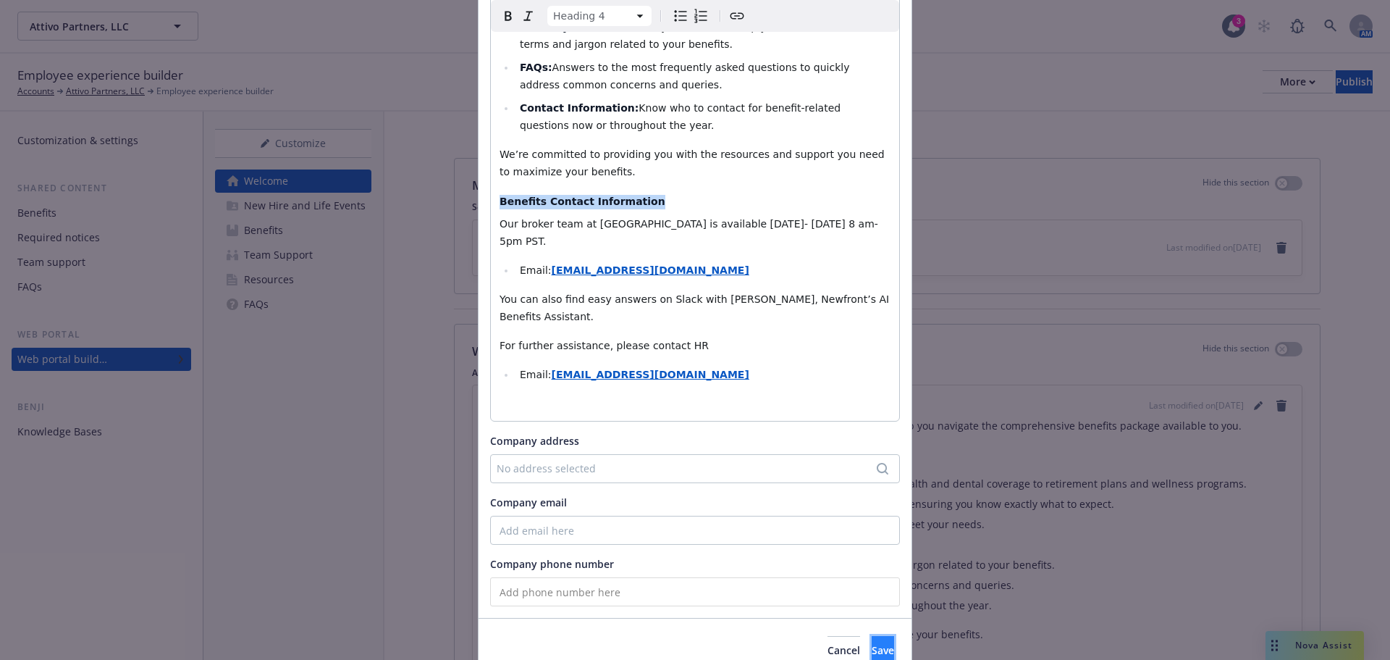
click at [872, 643] on span "Save" at bounding box center [883, 650] width 22 height 14
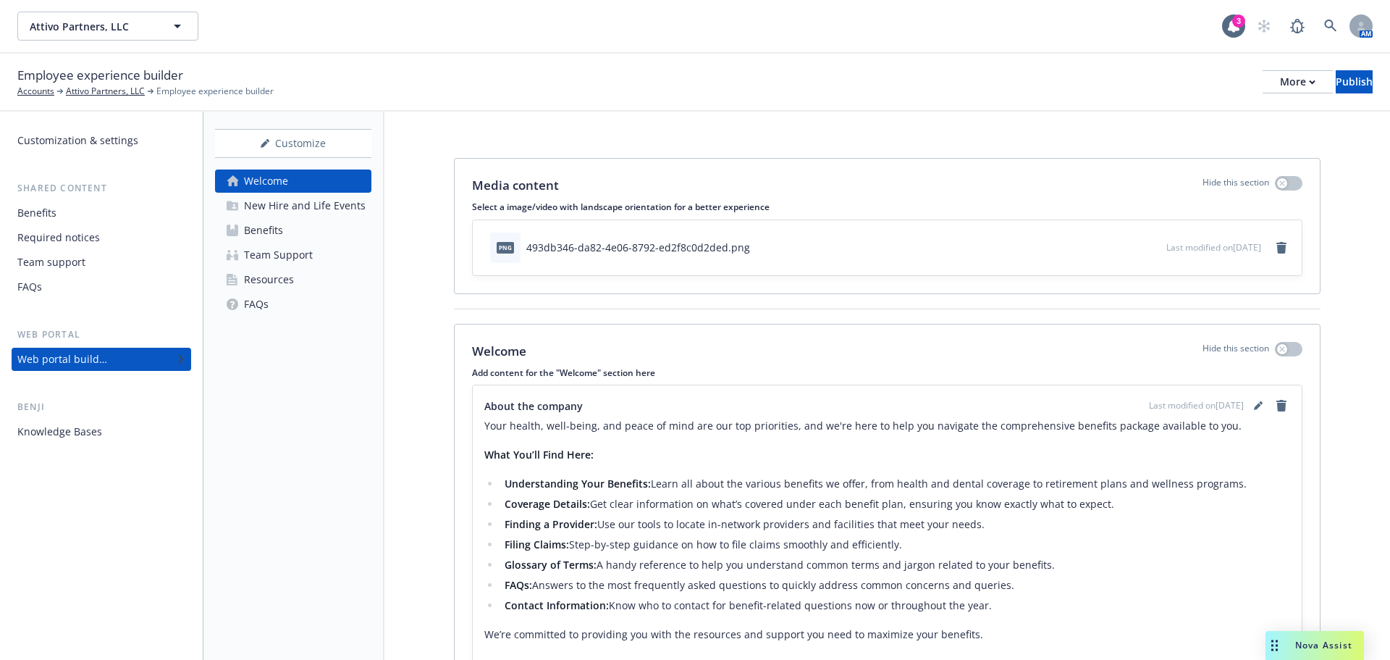
click at [285, 235] on link "Benefits" at bounding box center [293, 230] width 156 height 23
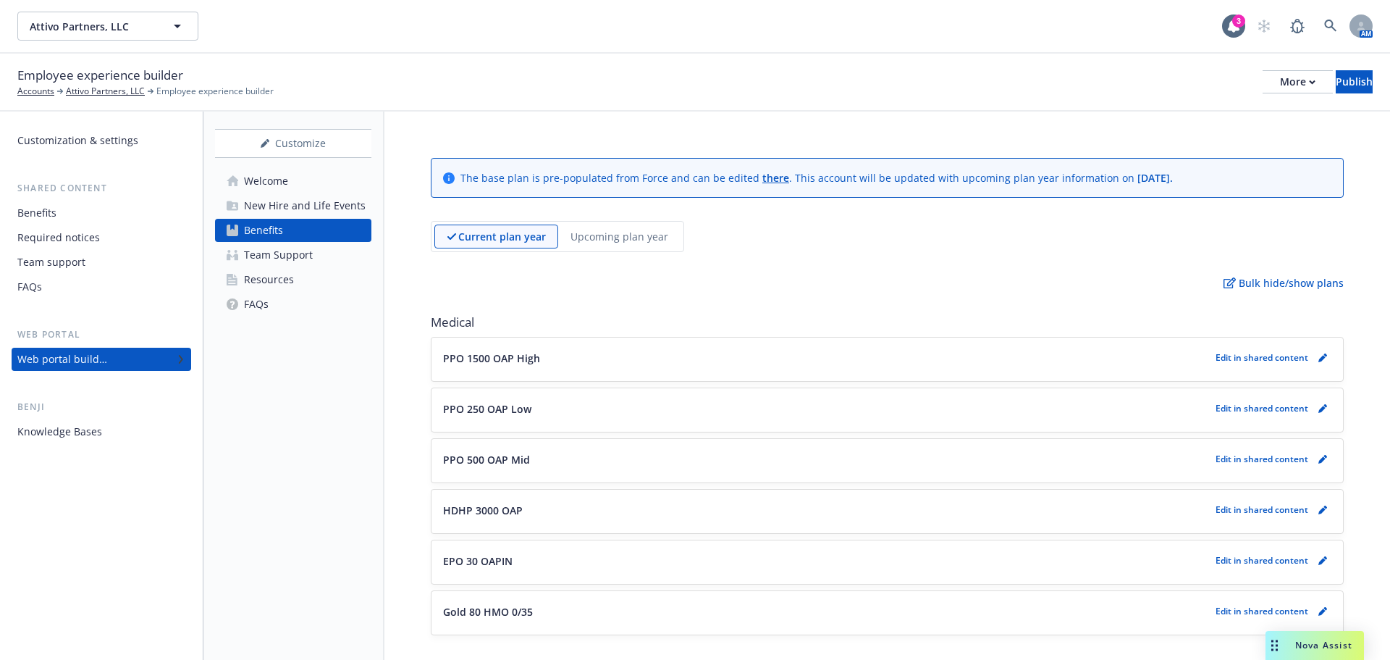
click at [292, 172] on link "Welcome" at bounding box center [293, 180] width 156 height 23
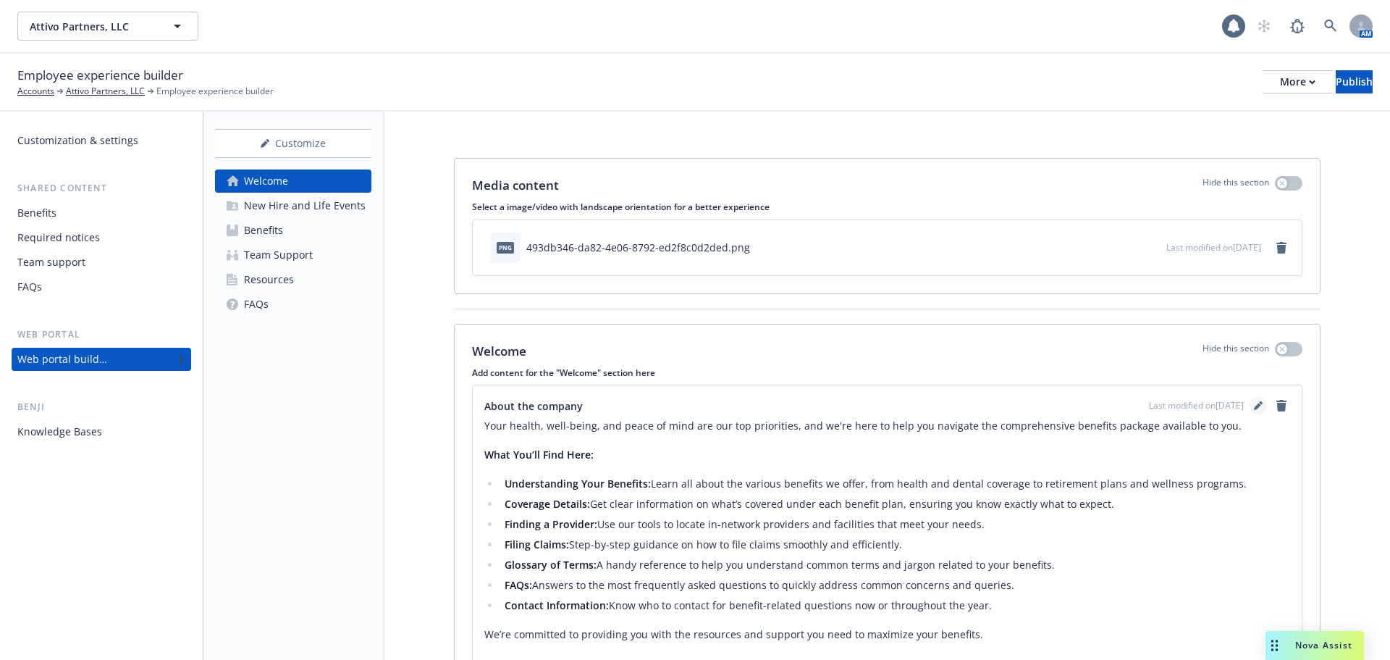
click at [1254, 403] on icon "editPencil" at bounding box center [1258, 405] width 9 height 9
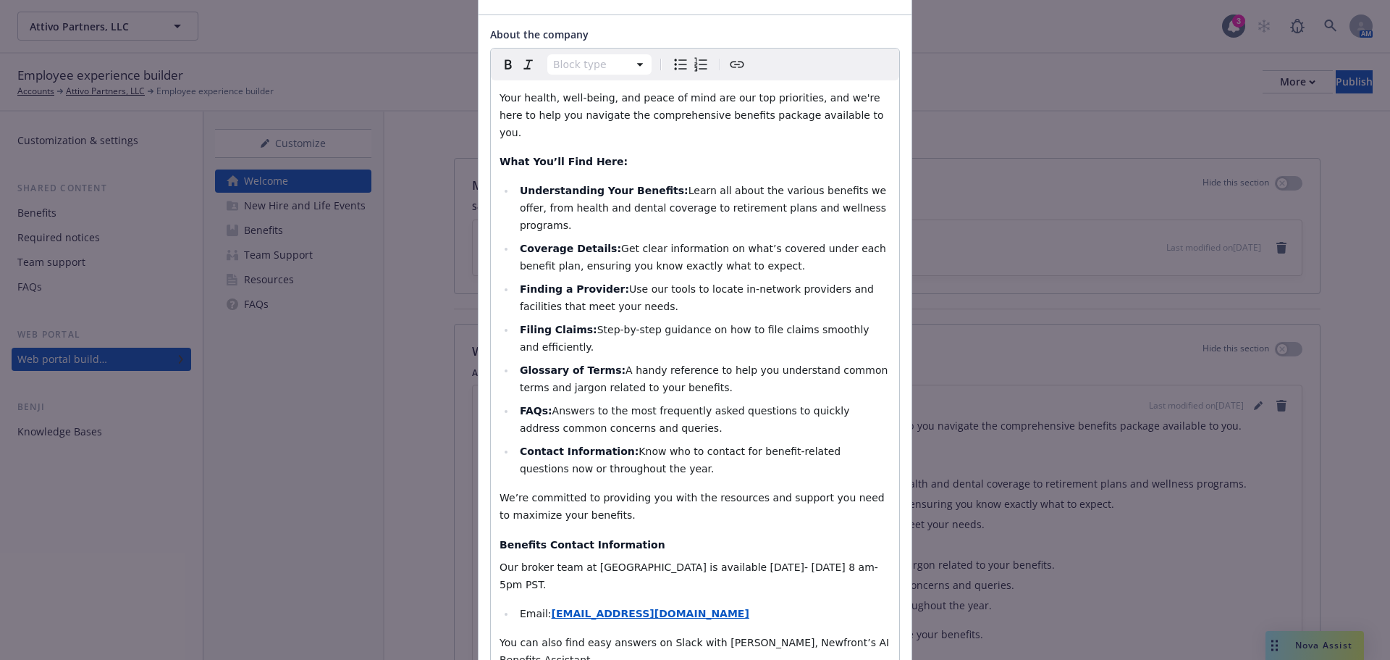
scroll to position [217, 0]
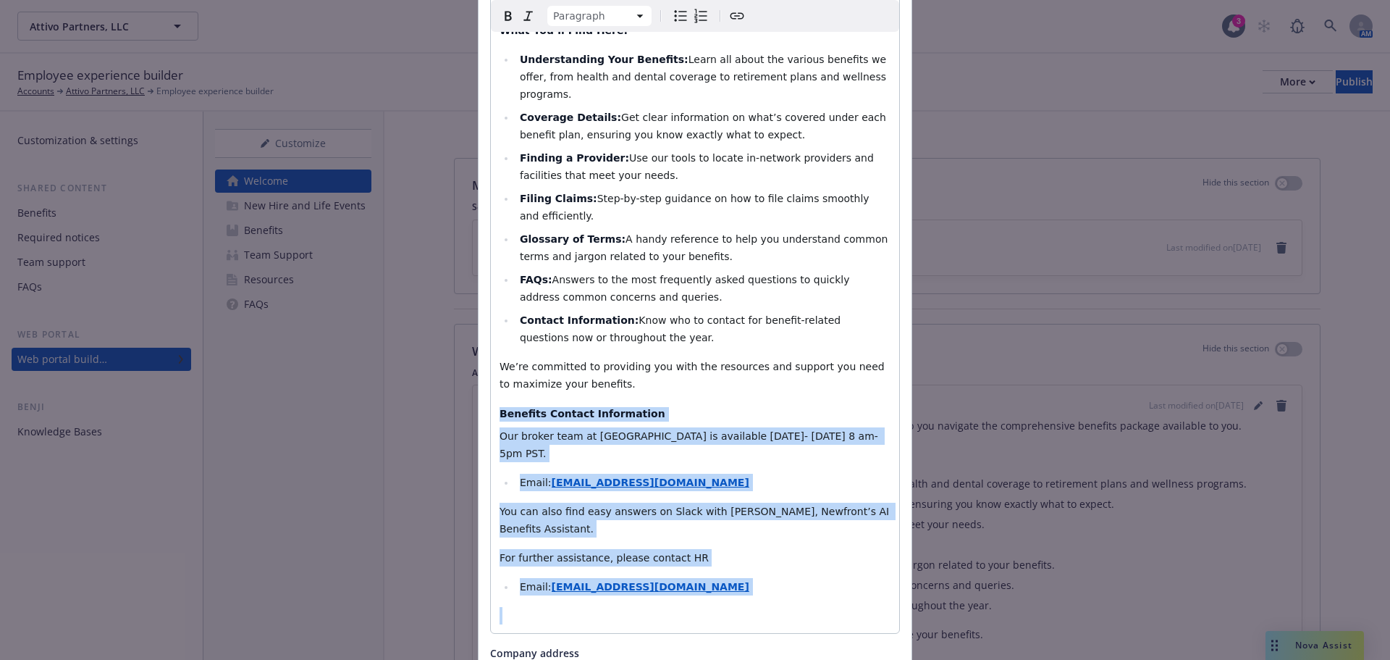
drag, startPoint x: 747, startPoint y: 527, endPoint x: 469, endPoint y: 364, distance: 323.3
click at [469, 364] on div "Update content for the "Welcome" section About the company Paragraph Paragraph …" at bounding box center [695, 330] width 1390 height 660
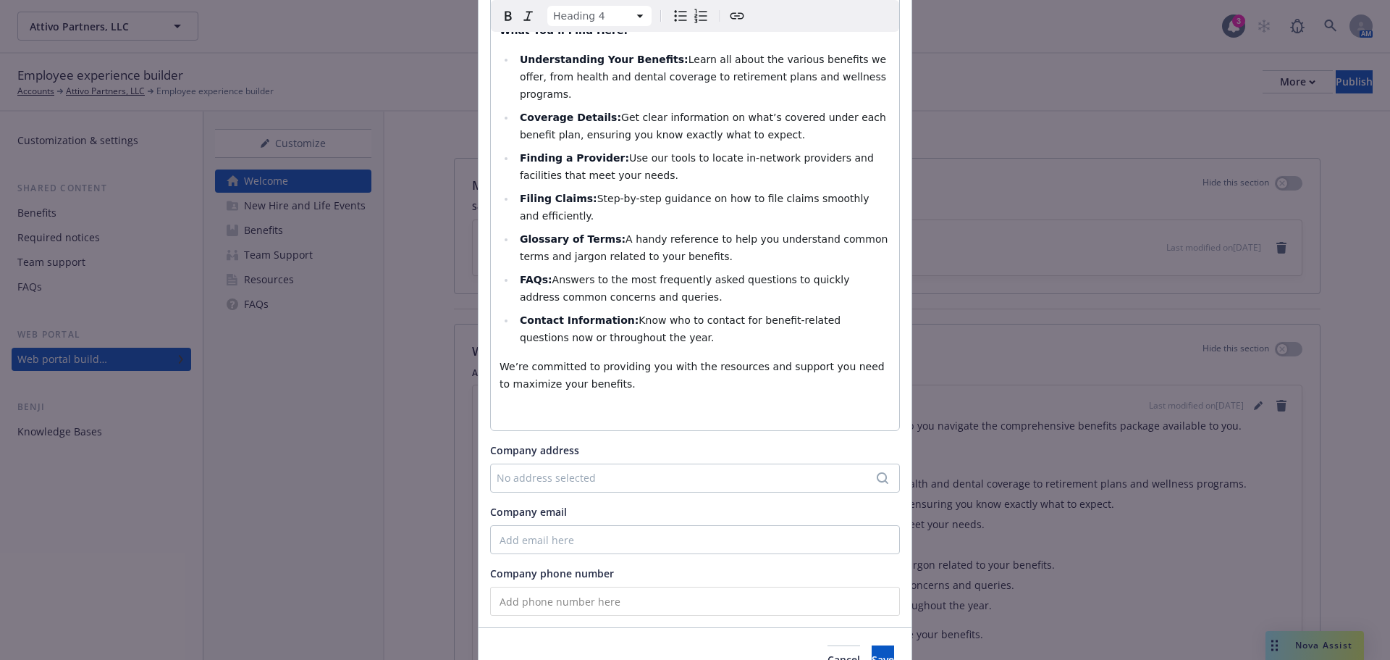
select select "paragraph"
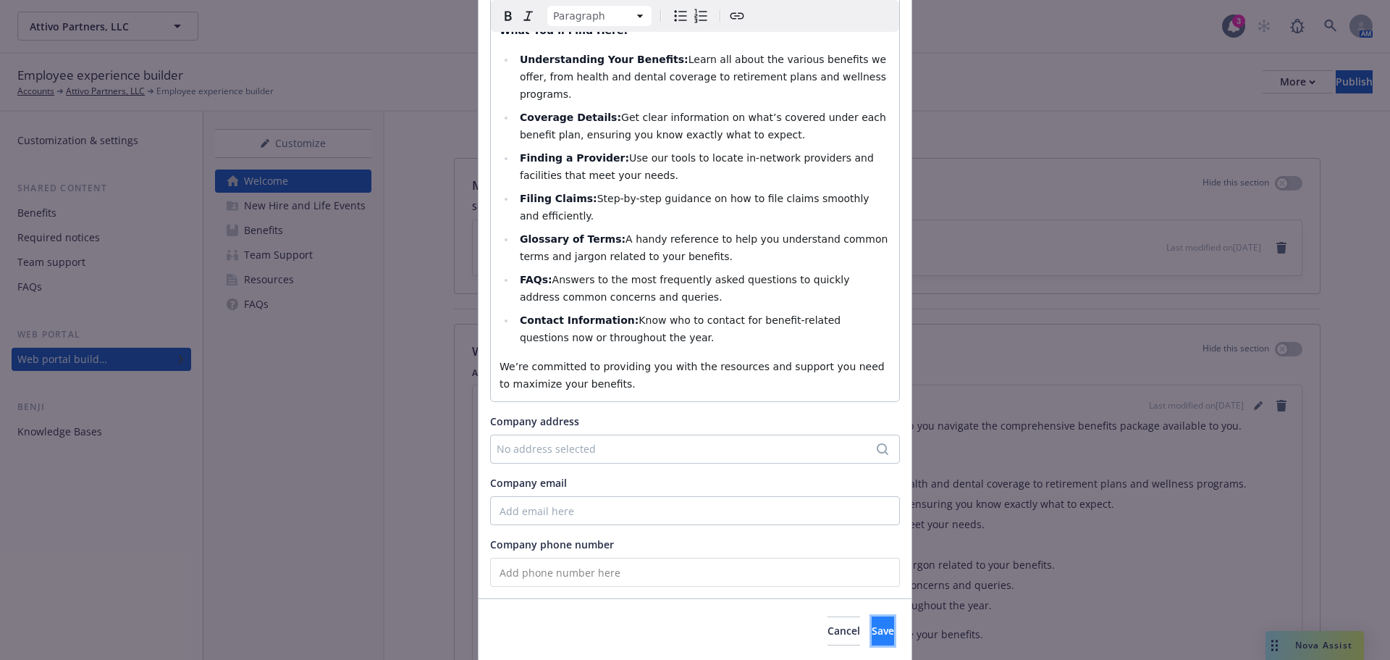
click at [872, 616] on button "Save" at bounding box center [883, 630] width 22 height 29
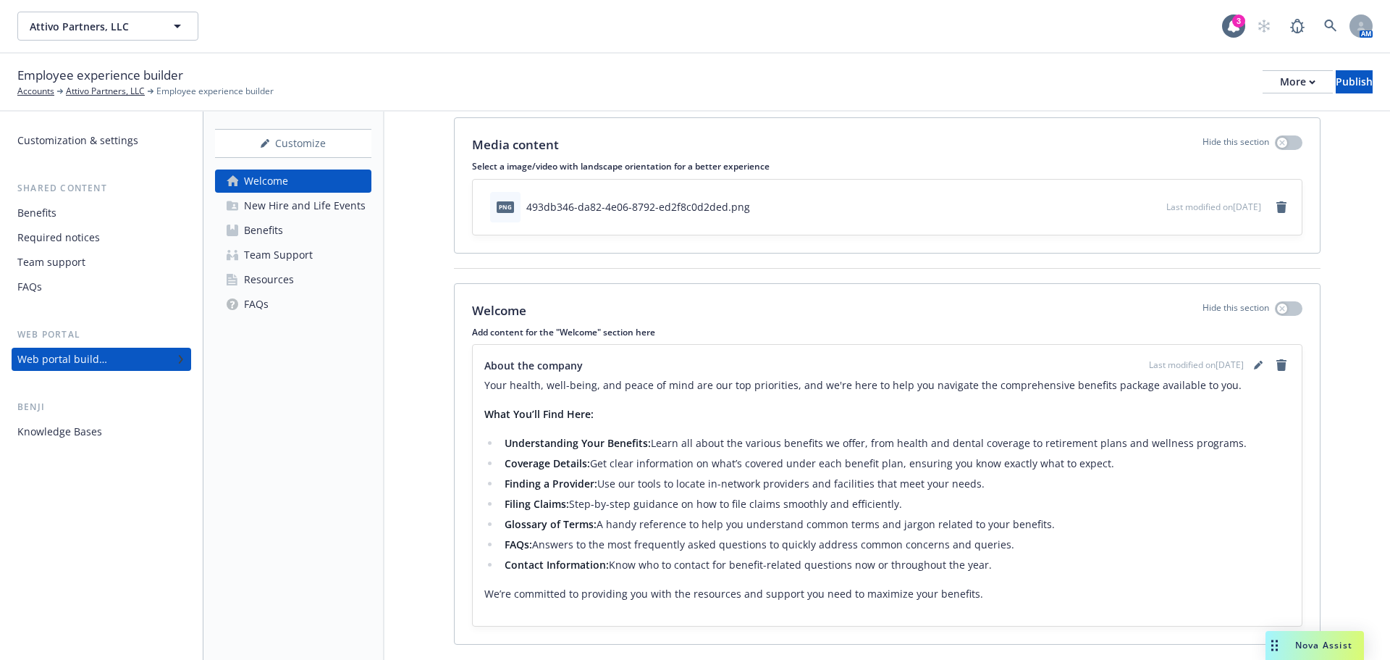
scroll to position [77, 0]
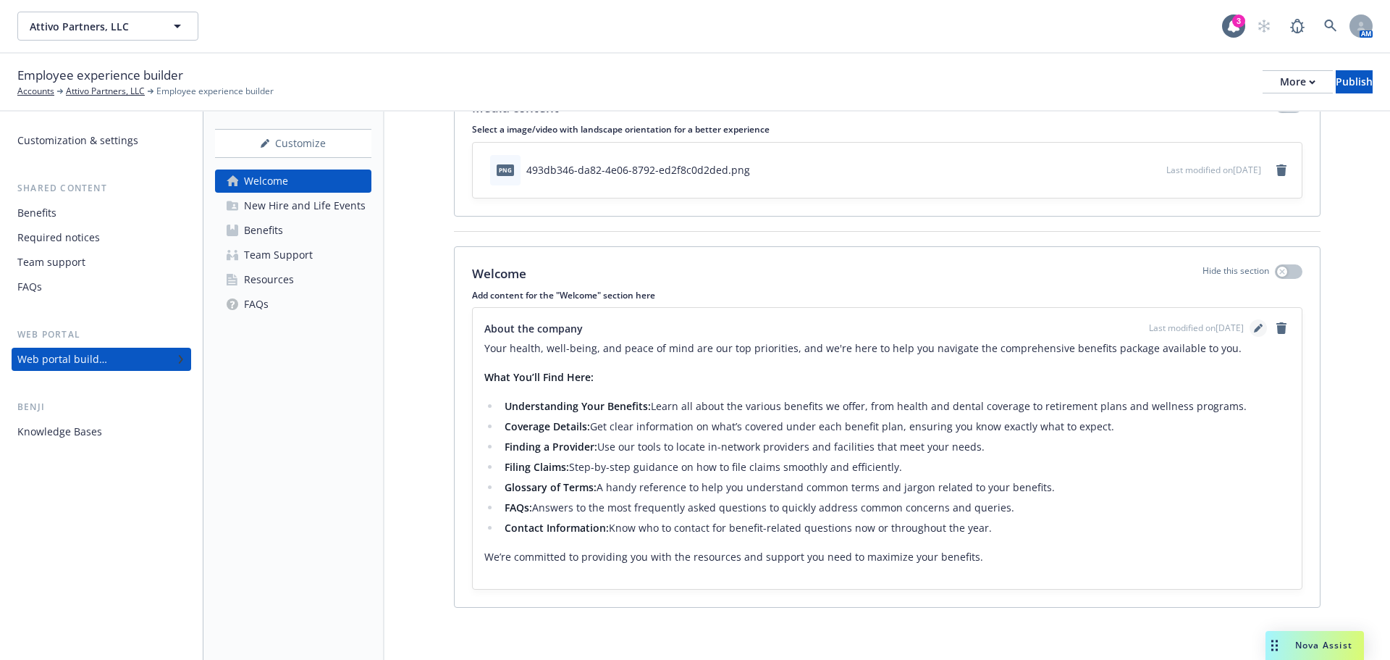
click at [1254, 328] on icon "editPencil" at bounding box center [1258, 328] width 9 height 9
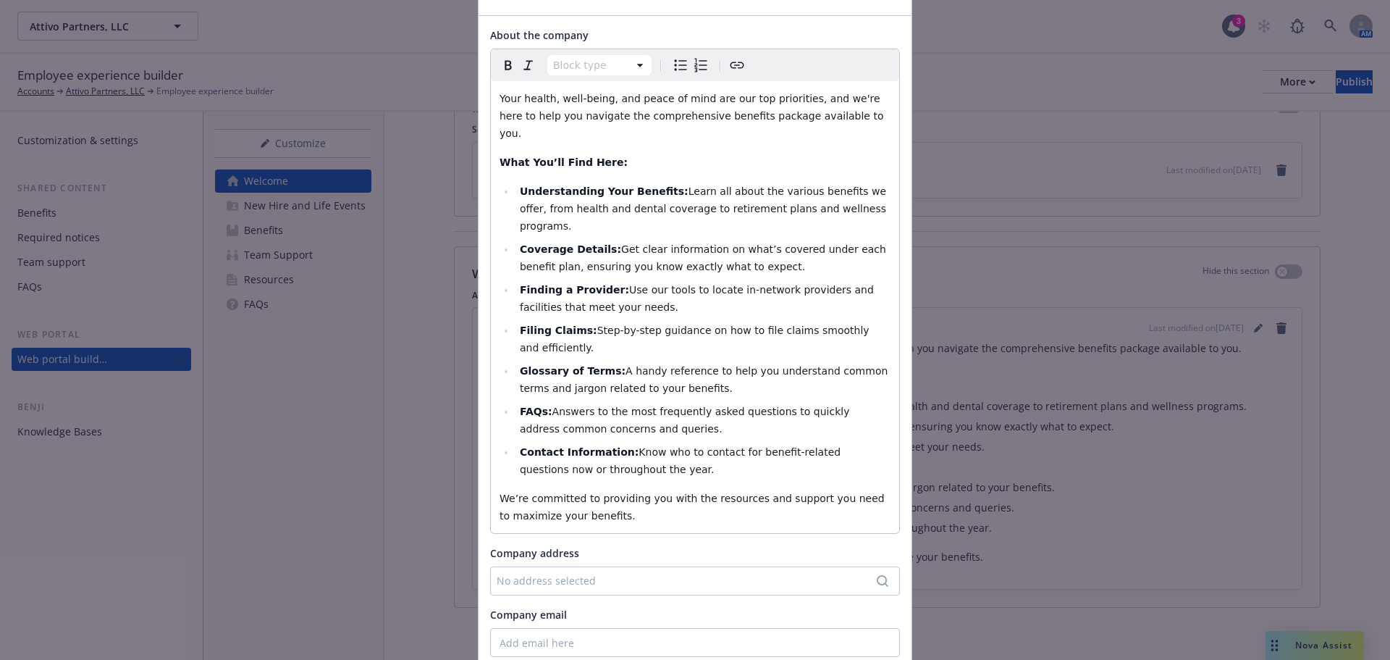
scroll to position [217, 0]
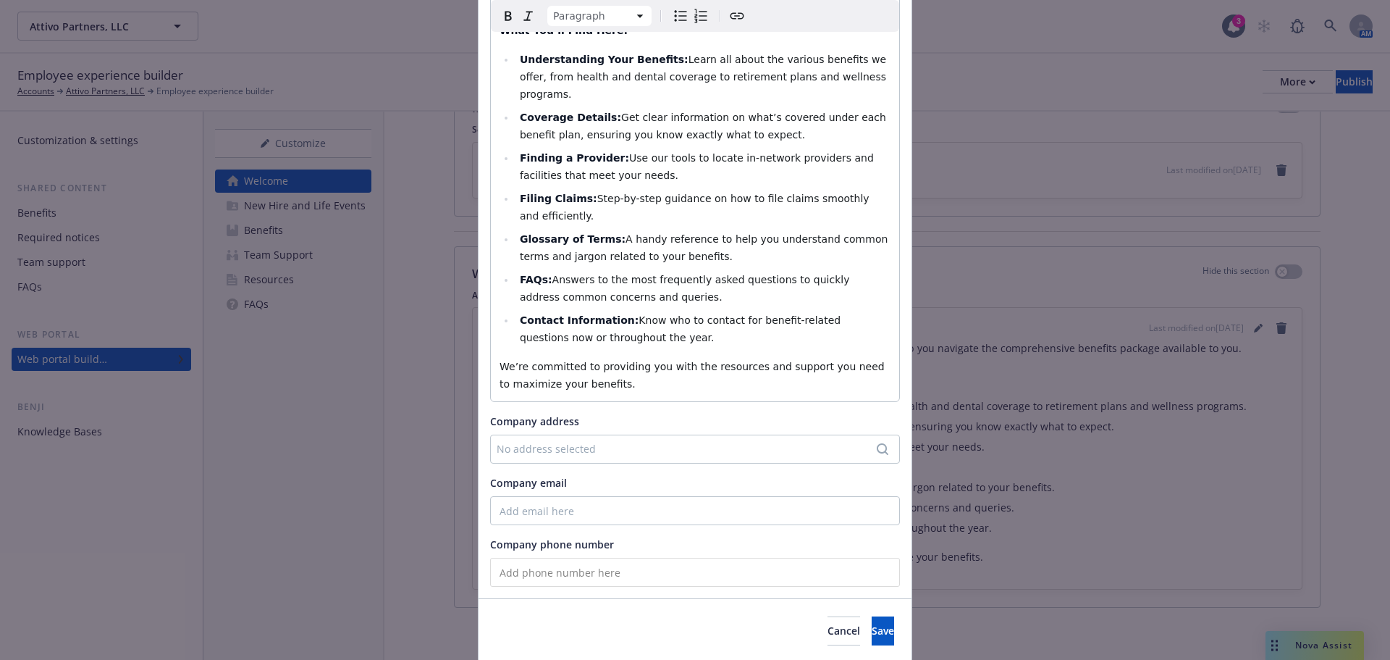
click at [664, 358] on p "We’re committed to providing you with the resources and support you need to max…" at bounding box center [695, 375] width 391 height 35
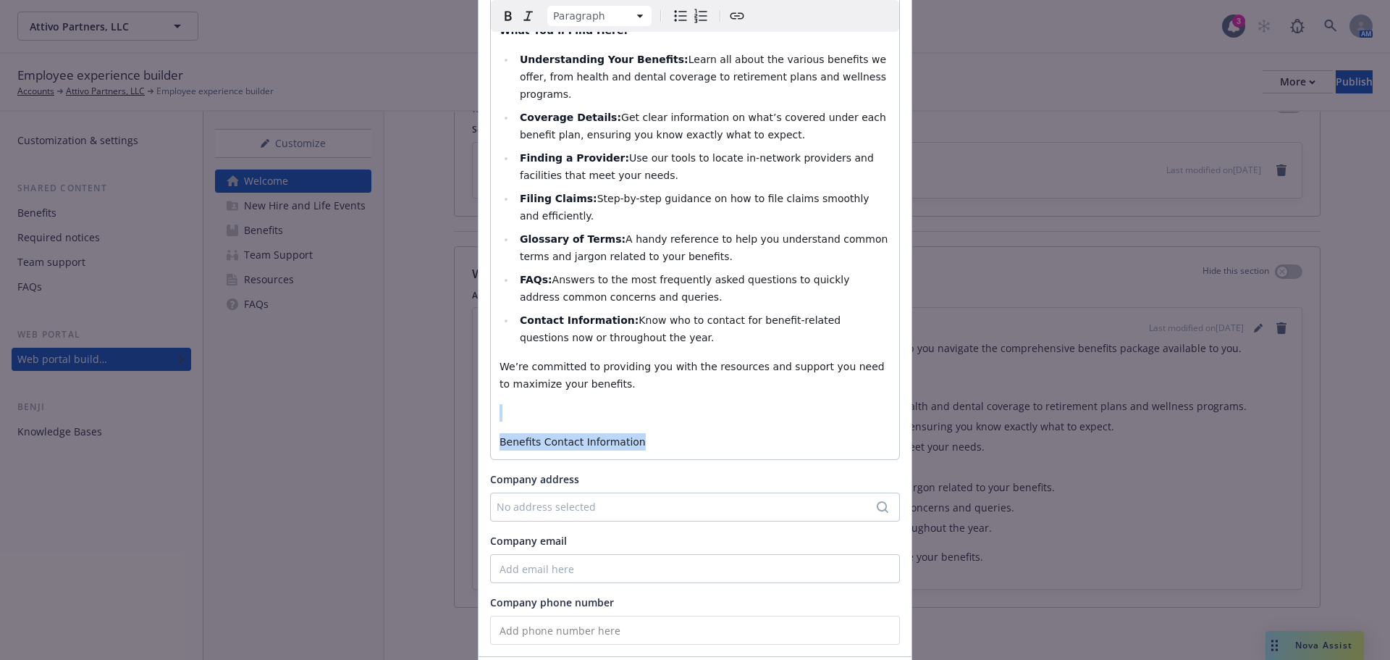
drag, startPoint x: 647, startPoint y: 407, endPoint x: 503, endPoint y: 375, distance: 146.9
click at [503, 375] on div "Your health, well-being, and peace of mind are our top priorities, and we're he…" at bounding box center [695, 204] width 408 height 510
click at [501, 17] on icon "Bold" at bounding box center [508, 15] width 17 height 17
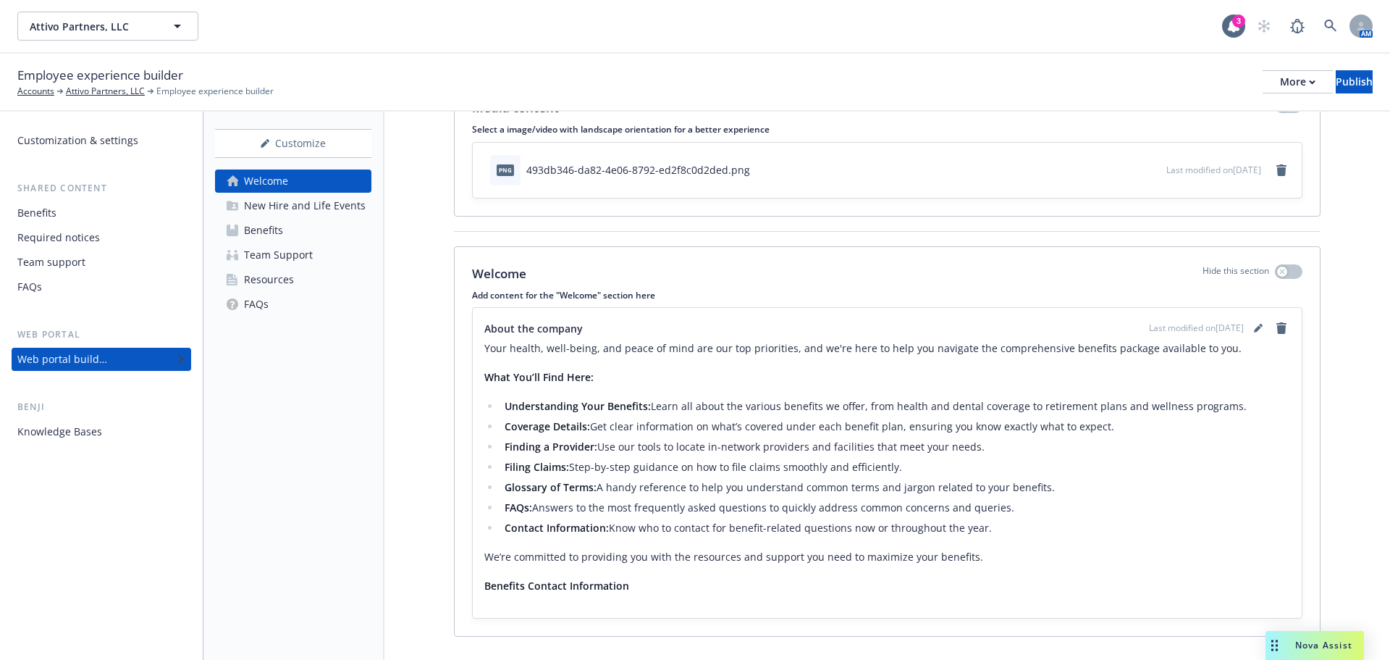
click at [253, 259] on div "Team Support" at bounding box center [278, 254] width 69 height 23
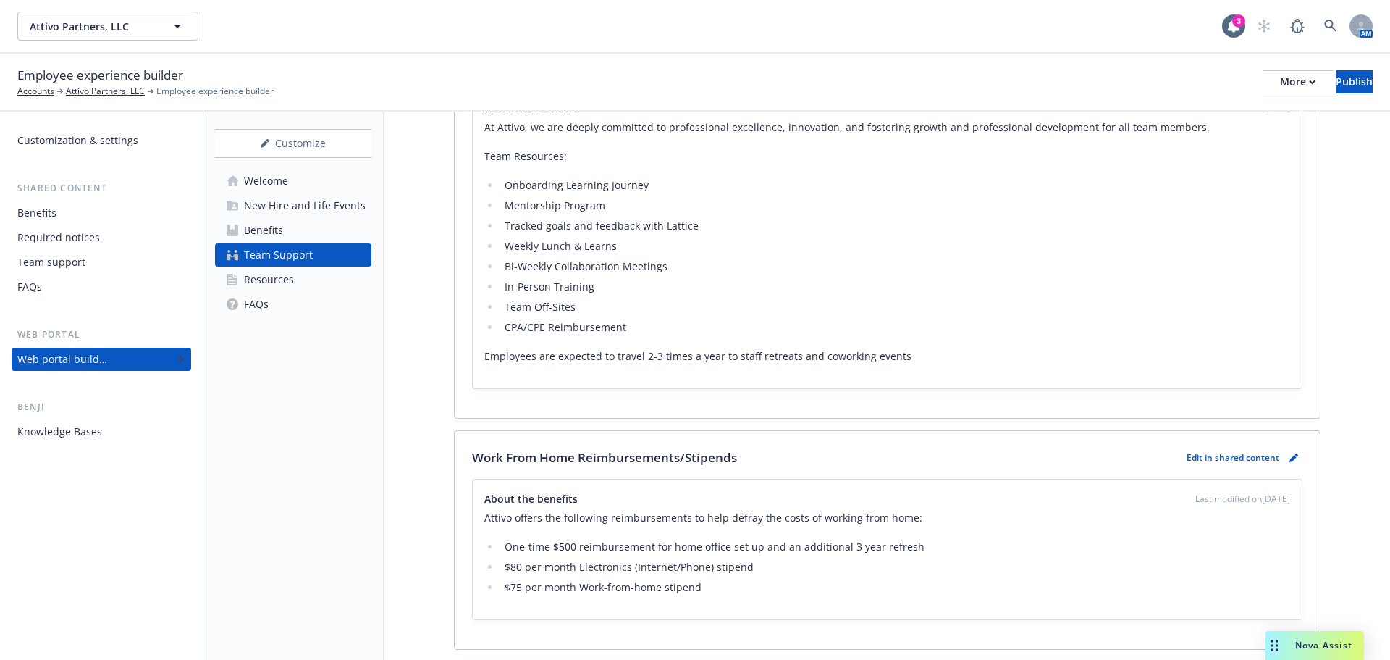
scroll to position [1303, 0]
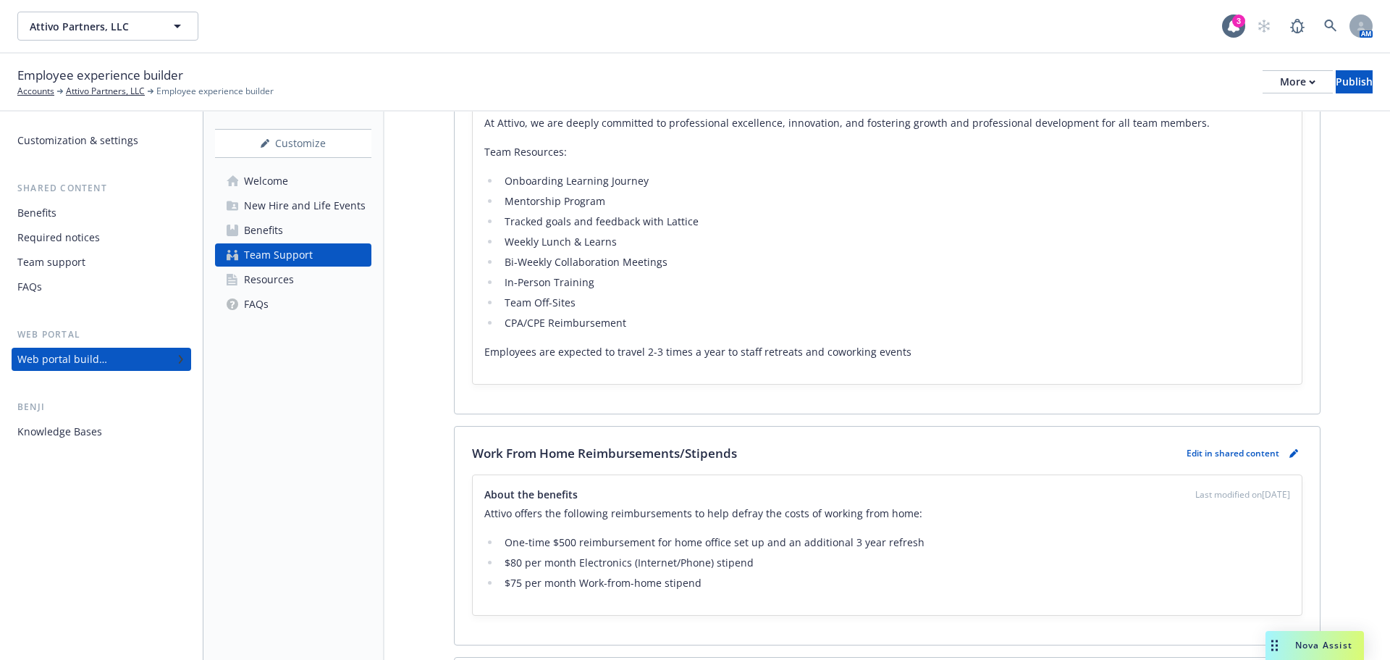
click at [285, 185] on div "Welcome" at bounding box center [266, 180] width 44 height 23
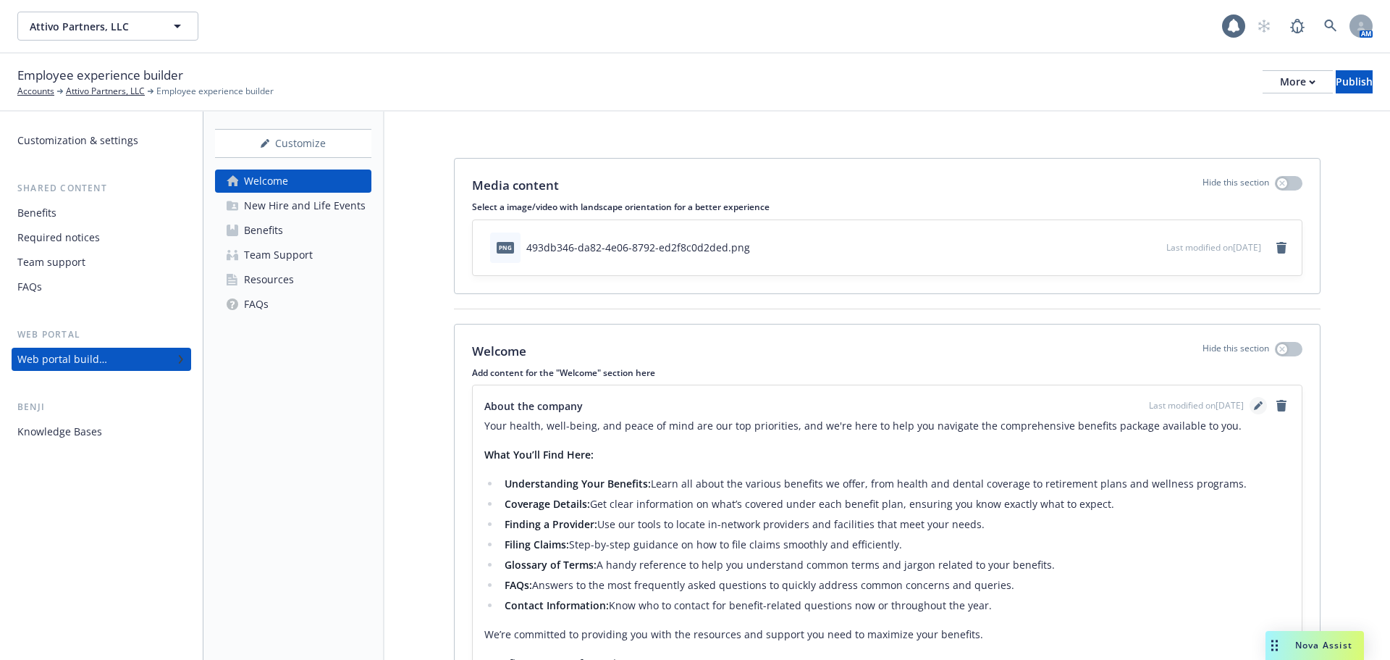
click at [1254, 406] on icon "editPencil" at bounding box center [1257, 406] width 7 height 7
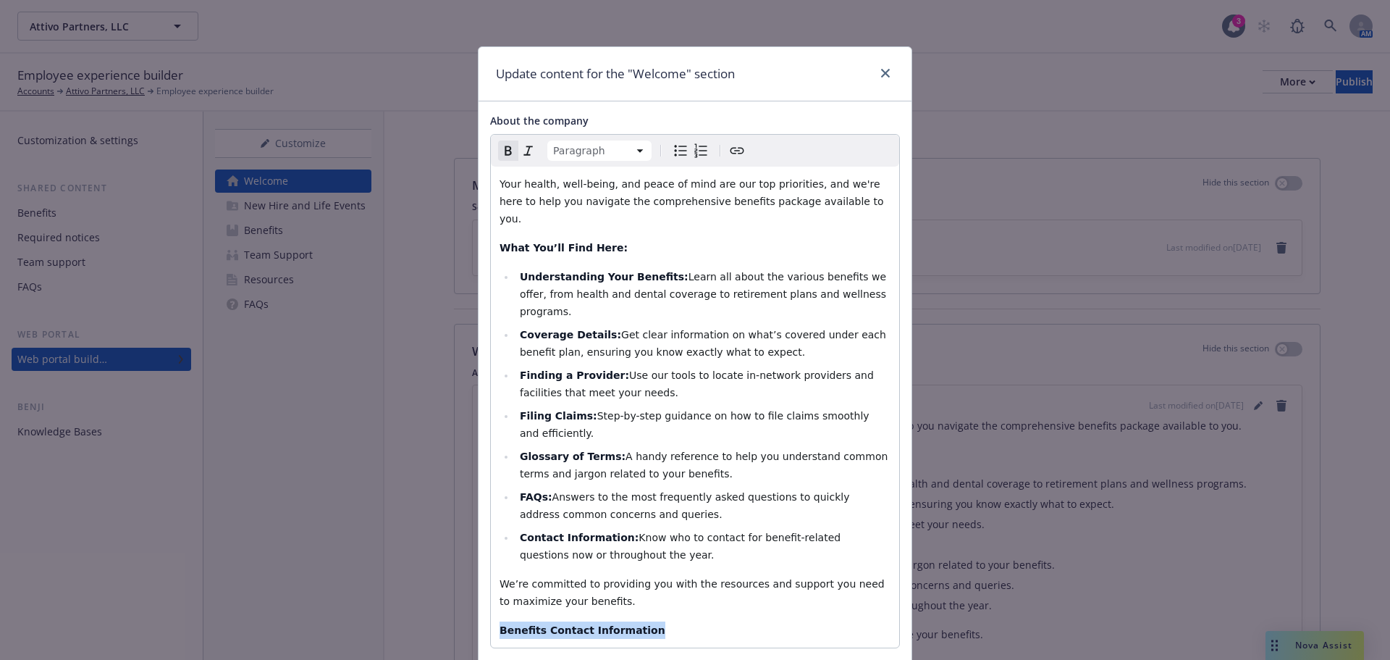
drag, startPoint x: 639, startPoint y: 598, endPoint x: 490, endPoint y: 592, distance: 149.3
click at [491, 592] on div "Your health, well-being, and peace of mind are our top priorities, and we're he…" at bounding box center [695, 407] width 408 height 481
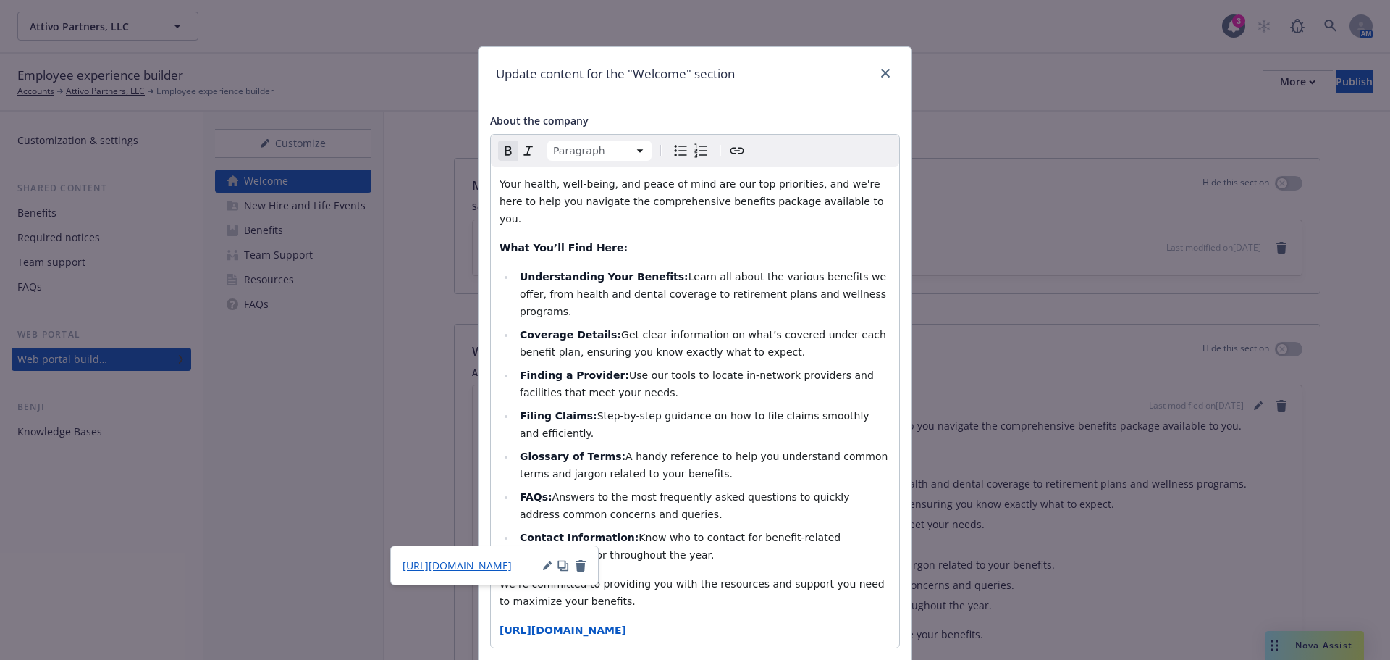
click at [547, 565] on icon "button" at bounding box center [546, 566] width 7 height 7
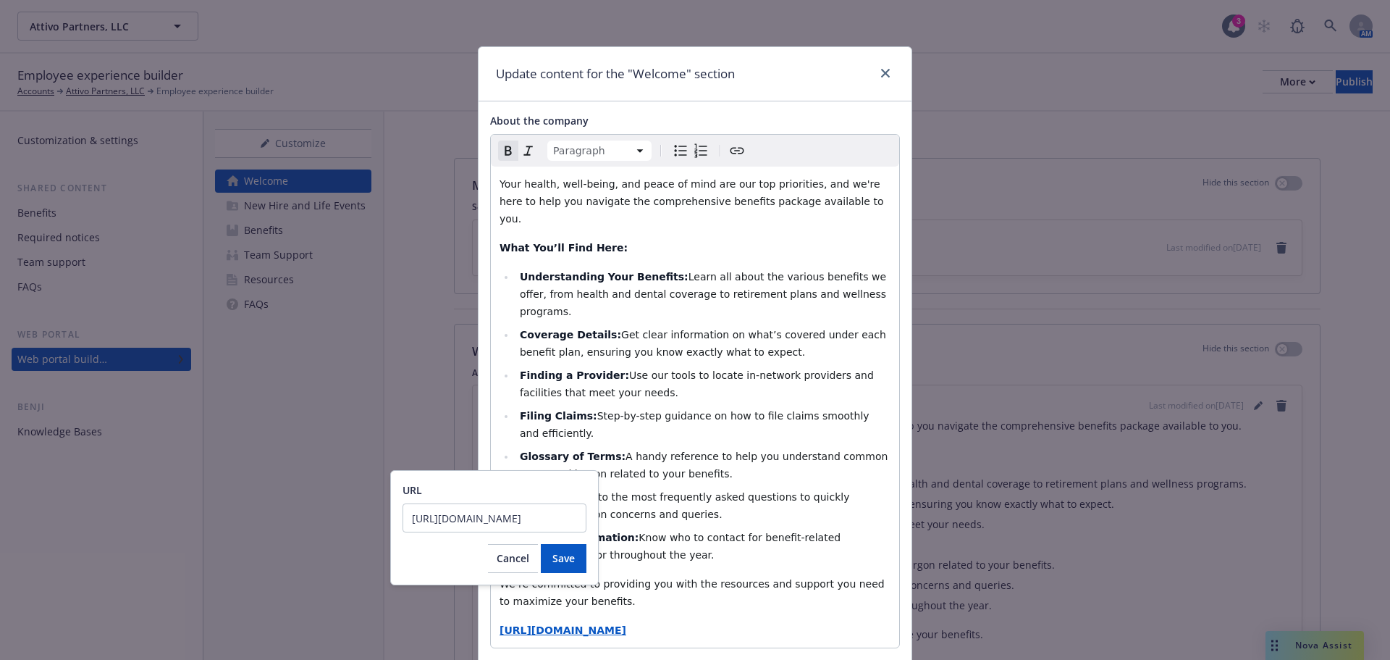
scroll to position [0, 294]
click at [524, 558] on span "Cancel" at bounding box center [513, 558] width 33 height 14
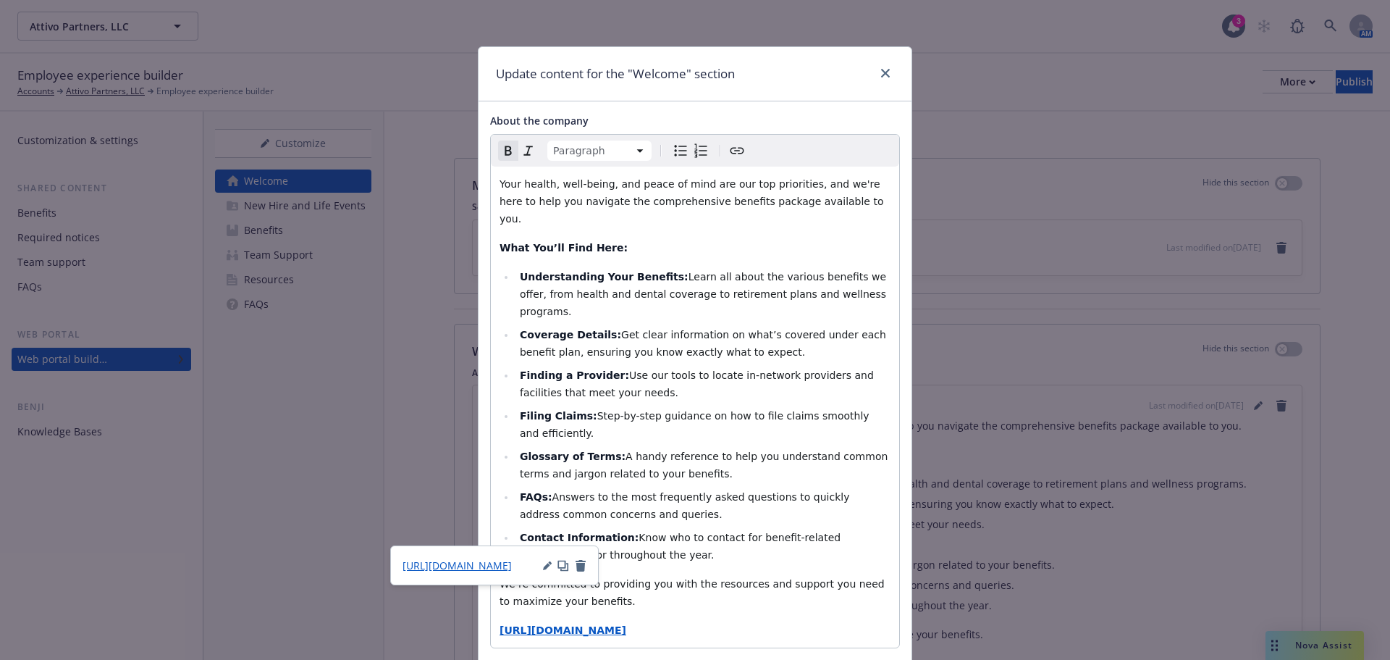
drag, startPoint x: 651, startPoint y: 602, endPoint x: 610, endPoint y: 608, distance: 41.8
click at [615, 624] on strong "https://app.newfront.com/employee/23069d6c-f361-4004-a55a-20f73f7f27e9/draft/te…" at bounding box center [563, 630] width 127 height 12
drag, startPoint x: 668, startPoint y: 619, endPoint x: 492, endPoint y: 589, distance: 178.5
click at [492, 589] on div "Your health, well-being, and peace of mind are our top priorities, and we're he…" at bounding box center [695, 407] width 408 height 481
click at [734, 145] on icon "Create link" at bounding box center [736, 150] width 17 height 17
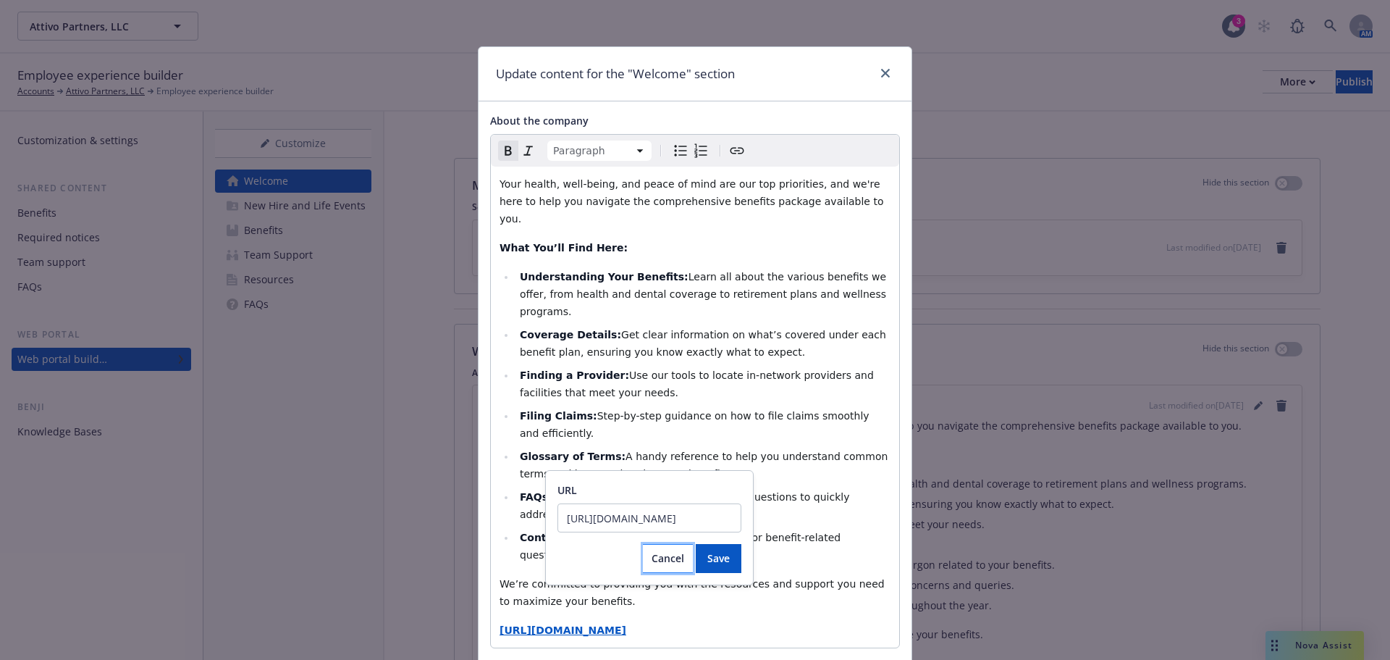
click at [673, 568] on button "Cancel" at bounding box center [668, 558] width 50 height 29
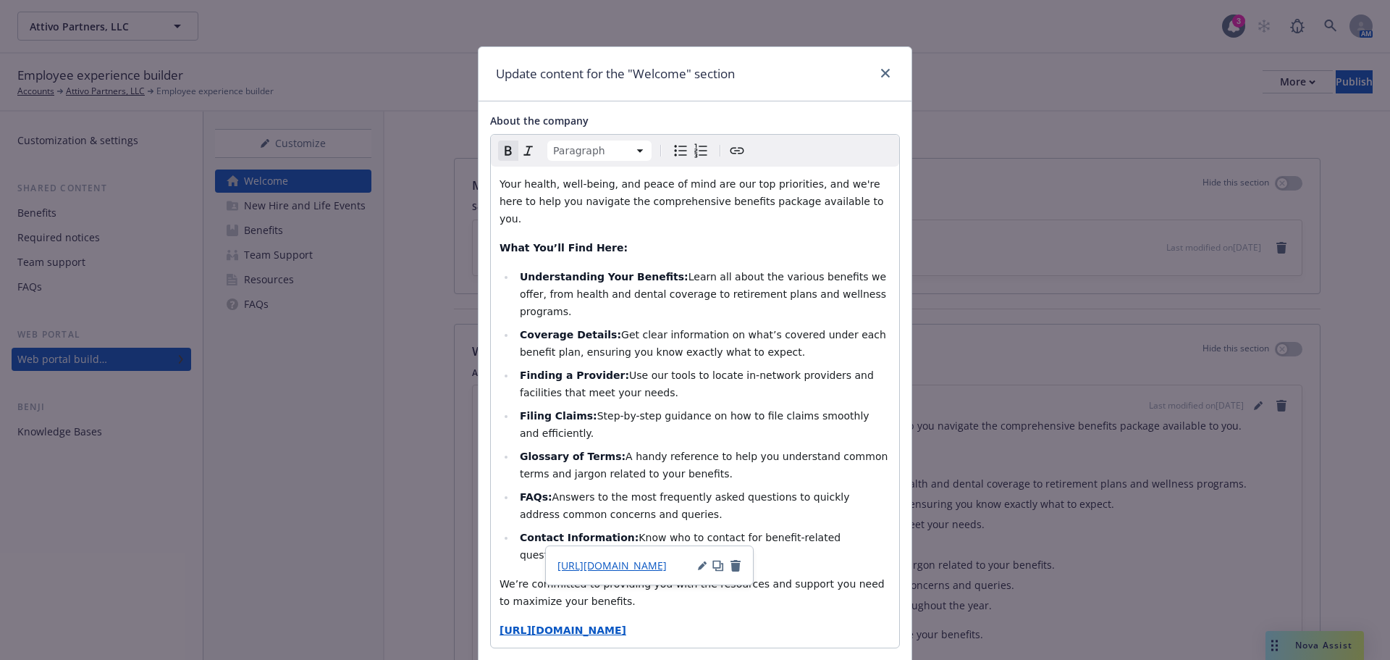
click at [667, 568] on span "https://app.newfront.com/employee/23069d6c-f361-4004-a55a-20f73f7f27e9/draft/te…" at bounding box center [612, 565] width 109 height 14
click at [736, 571] on div "https://app.newfront.com/employee/23069d6c-f361-4004-a55a-20f73f7f27e9/draft/te…" at bounding box center [650, 565] width 184 height 15
click at [733, 568] on icon "button" at bounding box center [736, 565] width 10 height 12
click at [626, 624] on strong "https://app.newfront.com/employee/23069d6c-f361-4004-a55a-20f73f7f27e9/draft/te…" at bounding box center [563, 630] width 127 height 12
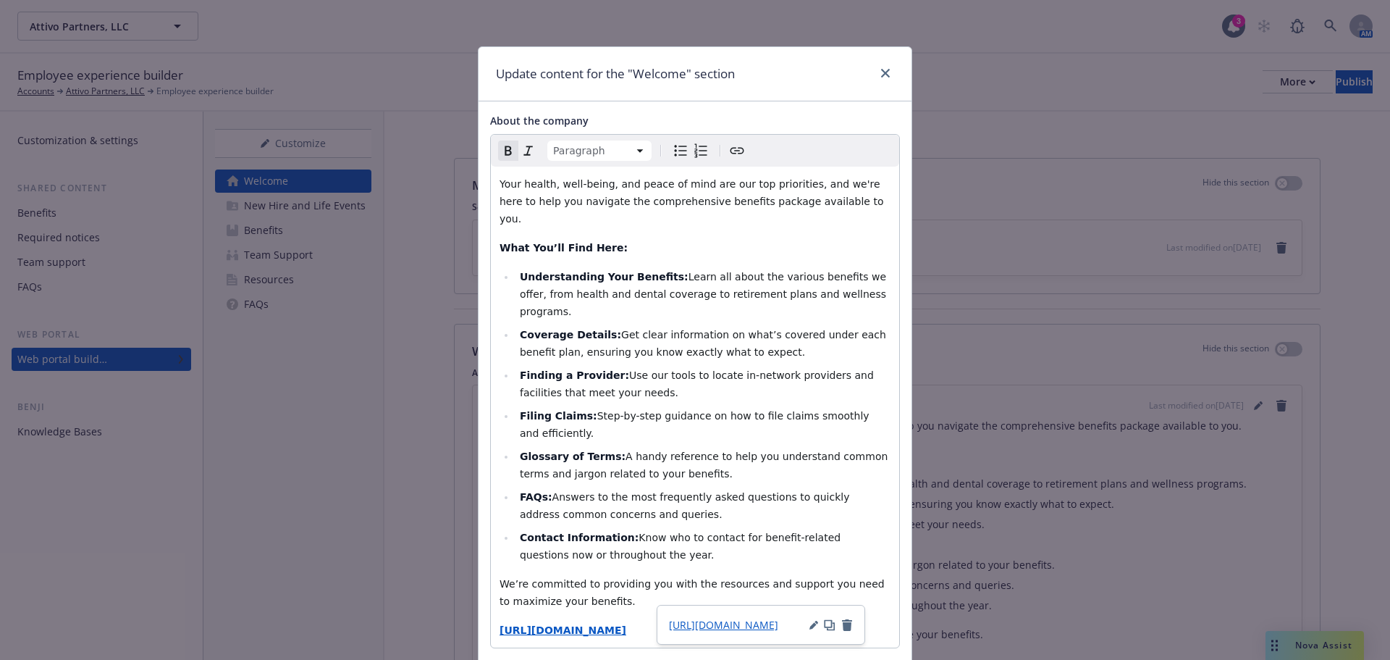
click at [626, 624] on strong "https://app.newfront.com/employee/23069d6c-f361-4004-a55a-20f73f7f27e9/draft/te…" at bounding box center [563, 630] width 127 height 12
drag, startPoint x: 632, startPoint y: 597, endPoint x: 479, endPoint y: 593, distance: 152.9
click at [479, 592] on div "About the company Paragraph Paragraph Heading 1 Heading 2 Heading 3 Heading 4 H…" at bounding box center [695, 472] width 433 height 743
click at [729, 145] on icon "Create link" at bounding box center [736, 150] width 17 height 17
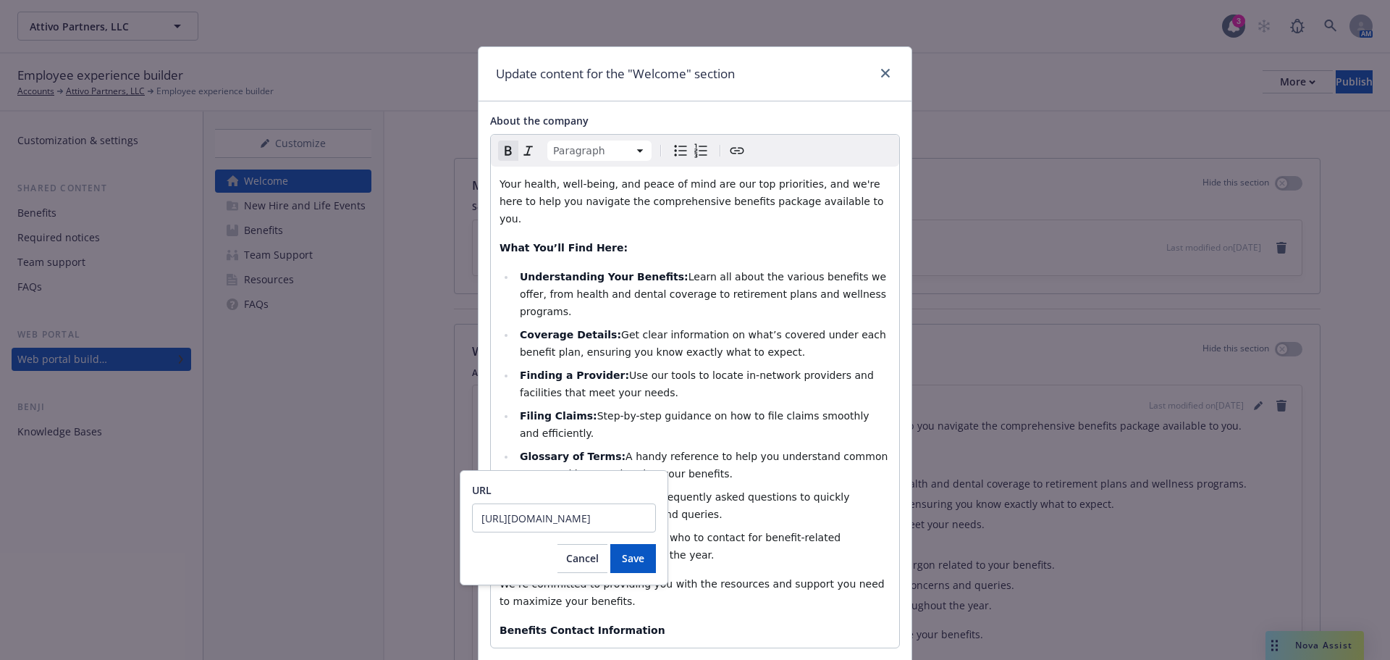
scroll to position [0, 293]
type input "https://app.newfront.com/employee/23069d6c-f361-4004-a55a-20f73f7f27e9/draft/te…"
click at [639, 558] on span "Save" at bounding box center [633, 558] width 22 height 14
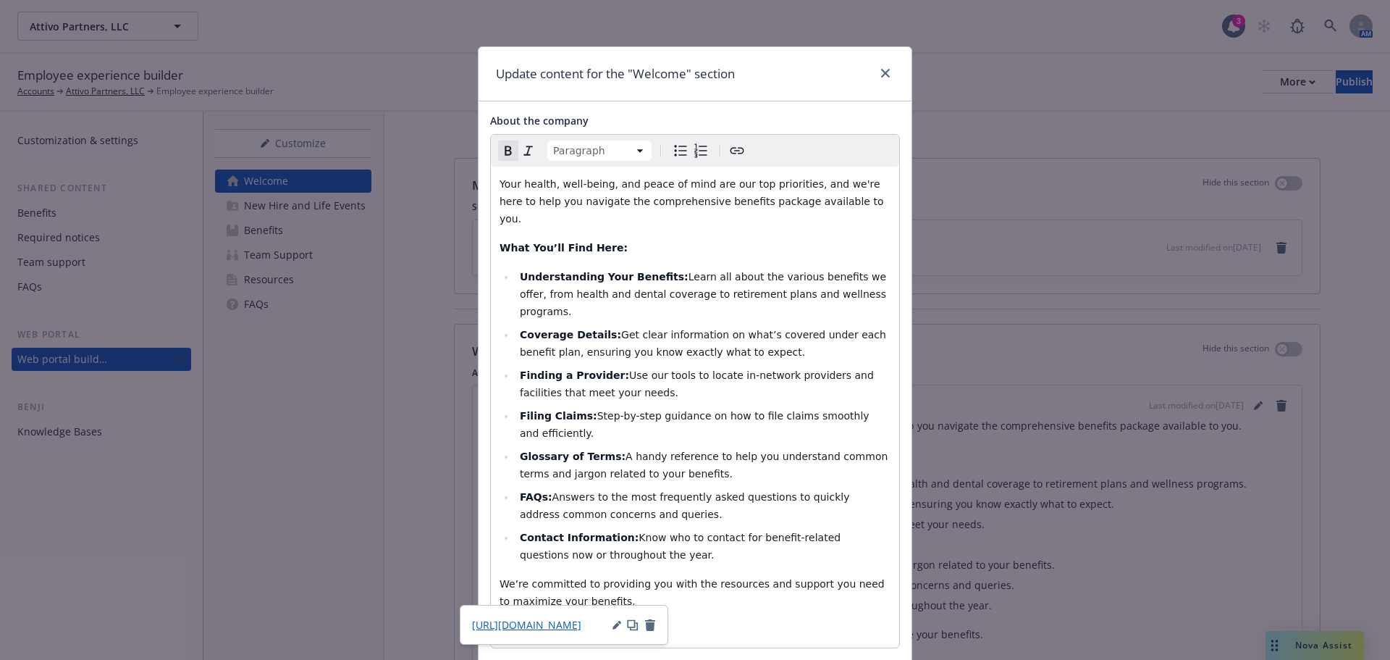
click at [724, 586] on div "Your health, well-being, and peace of mind are our top priorities, and we're he…" at bounding box center [695, 407] width 408 height 481
click at [768, 69] on div "Update content for the "Welcome" section" at bounding box center [695, 74] width 433 height 54
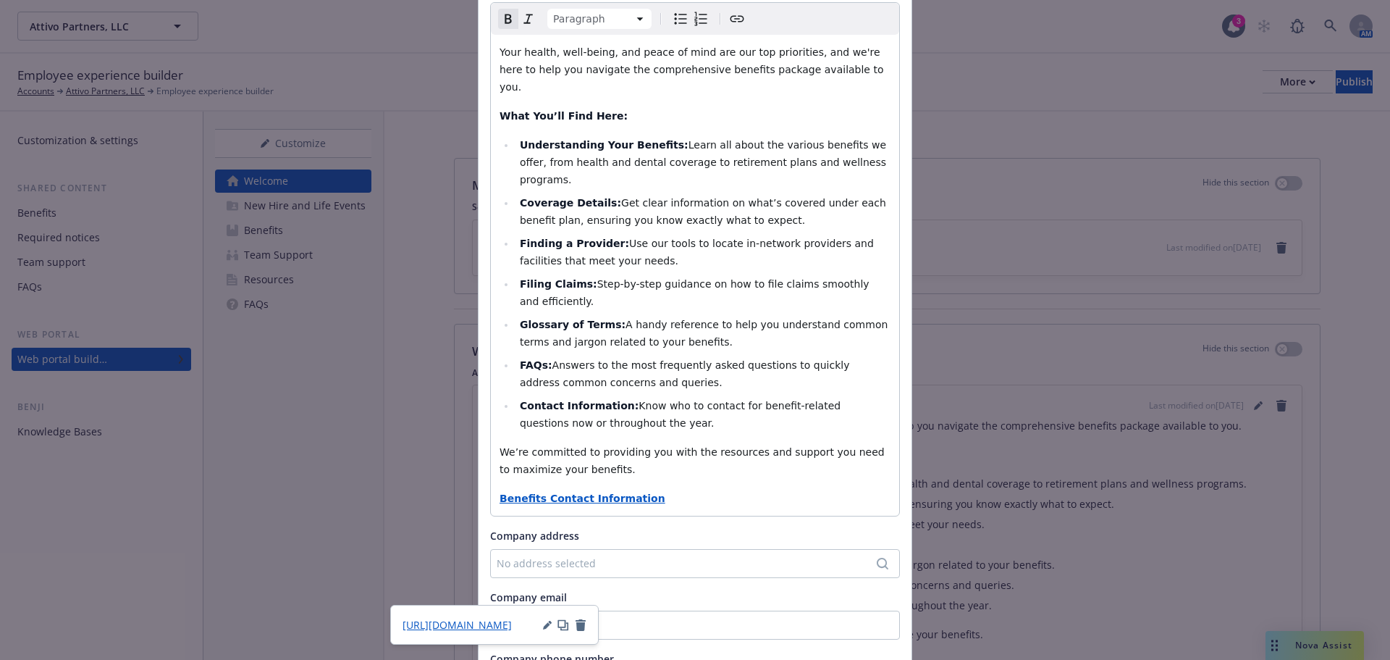
scroll to position [261, 0]
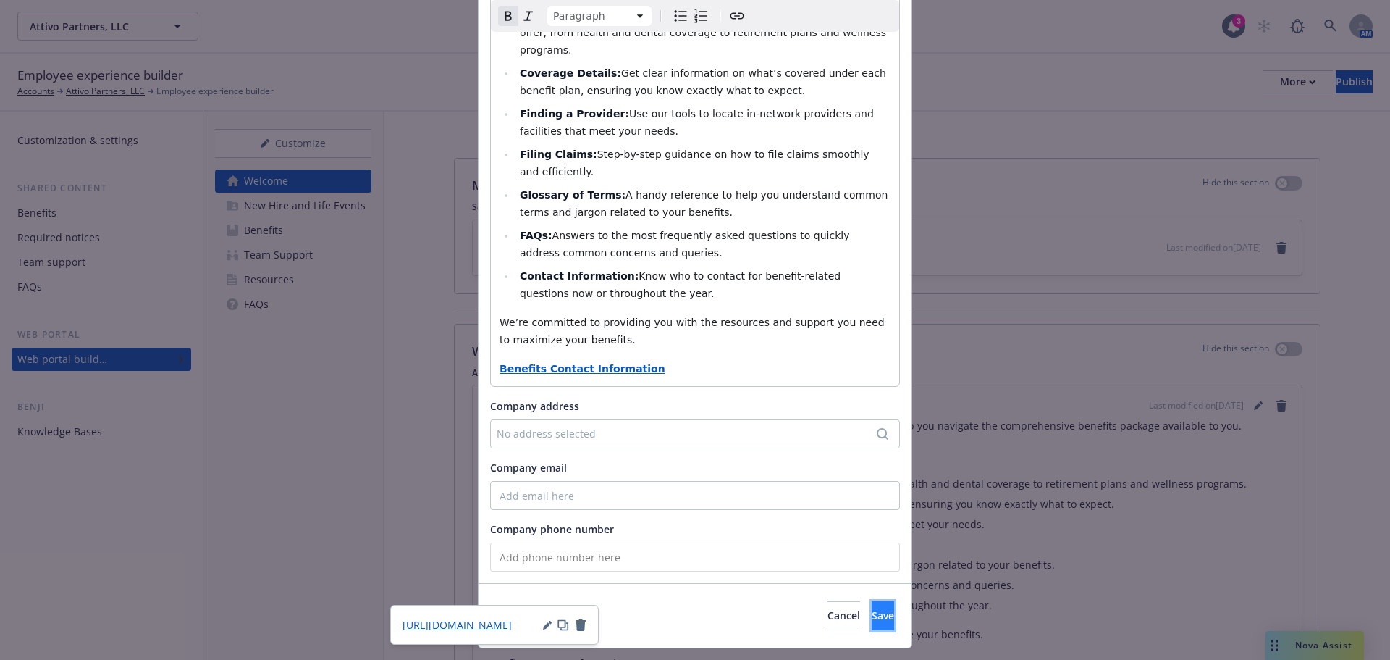
click at [876, 601] on button "Save" at bounding box center [883, 615] width 22 height 29
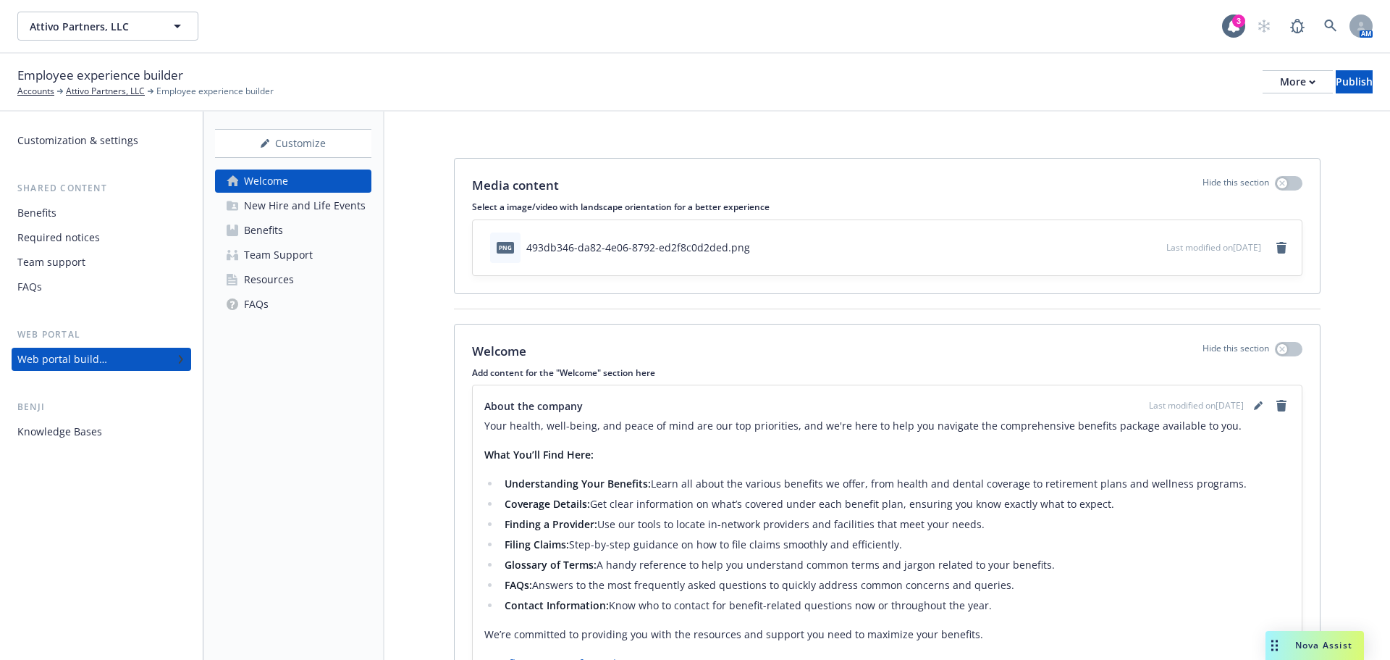
click at [285, 257] on div "Team Support" at bounding box center [278, 254] width 69 height 23
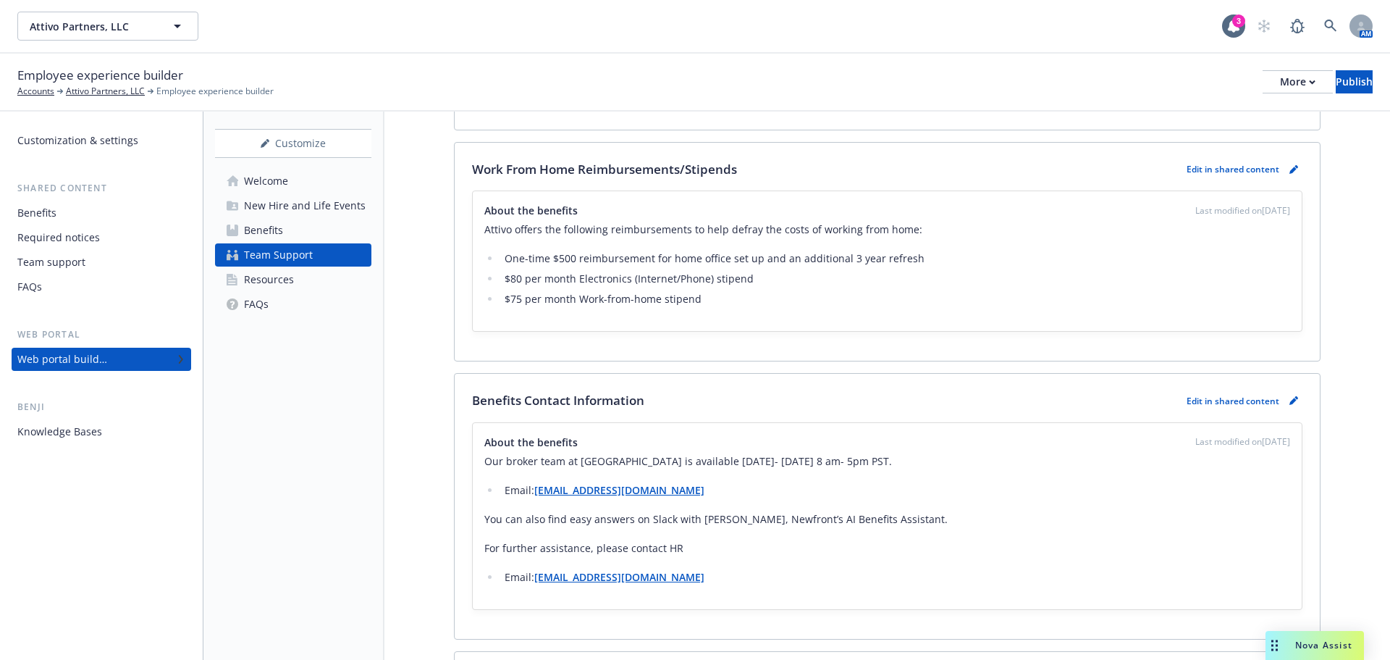
scroll to position [1593, 0]
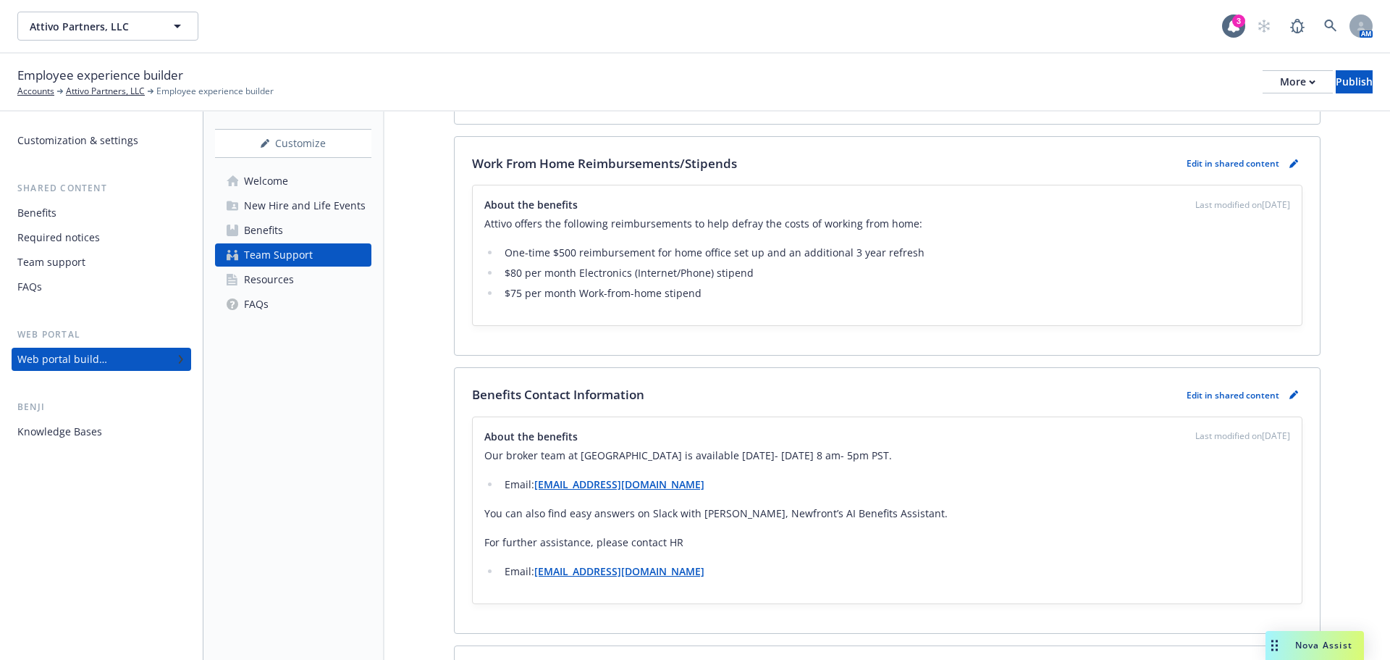
click at [1136, 393] on div "Benefits Contact Information Edit in shared content" at bounding box center [887, 394] width 831 height 19
click at [1227, 393] on p "Edit in shared content" at bounding box center [1233, 395] width 93 height 12
click at [1290, 398] on icon "pencil" at bounding box center [1293, 395] width 7 height 7
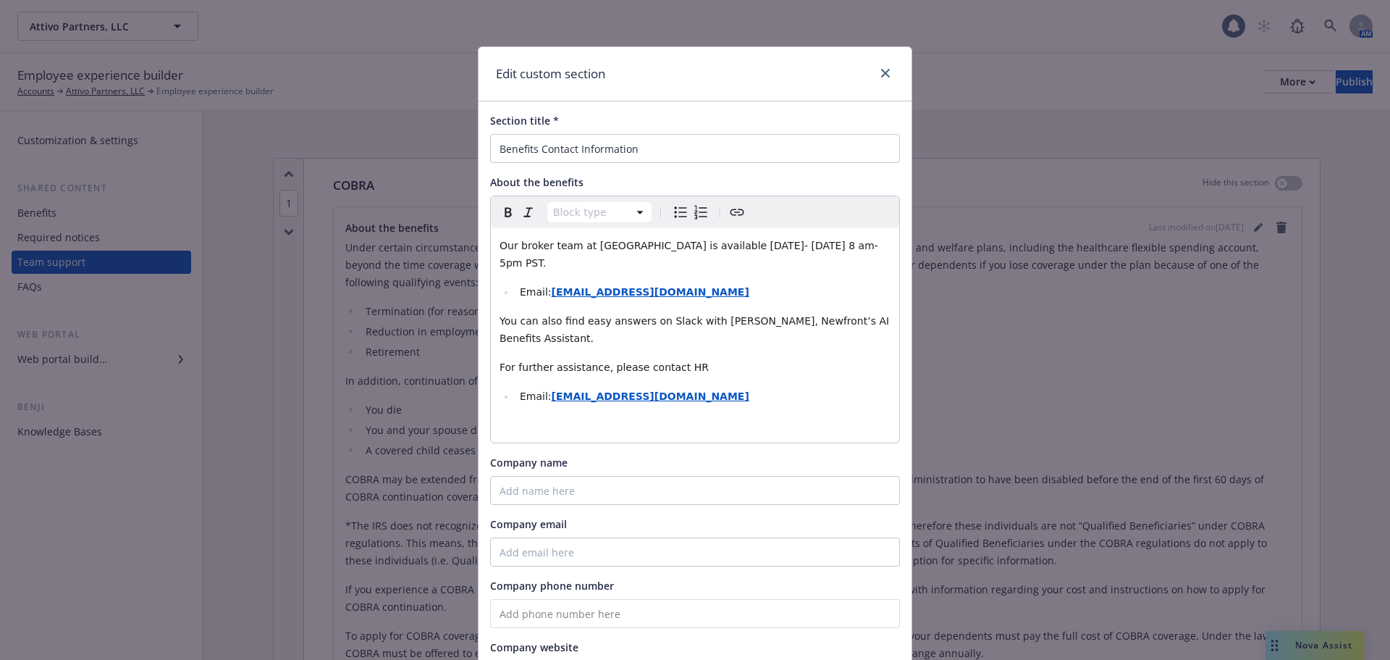
scroll to position [1807, 0]
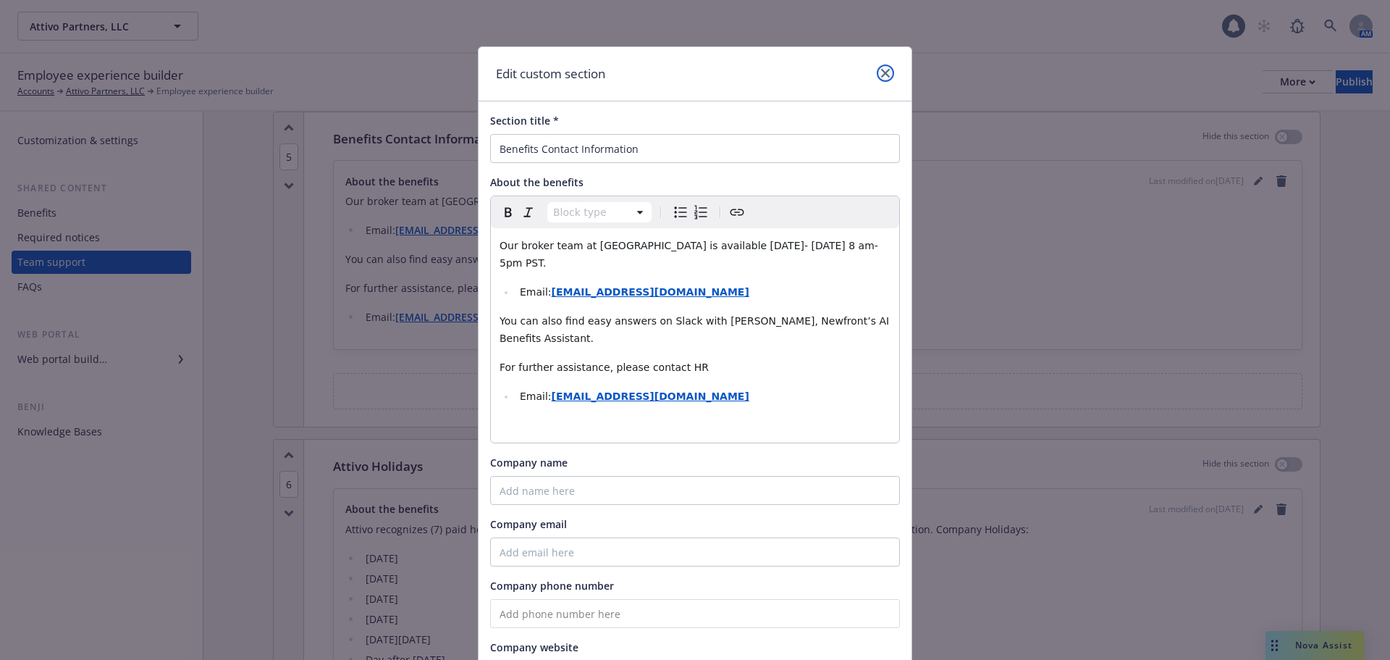
click at [881, 67] on link "close" at bounding box center [885, 72] width 17 height 17
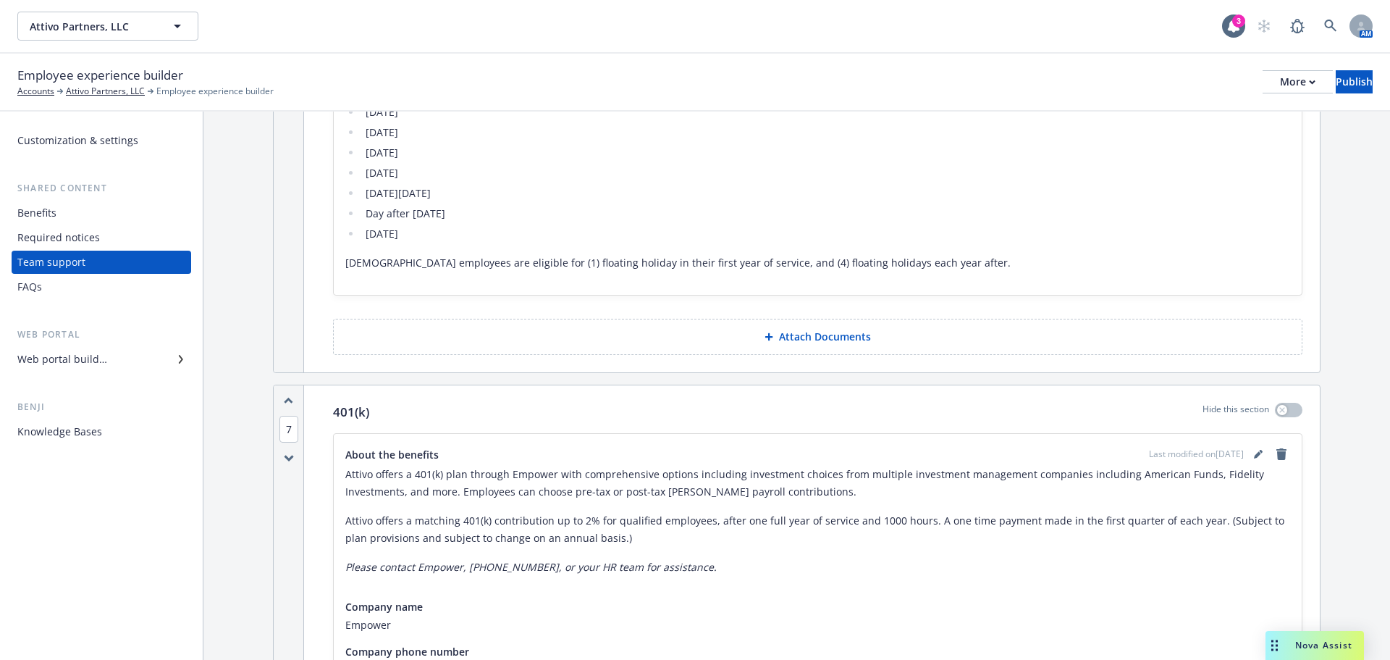
scroll to position [2170, 0]
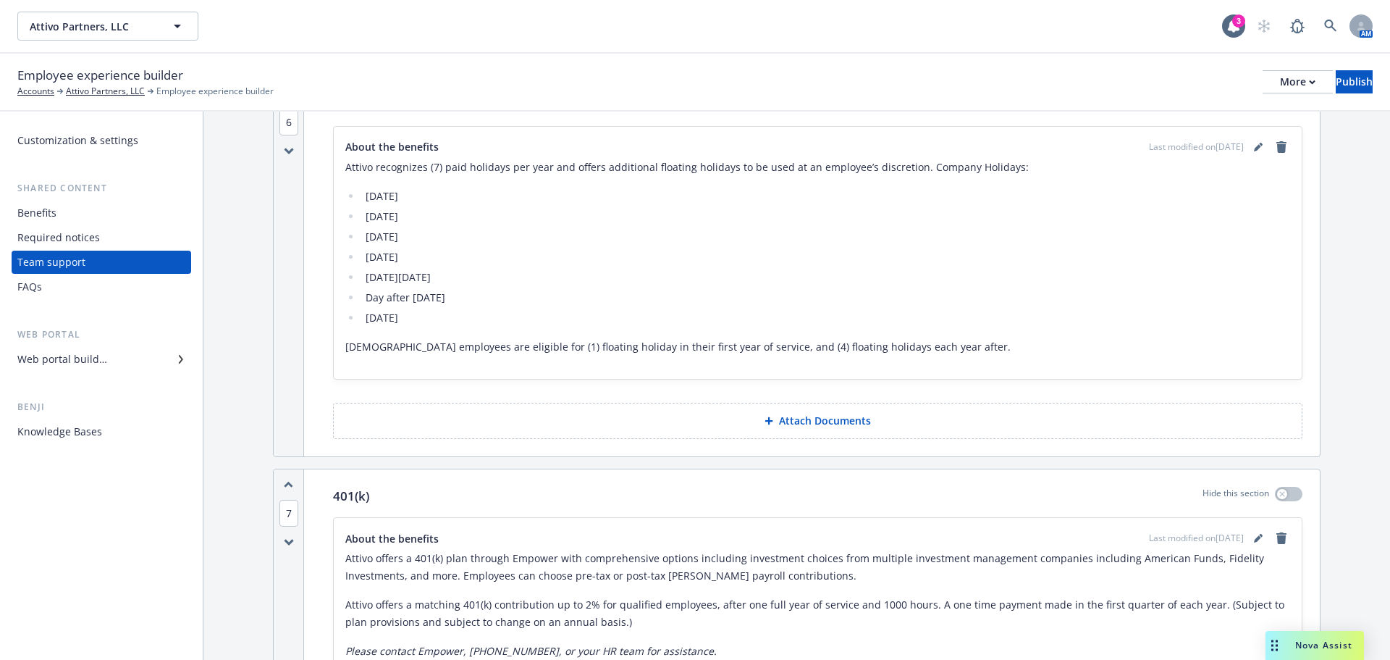
click at [287, 124] on span "6" at bounding box center [289, 122] width 19 height 27
click at [320, 26] on button "1" at bounding box center [316, 20] width 29 height 38
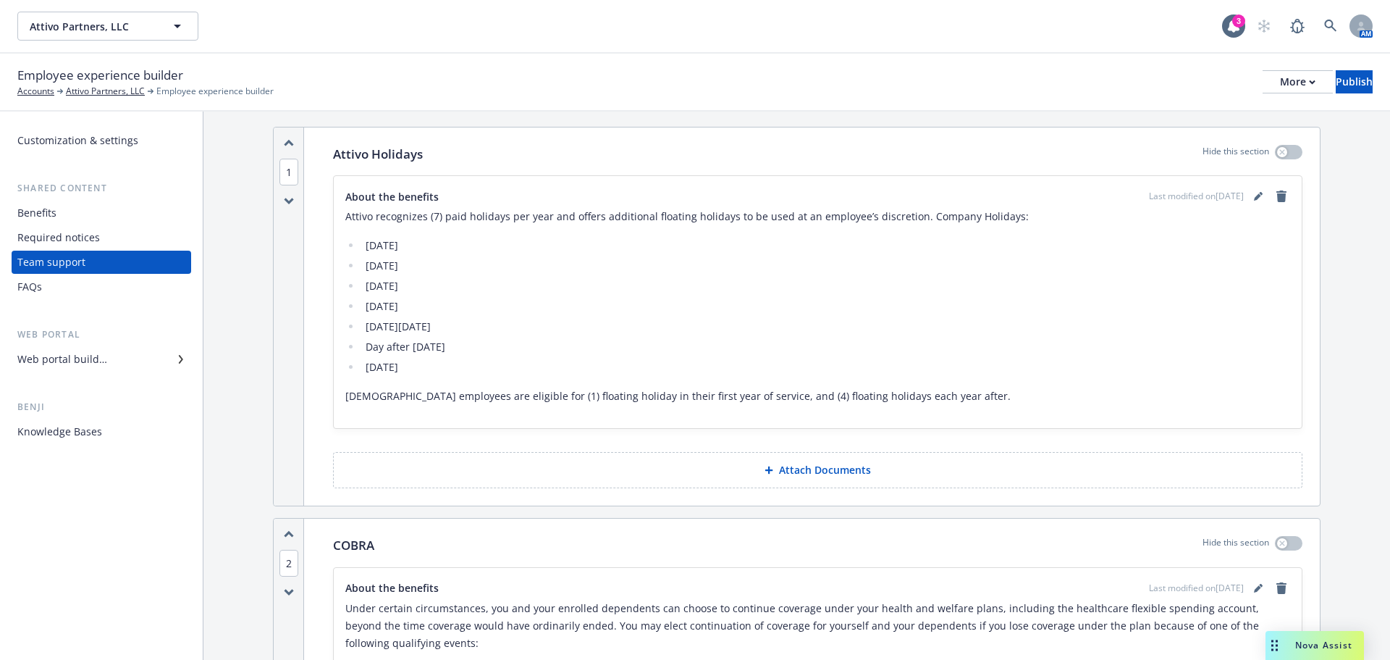
scroll to position [0, 0]
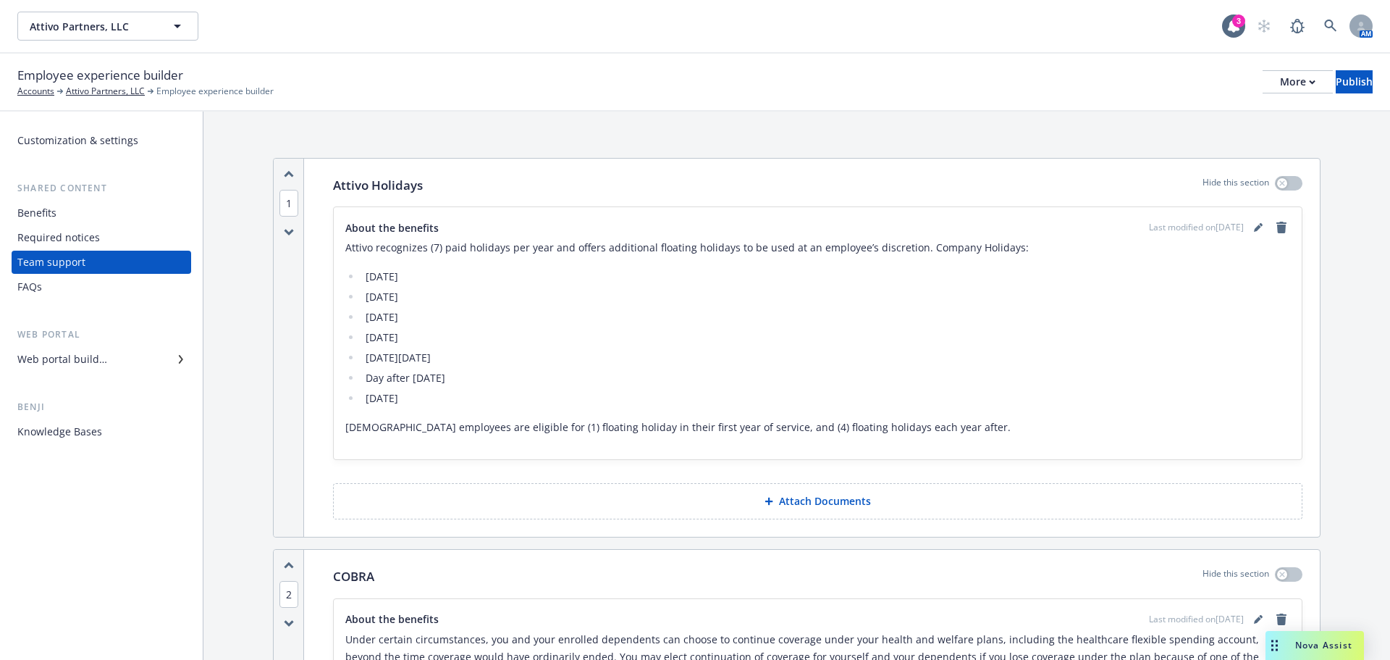
click at [287, 201] on span "1" at bounding box center [289, 203] width 19 height 27
click at [322, 269] on button "6" at bounding box center [316, 280] width 29 height 38
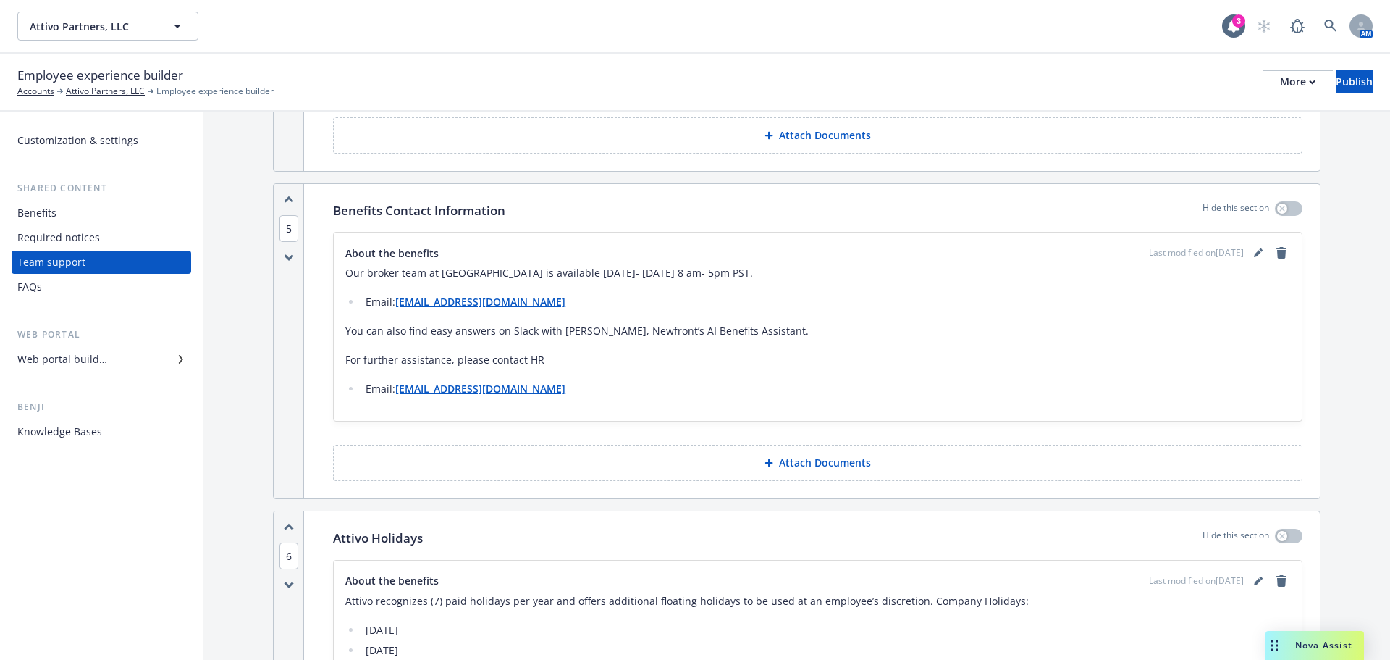
scroll to position [1738, 0]
click at [289, 222] on span "5" at bounding box center [289, 226] width 19 height 27
click at [315, 118] on button "1" at bounding box center [316, 111] width 29 height 38
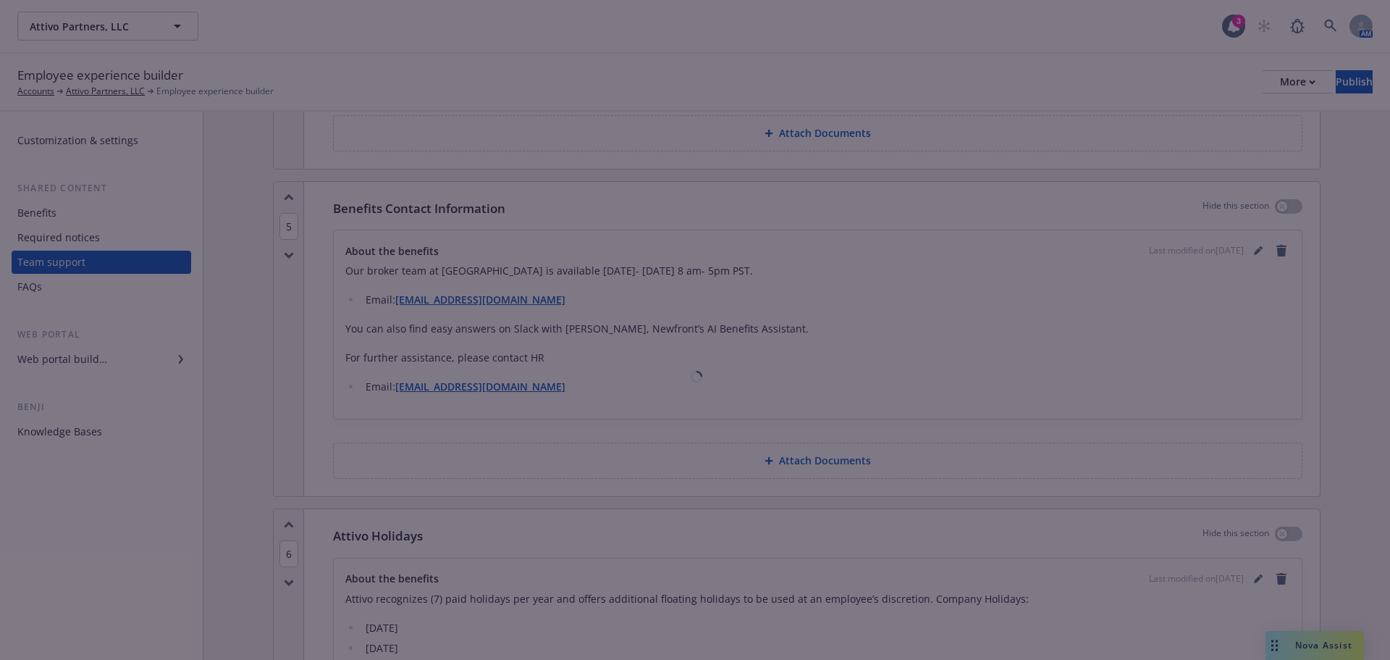
scroll to position [0, 0]
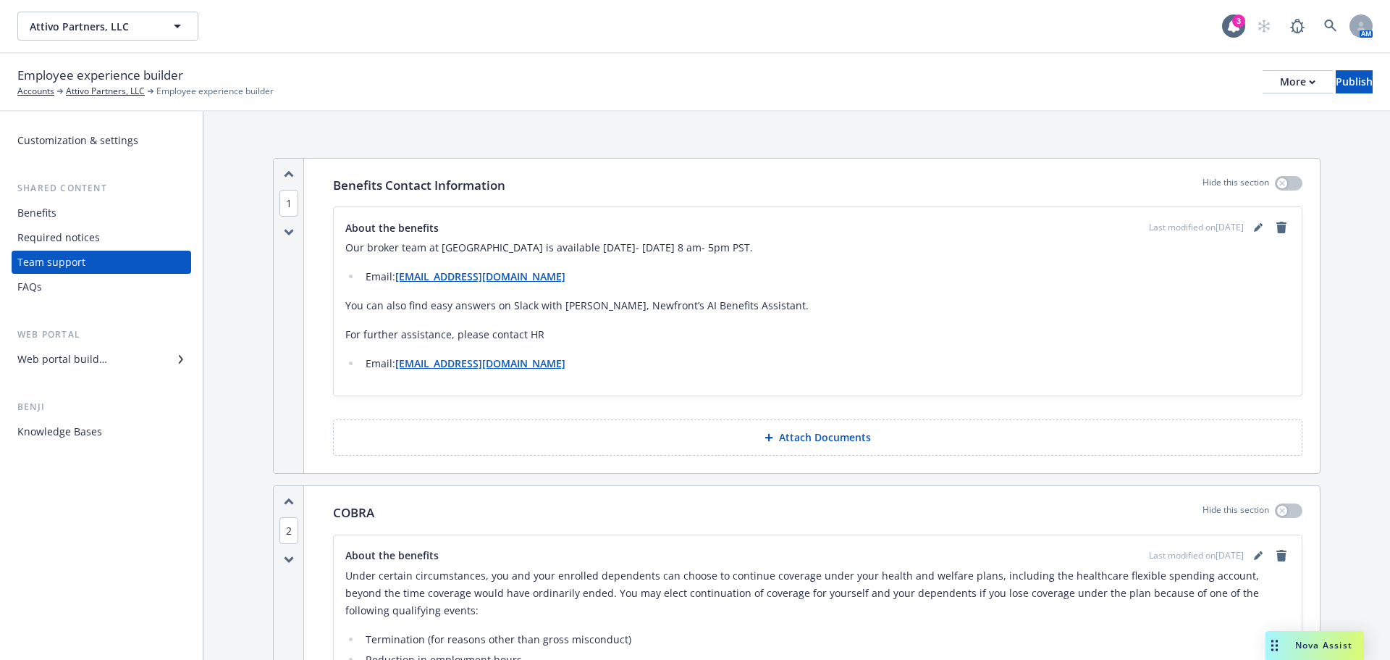
click at [74, 208] on div "Benefits" at bounding box center [101, 212] width 168 height 23
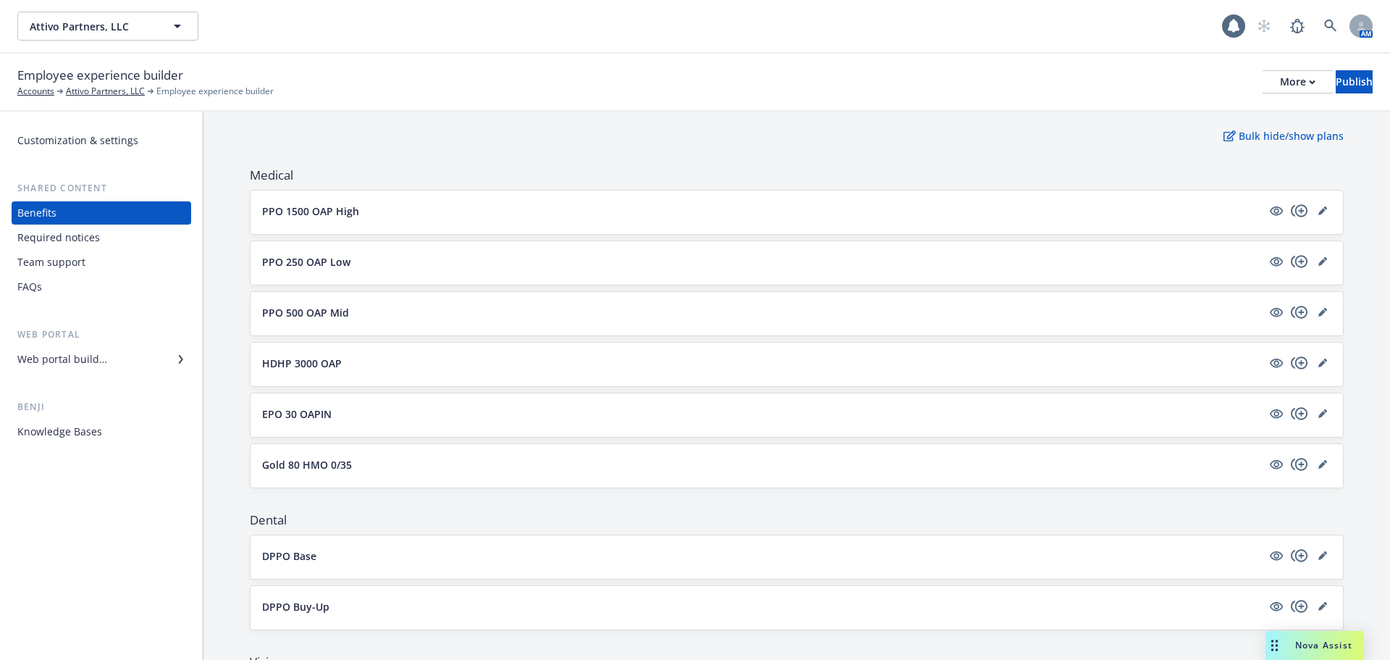
scroll to position [290, 0]
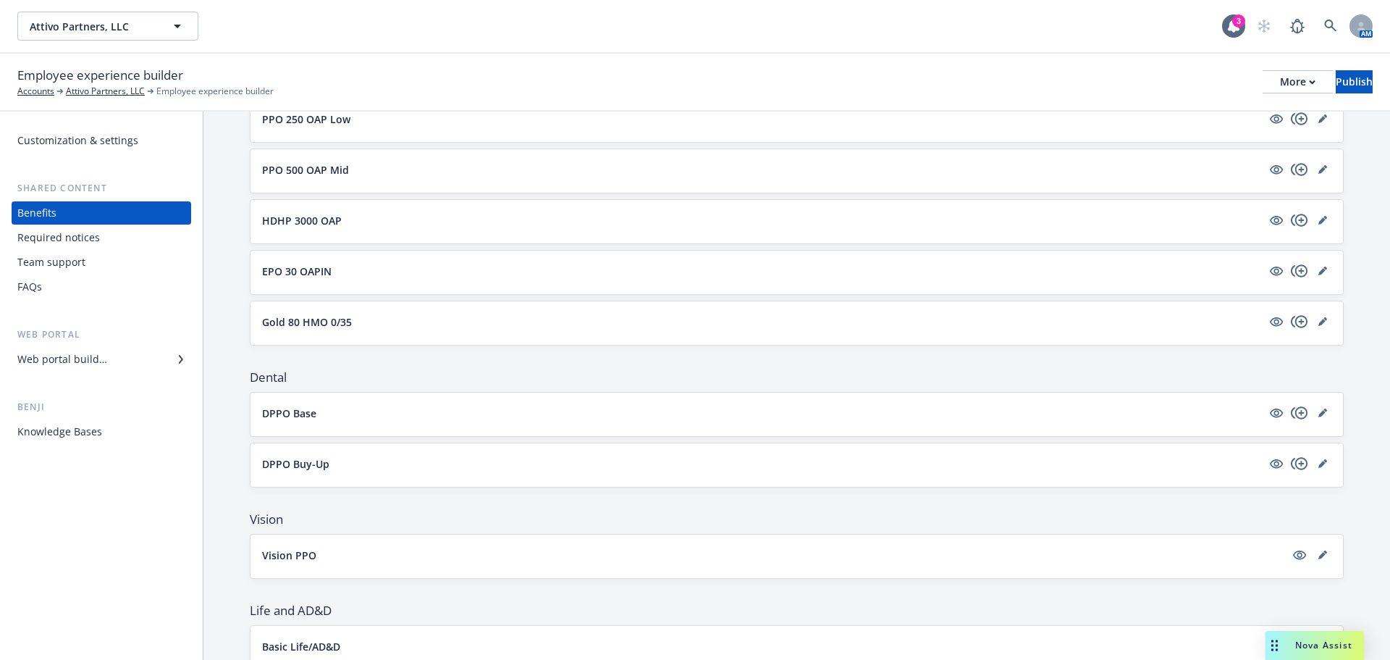
click at [53, 350] on div "Web portal builder" at bounding box center [62, 359] width 90 height 23
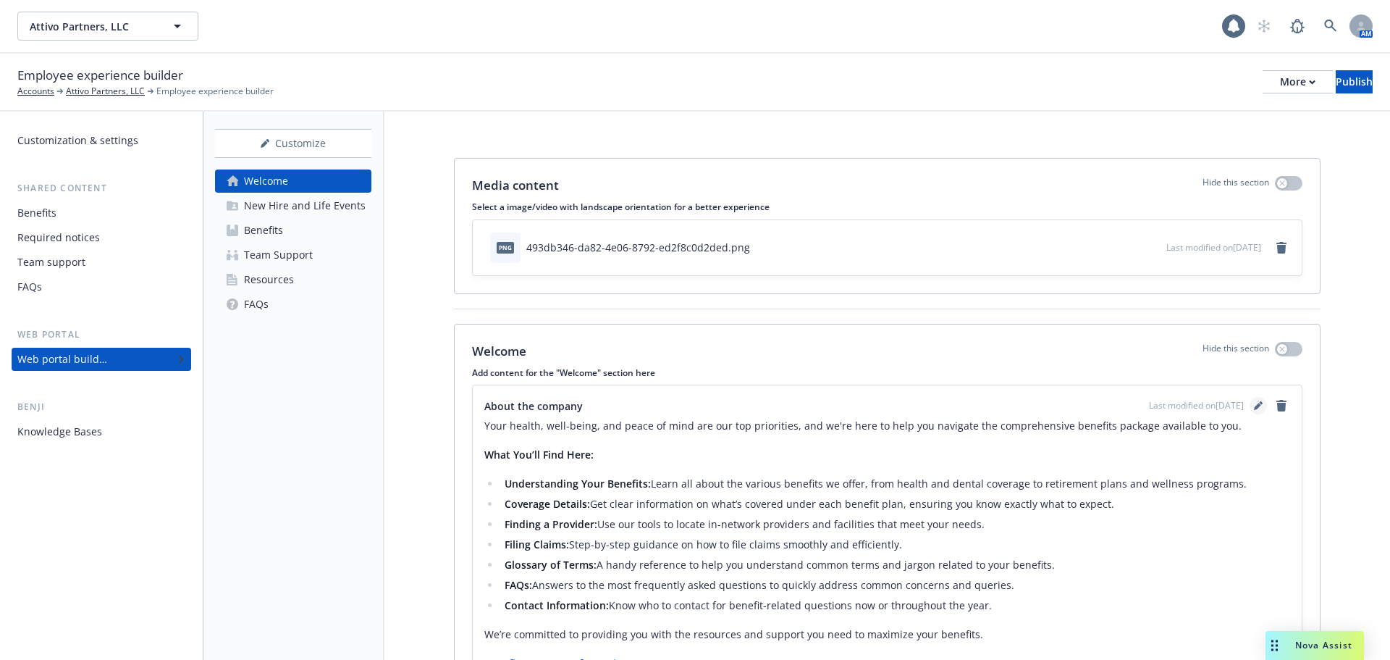
click at [1251, 413] on link "editPencil" at bounding box center [1258, 405] width 17 height 17
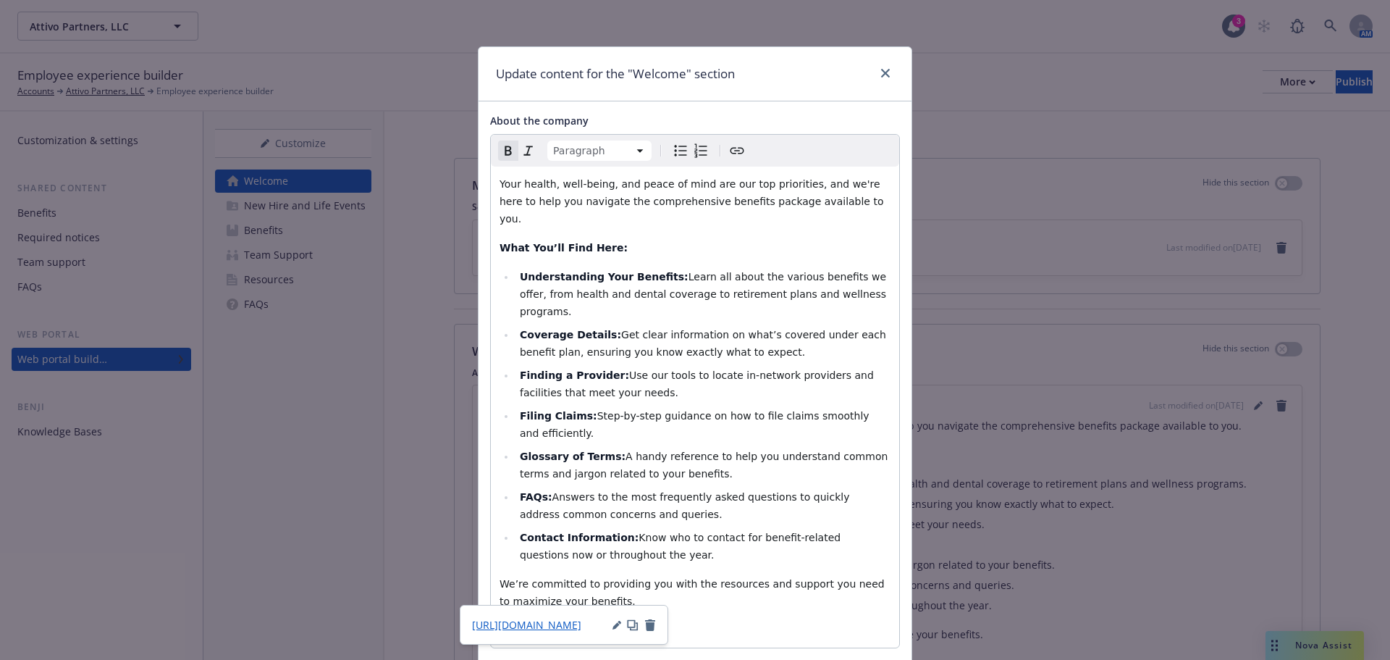
drag, startPoint x: 671, startPoint y: 593, endPoint x: 469, endPoint y: 598, distance: 202.1
click at [479, 588] on div "About the company Paragraph Paragraph Heading 1 Heading 2 Heading 3 Heading 4 H…" at bounding box center [695, 472] width 433 height 743
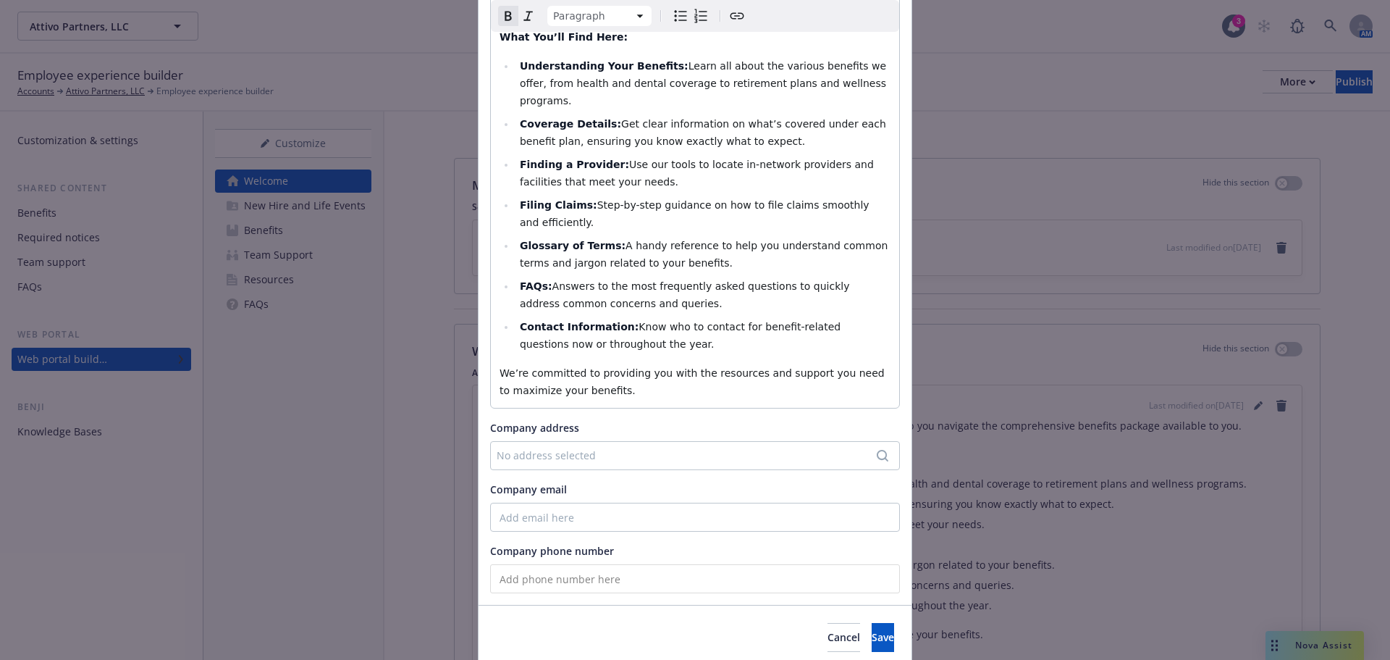
scroll to position [217, 0]
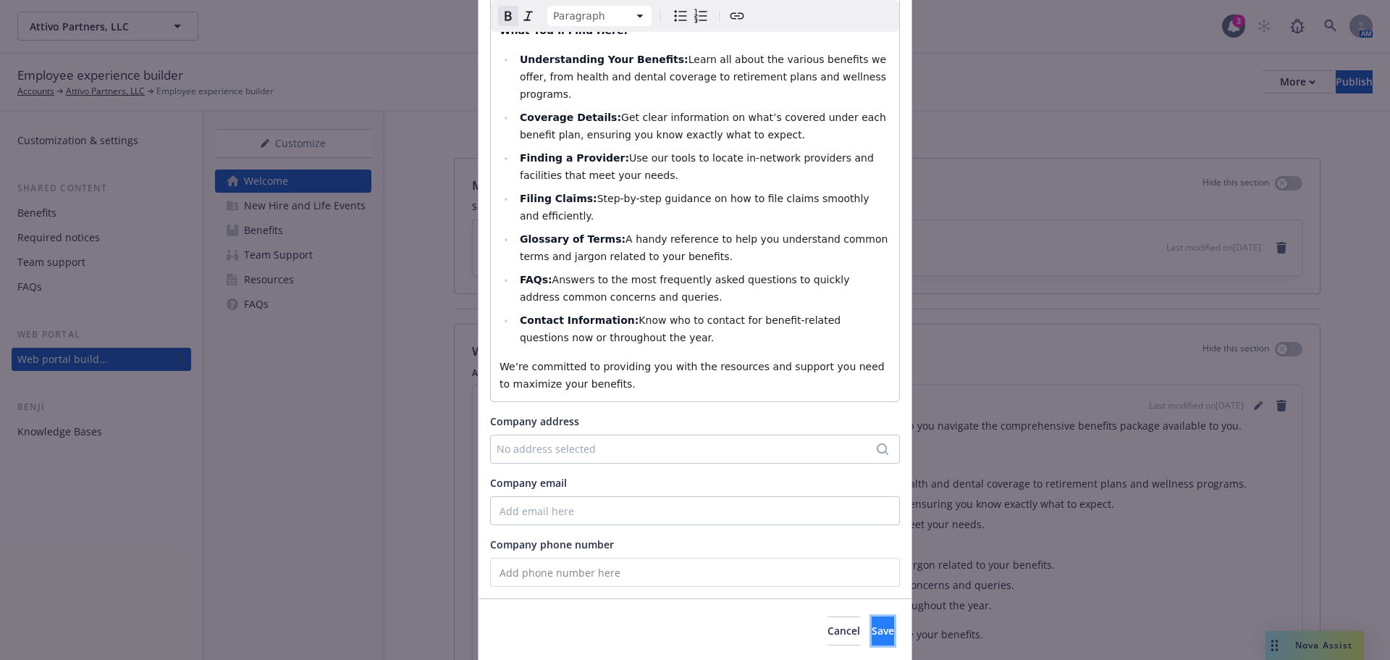
click at [872, 623] on span "Save" at bounding box center [883, 630] width 22 height 14
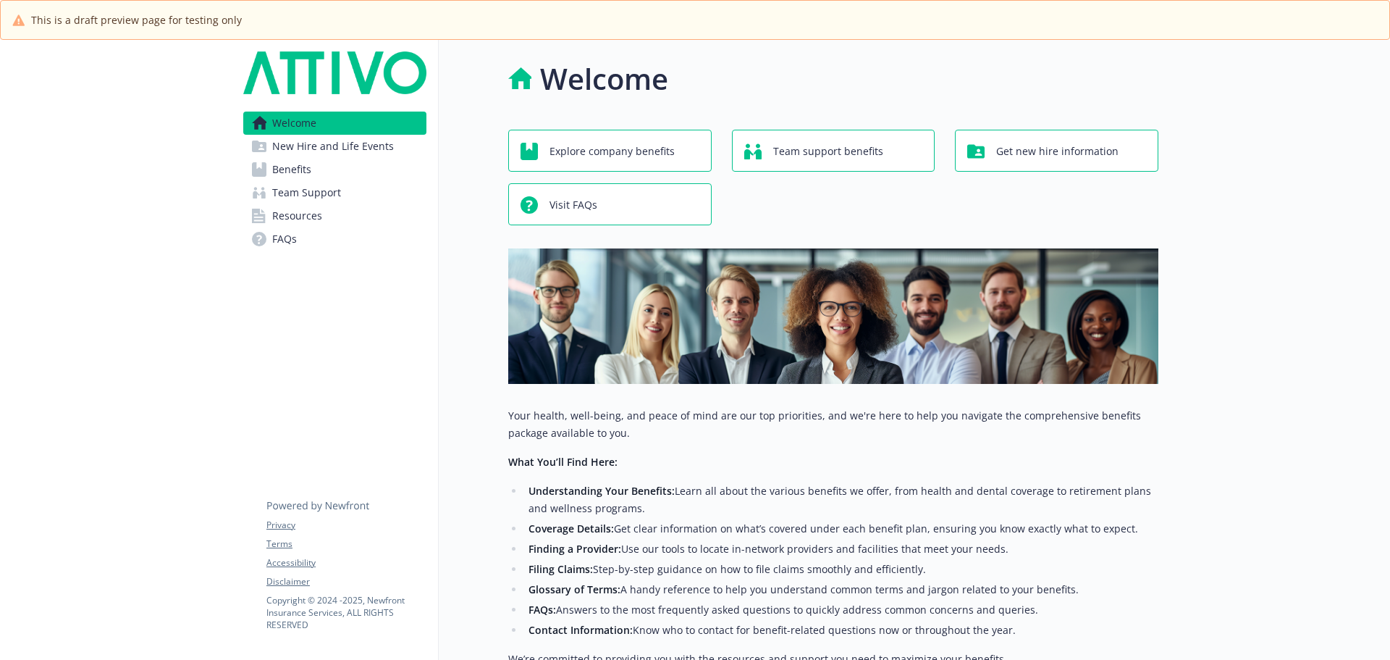
click at [347, 154] on span "New Hire and Life Events" at bounding box center [333, 146] width 122 height 23
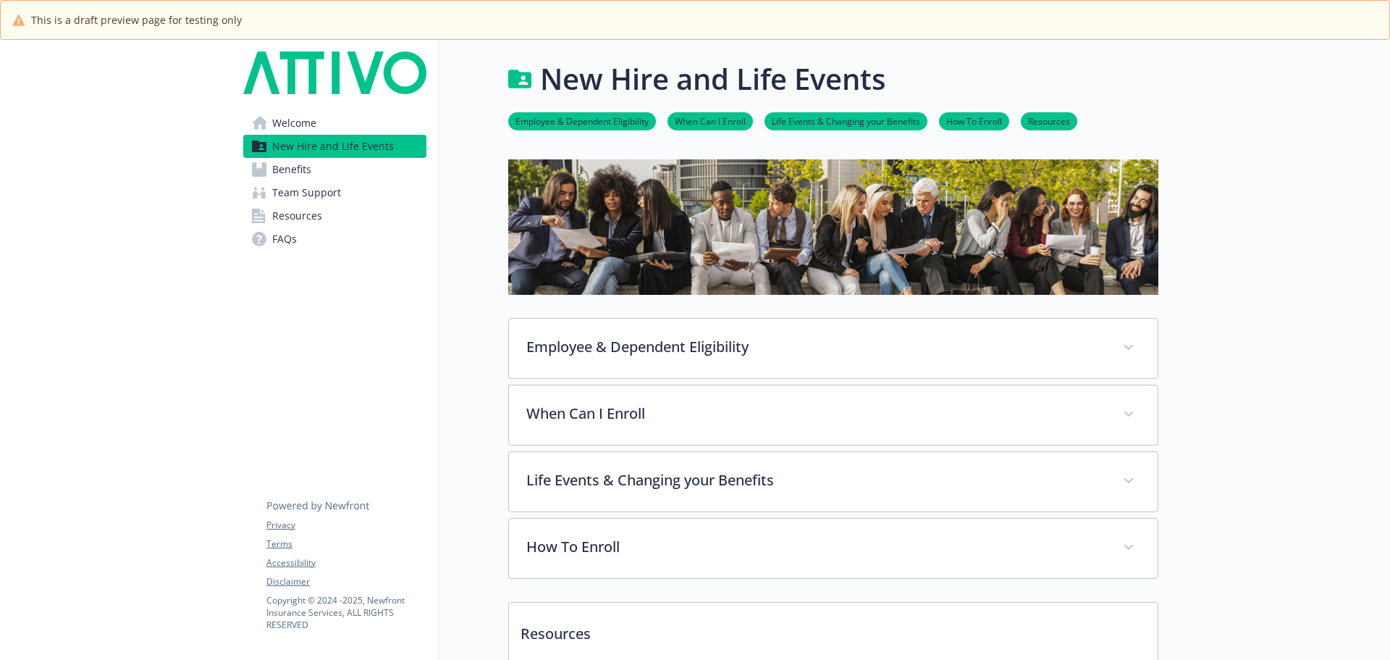
click at [319, 219] on span "Resources" at bounding box center [297, 215] width 50 height 23
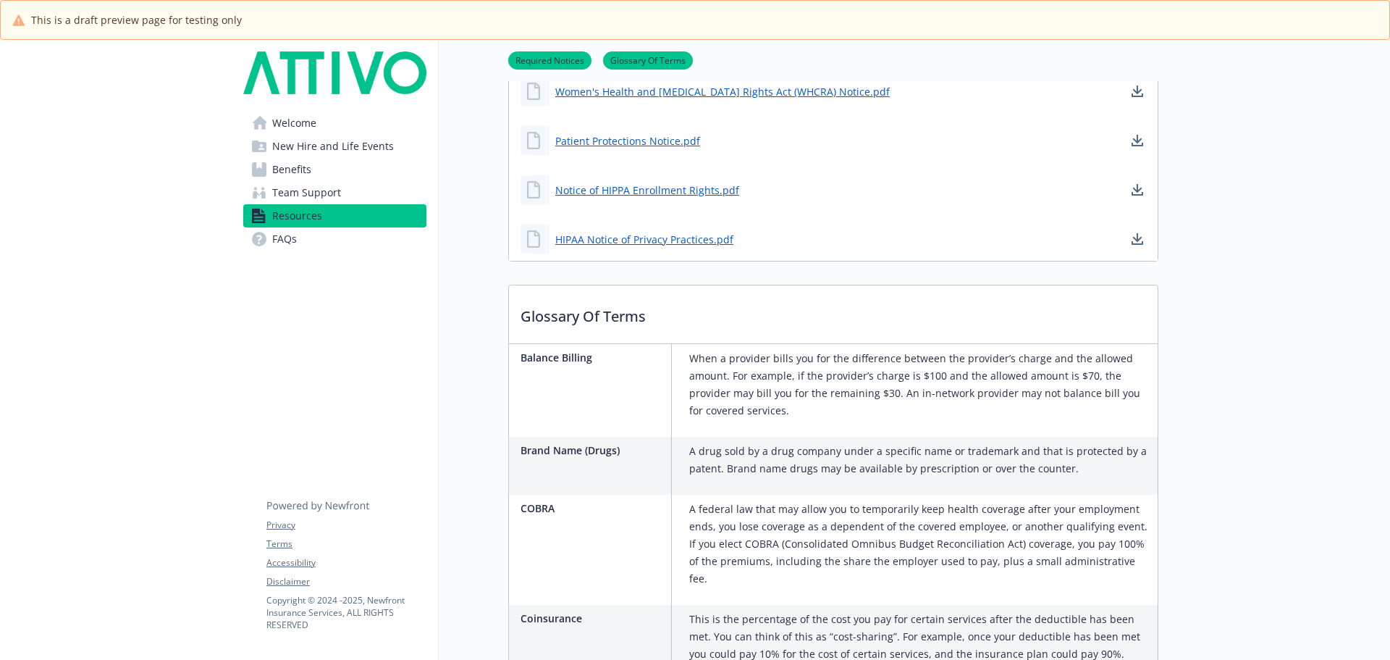
scroll to position [1014, 0]
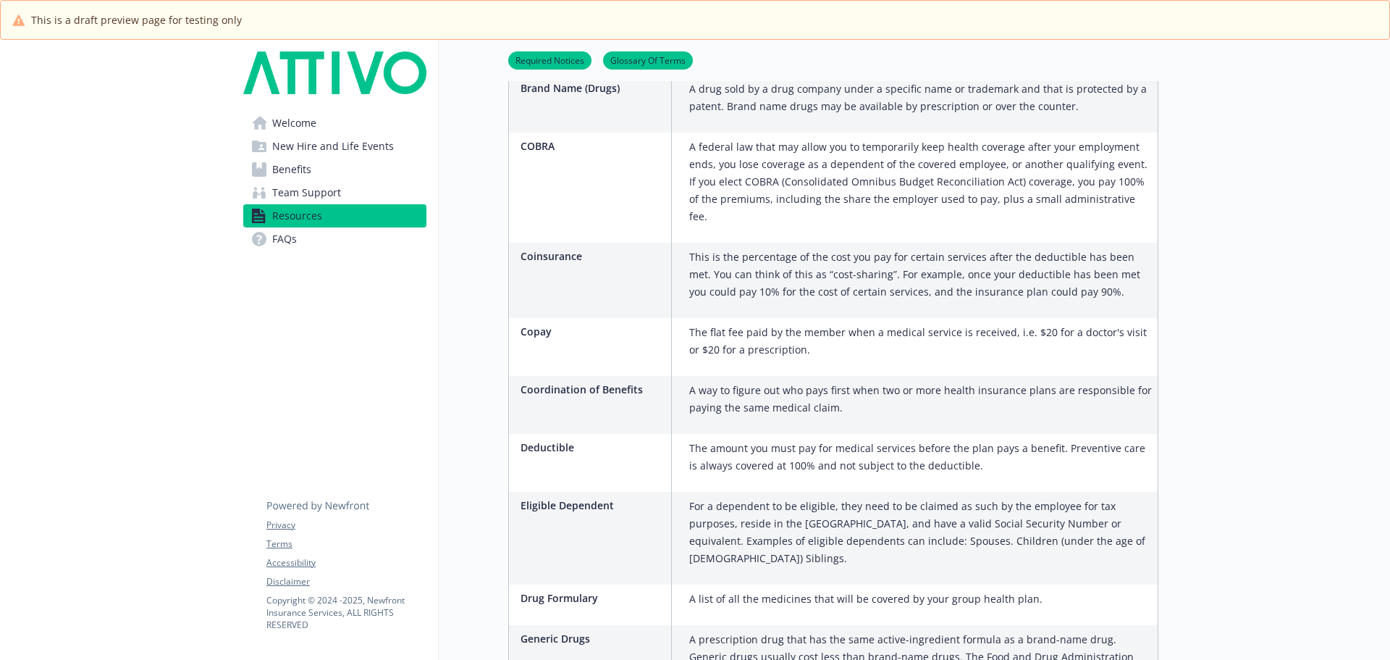
click at [337, 186] on span "Team Support" at bounding box center [306, 192] width 69 height 23
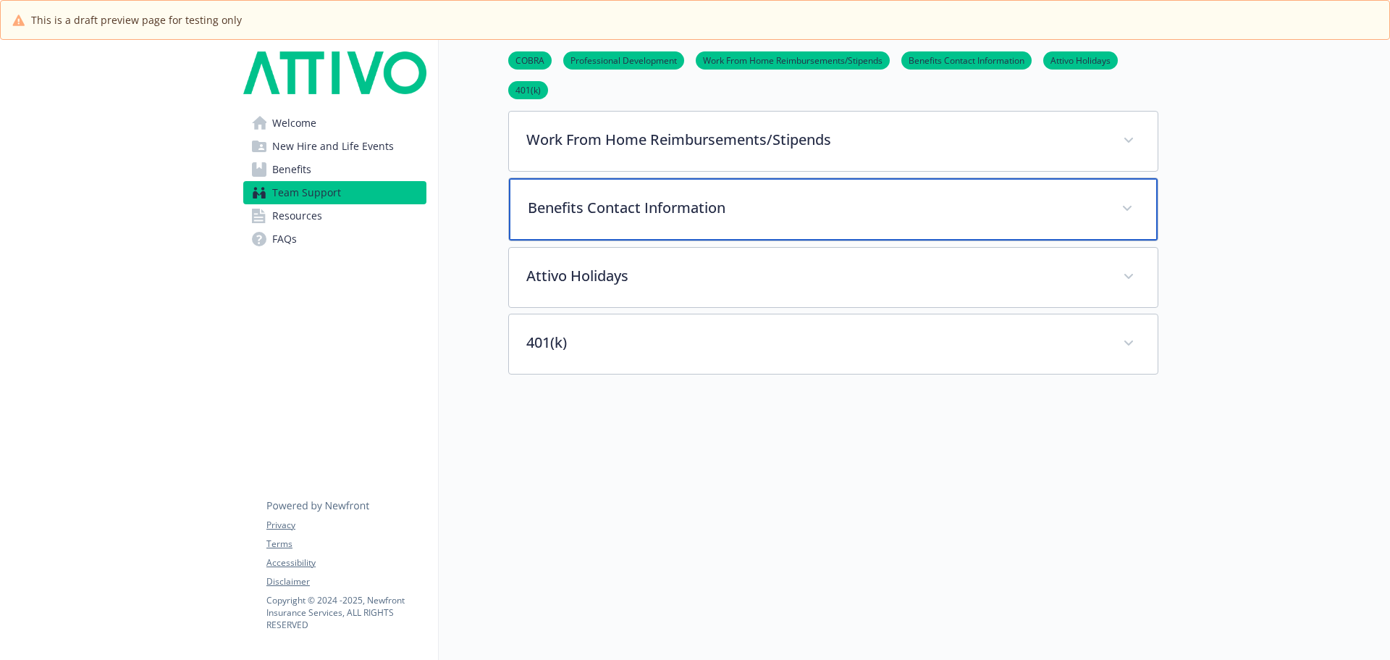
scroll to position [381, 0]
click at [626, 200] on p "Benefits Contact Information" at bounding box center [816, 208] width 576 height 22
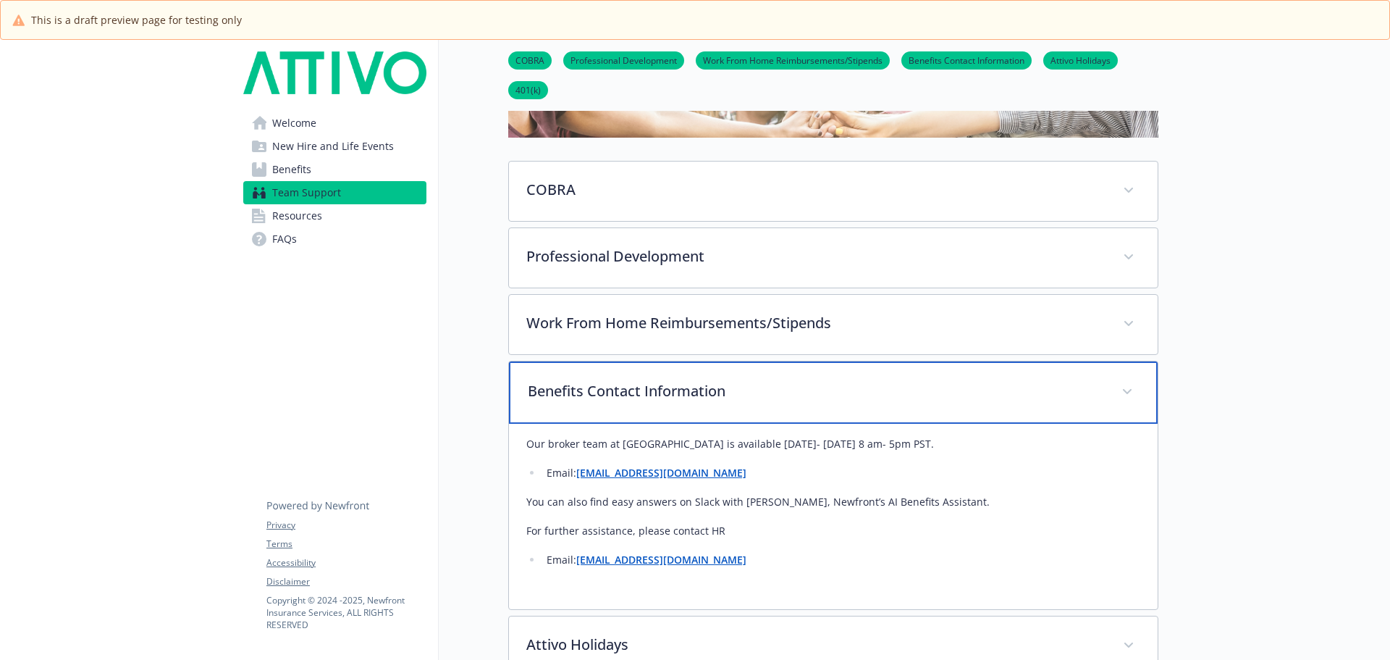
scroll to position [164, 0]
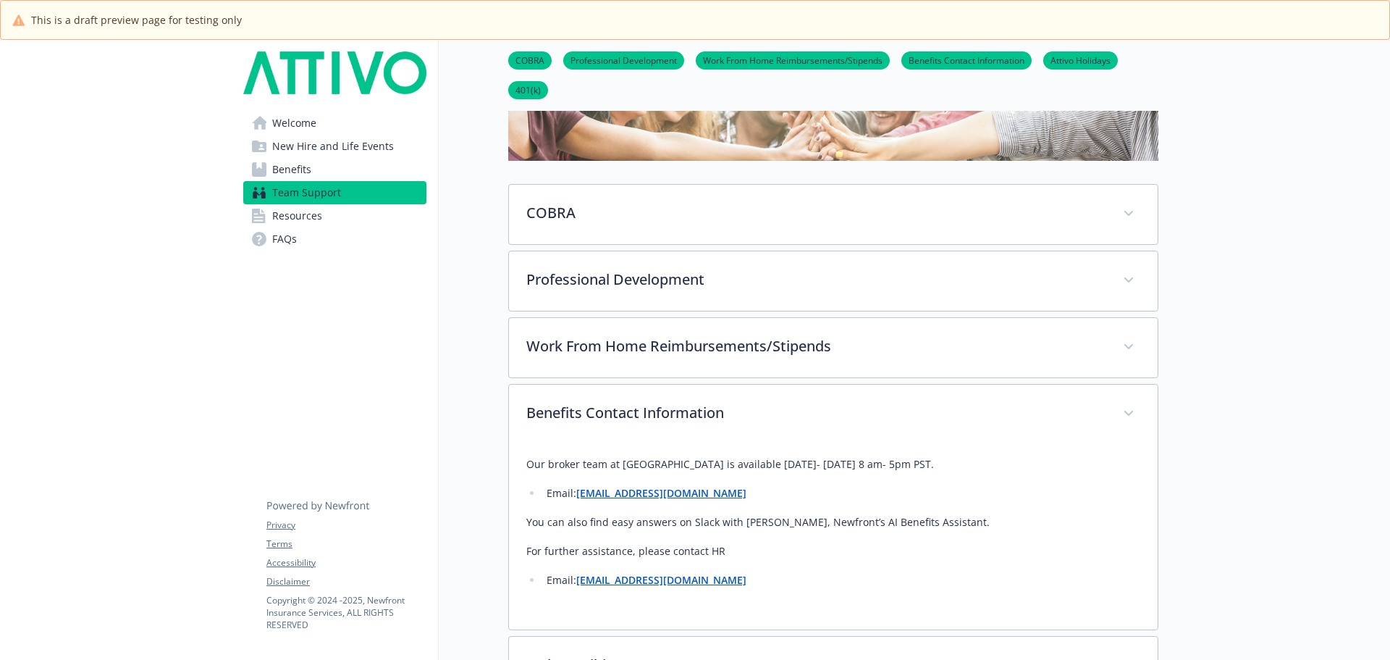
click at [280, 120] on span "Welcome" at bounding box center [294, 123] width 44 height 23
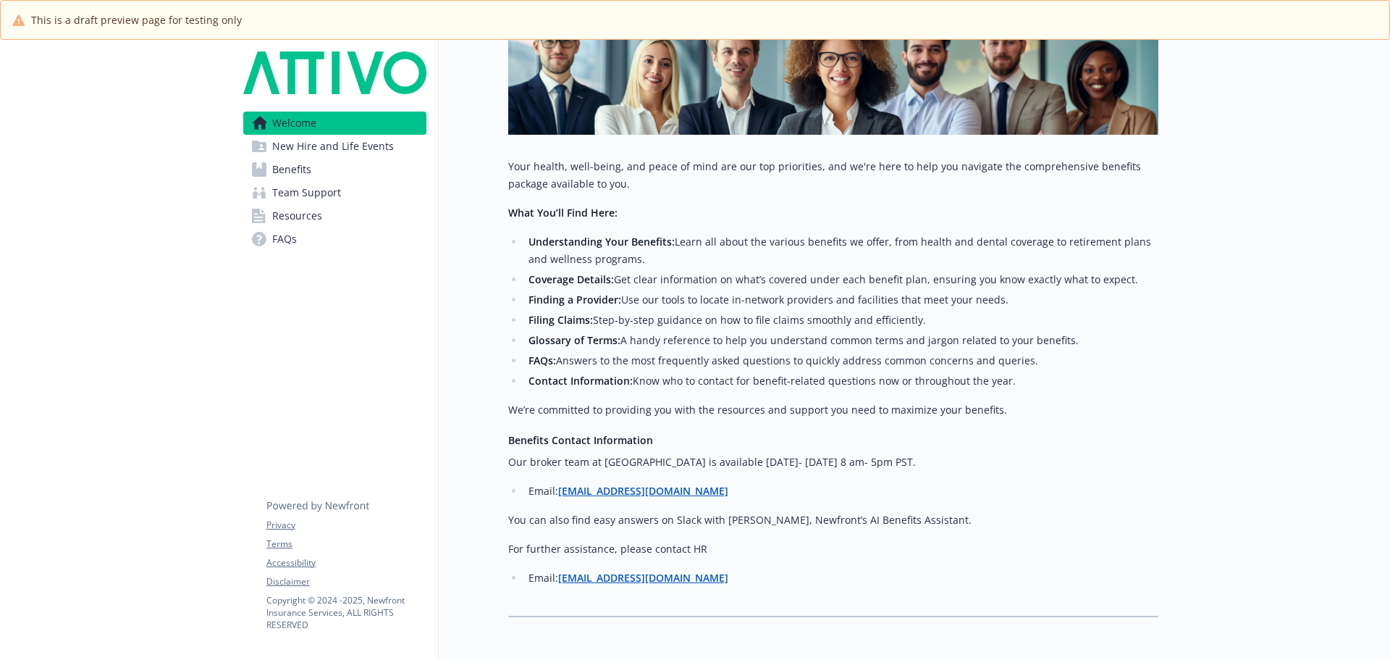
scroll to position [154, 0]
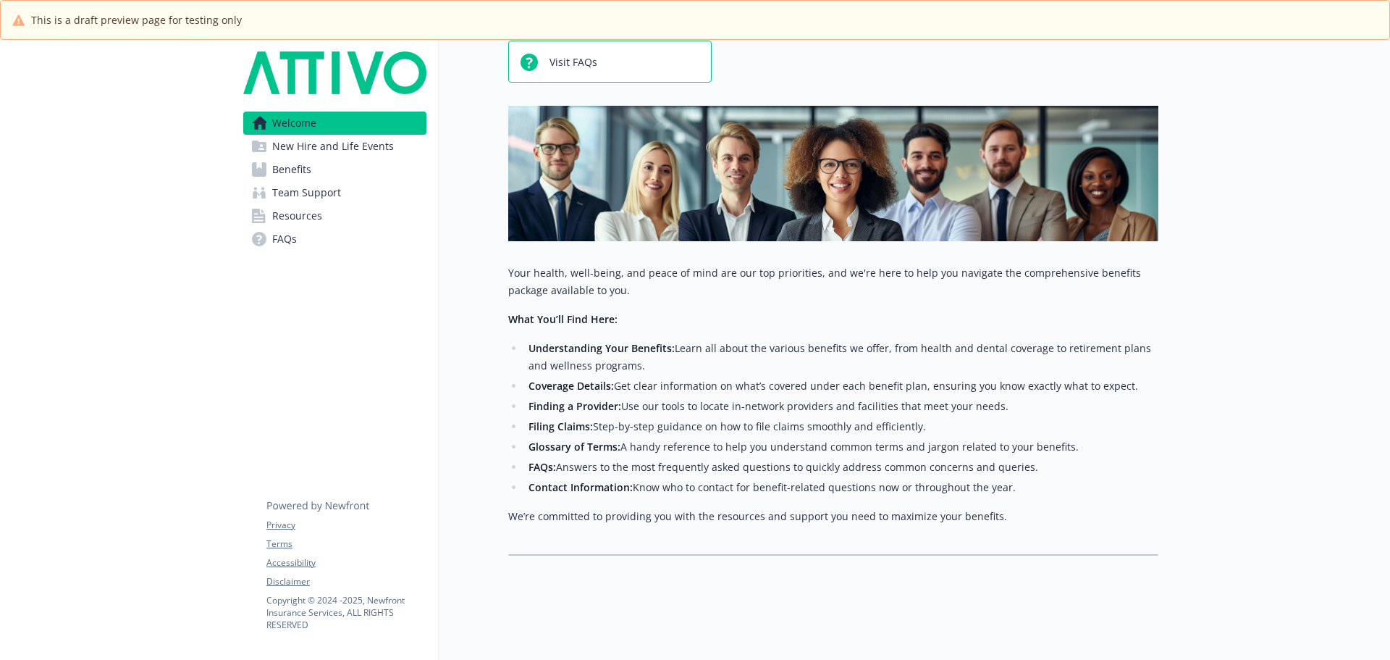
click at [290, 198] on span "Team Support" at bounding box center [306, 192] width 69 height 23
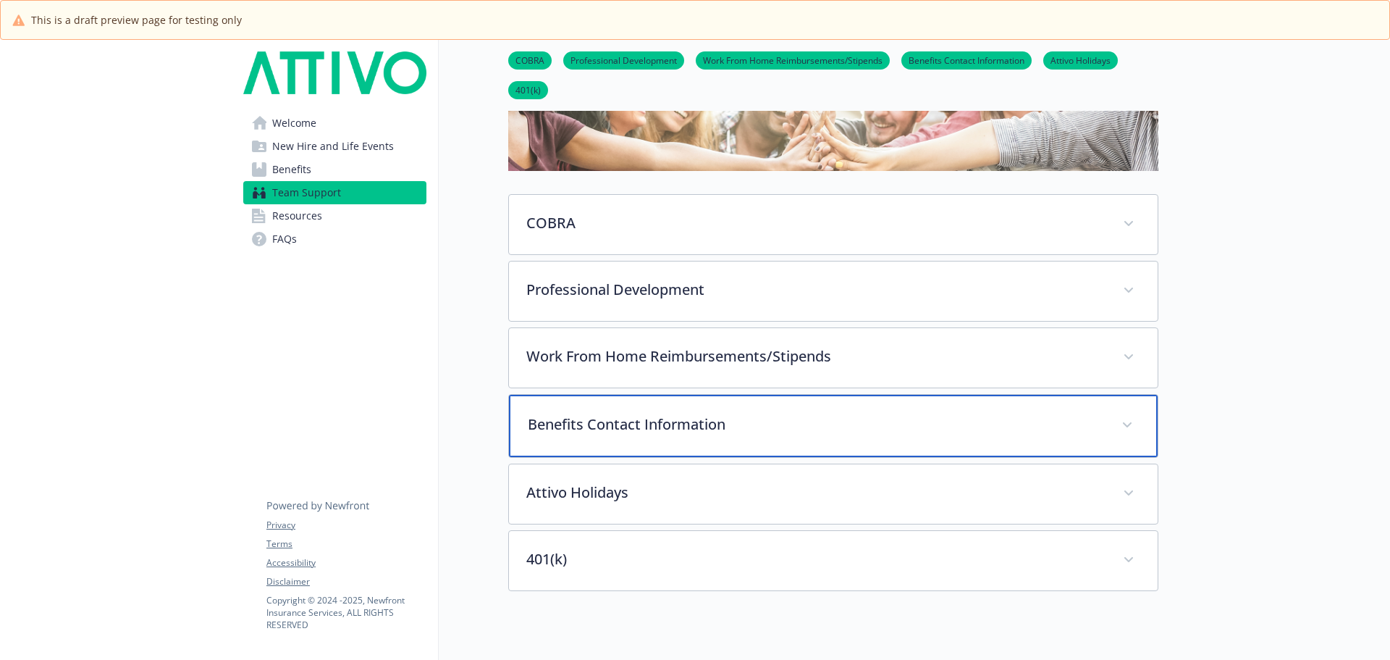
click at [670, 424] on p "Benefits Contact Information" at bounding box center [816, 424] width 576 height 22
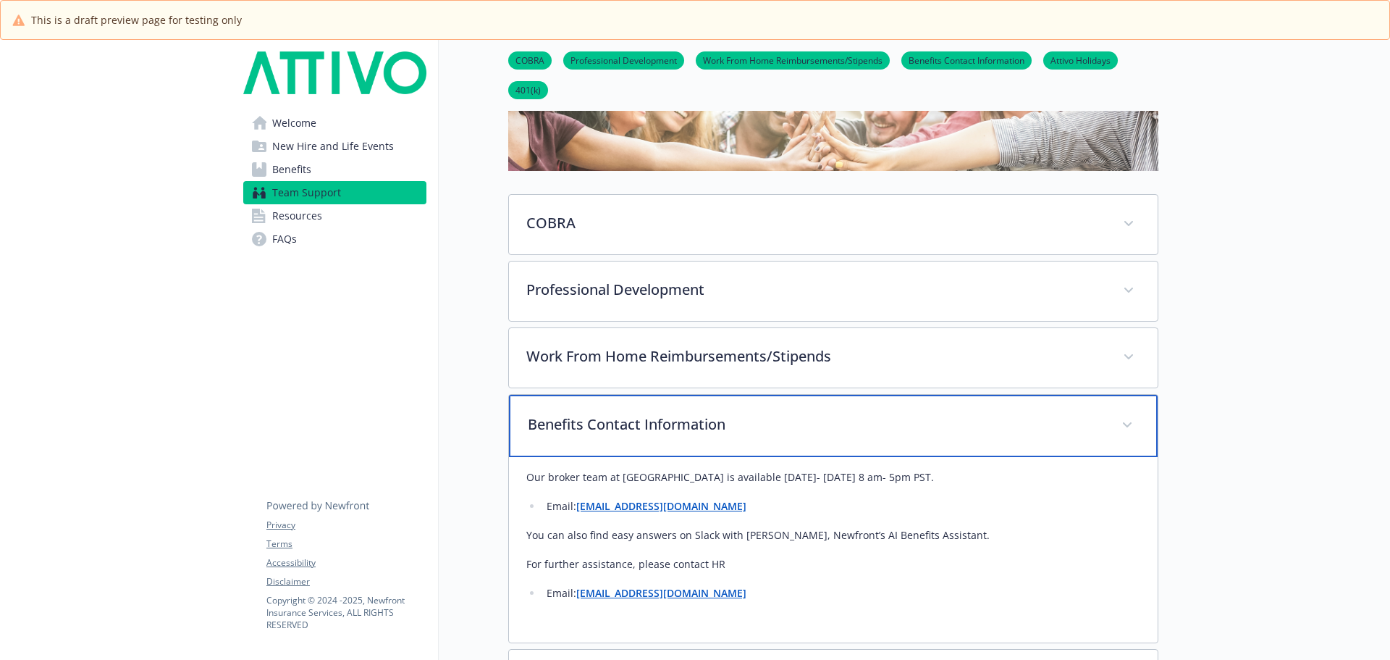
scroll to position [226, 0]
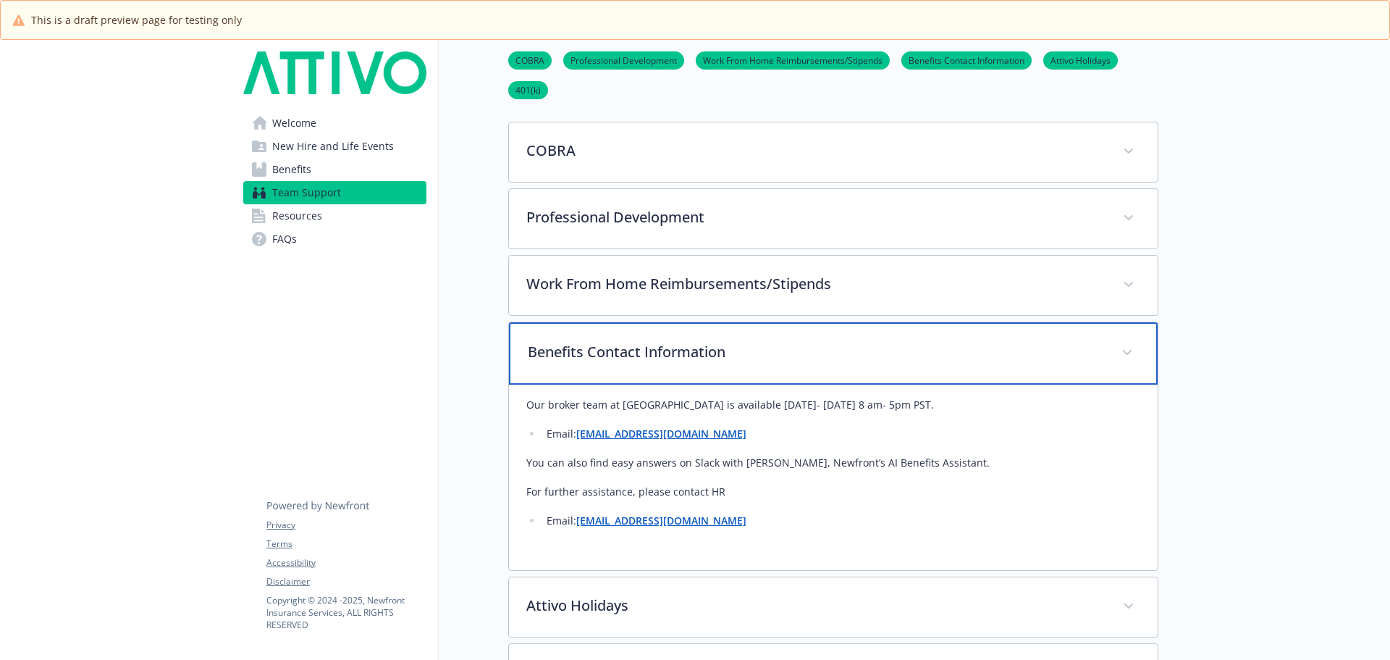
drag, startPoint x: 745, startPoint y: 354, endPoint x: 642, endPoint y: 347, distance: 103.1
click at [642, 347] on p "Benefits Contact Information" at bounding box center [816, 352] width 576 height 22
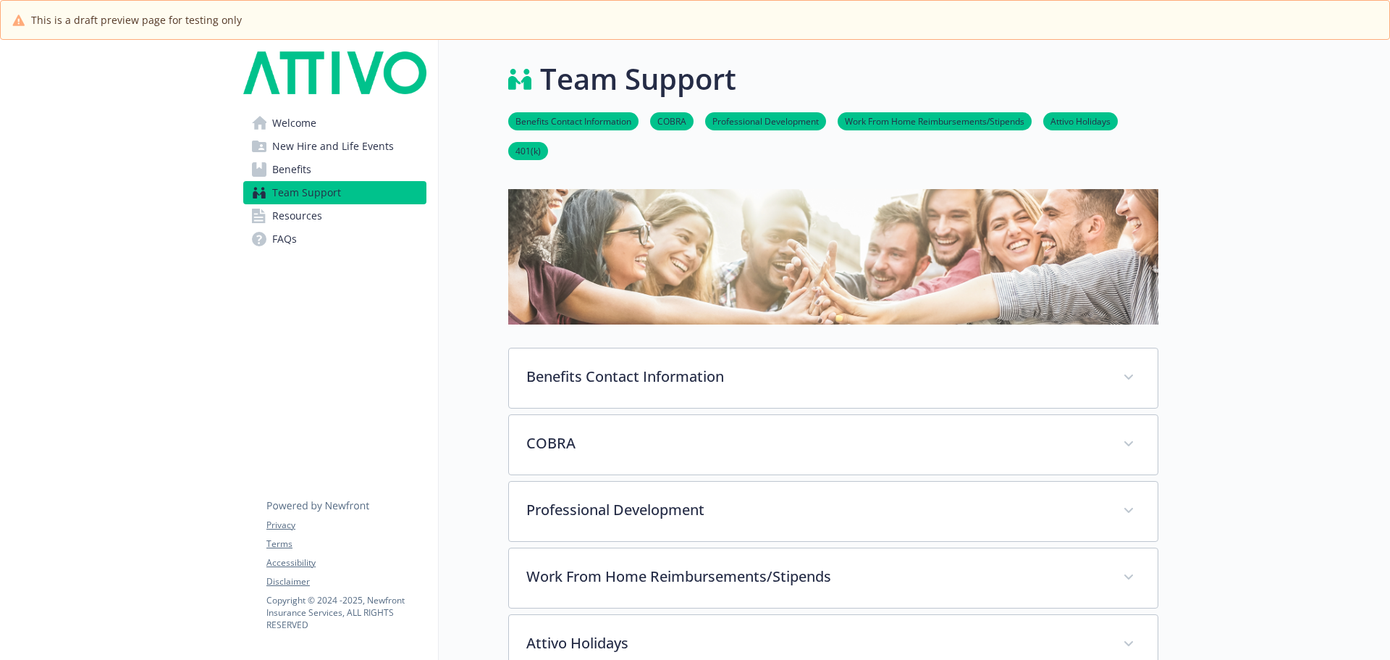
click at [293, 123] on span "Welcome" at bounding box center [294, 123] width 44 height 23
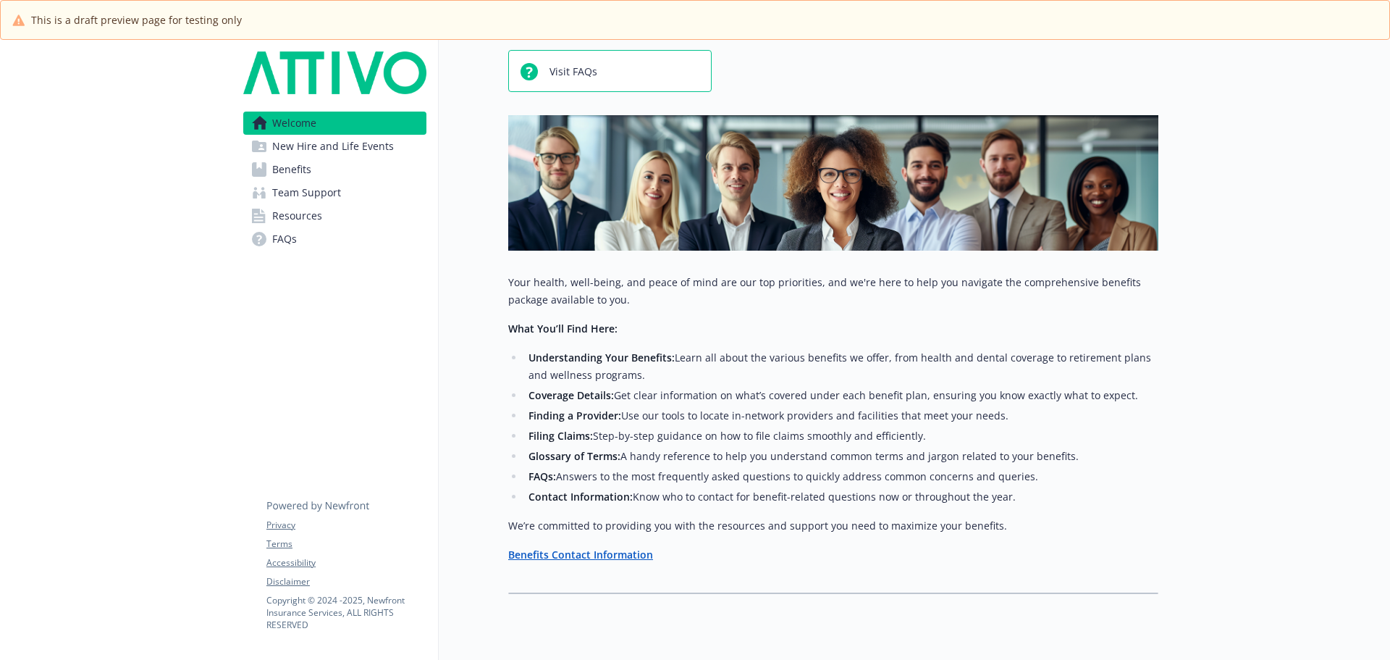
scroll to position [145, 0]
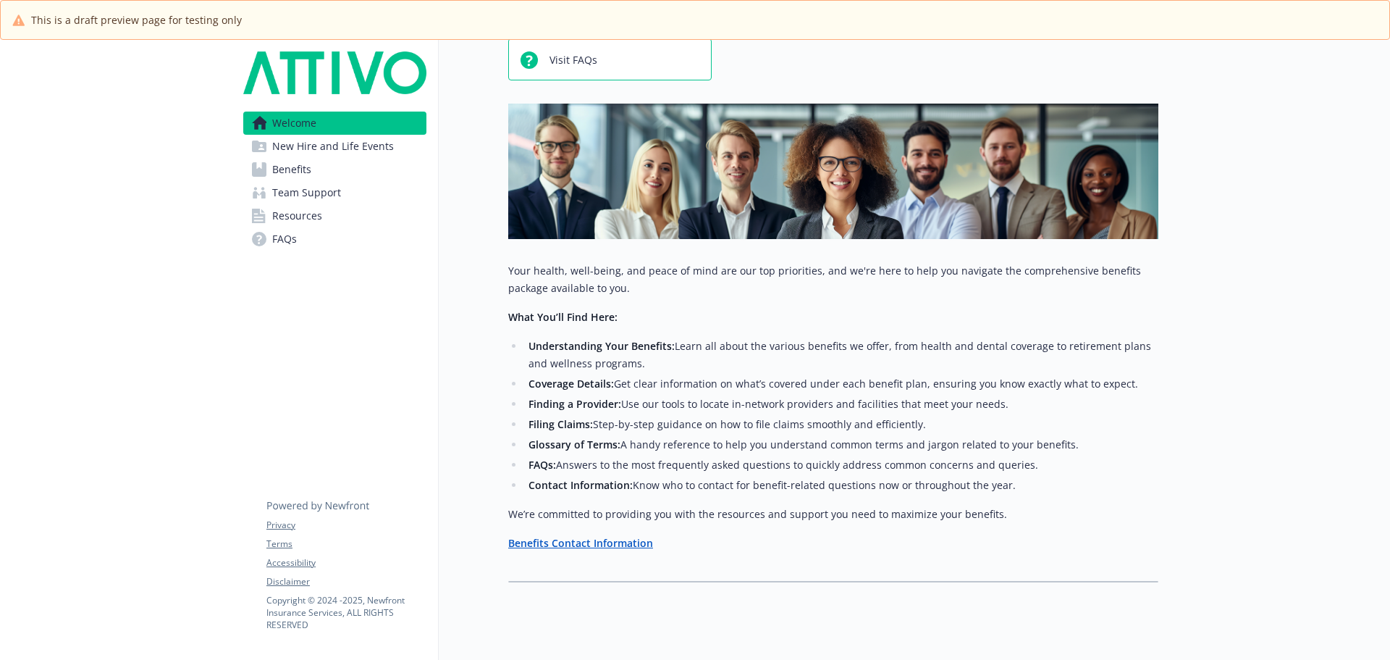
click at [606, 540] on strong "Benefits Contact Information" at bounding box center [580, 543] width 145 height 14
click at [712, 560] on div "Your health, well-being, and peace of mind are our top priorities, and we're he…" at bounding box center [833, 412] width 650 height 301
